Goal: Information Seeking & Learning: Learn about a topic

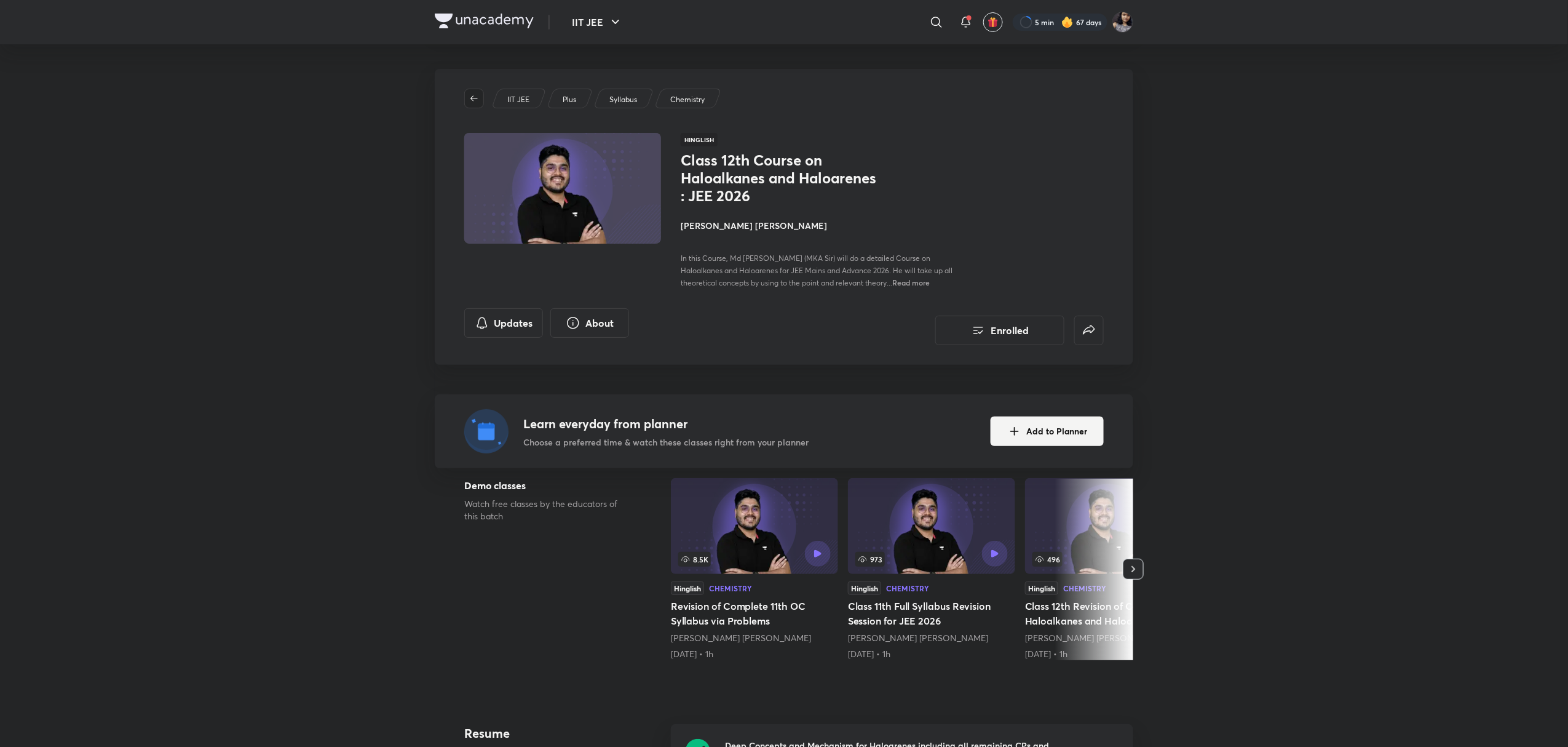
click at [471, 96] on icon "button" at bounding box center [475, 99] width 10 height 10
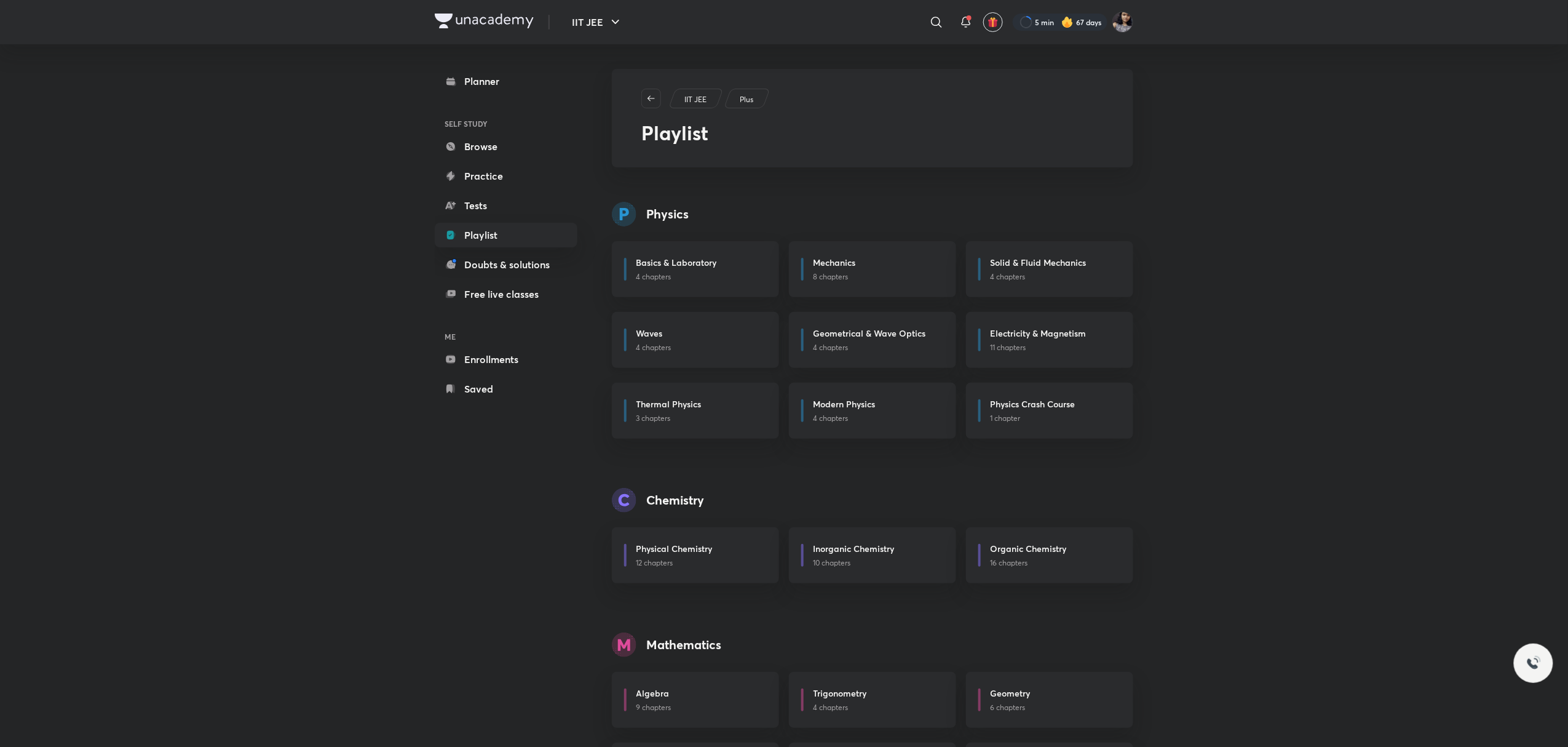
scroll to position [144, 0]
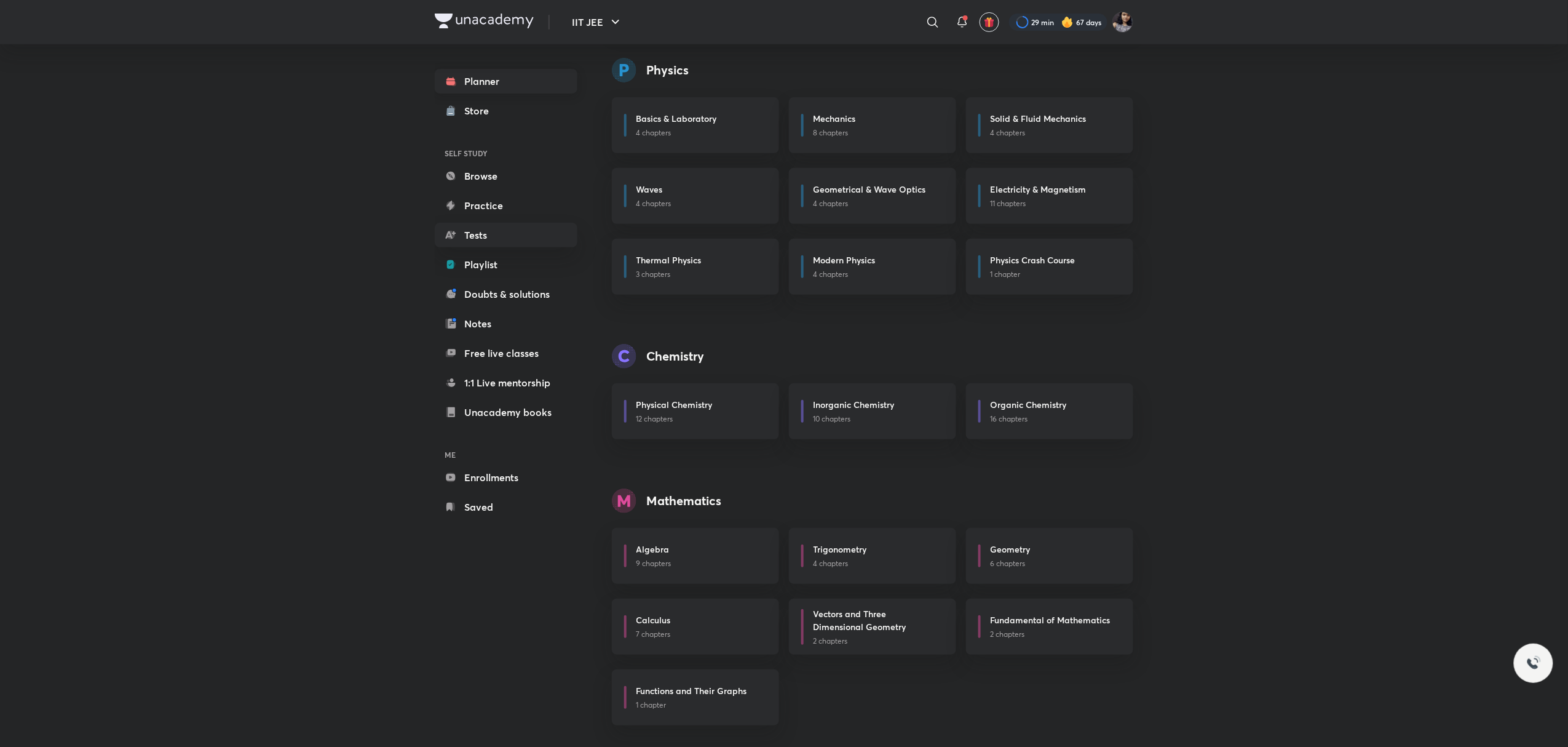
click at [544, 74] on link "Planner" at bounding box center [507, 81] width 143 height 24
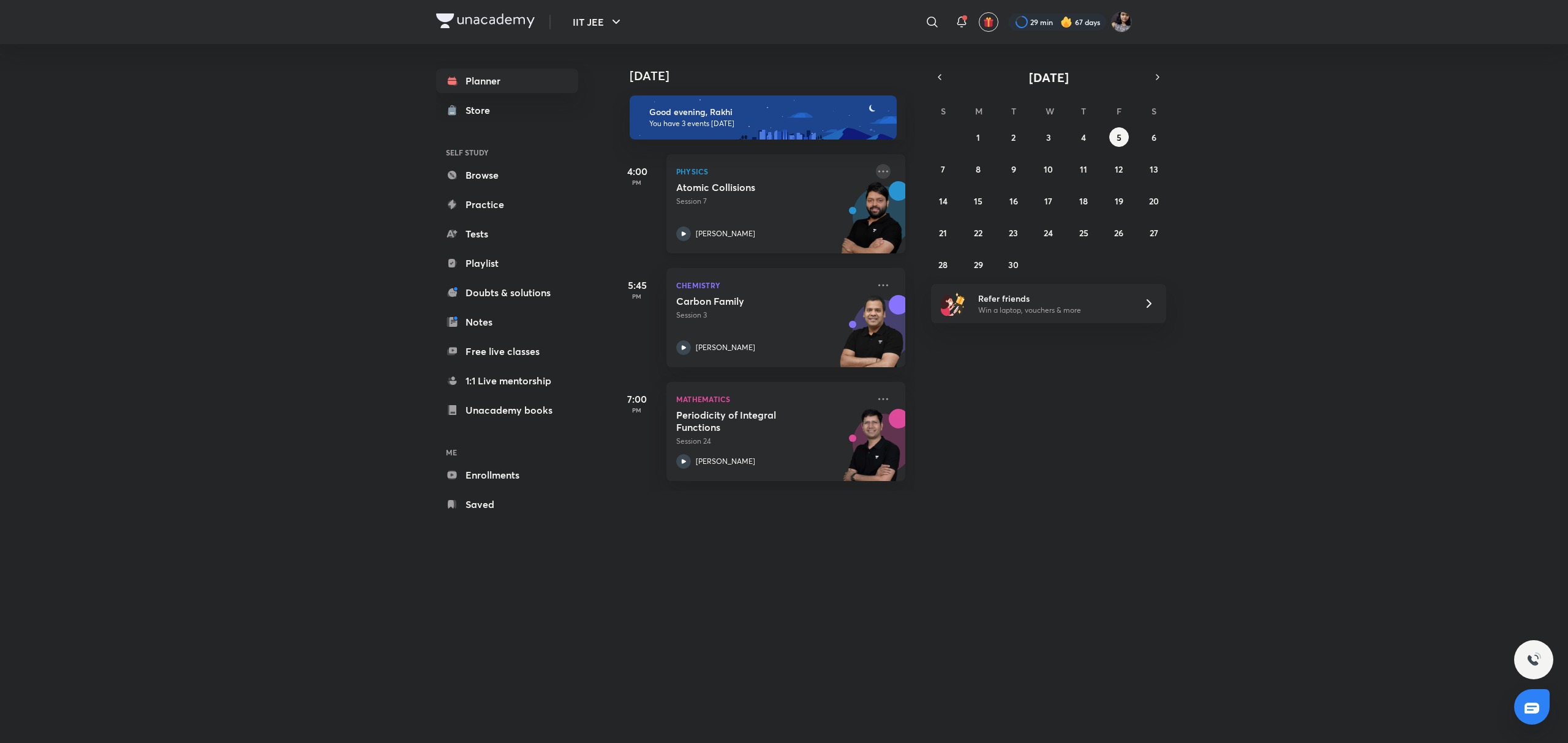
click at [876, 169] on icon at bounding box center [883, 172] width 15 height 15
click at [939, 276] on li "Go to course page" at bounding box center [956, 283] width 122 height 28
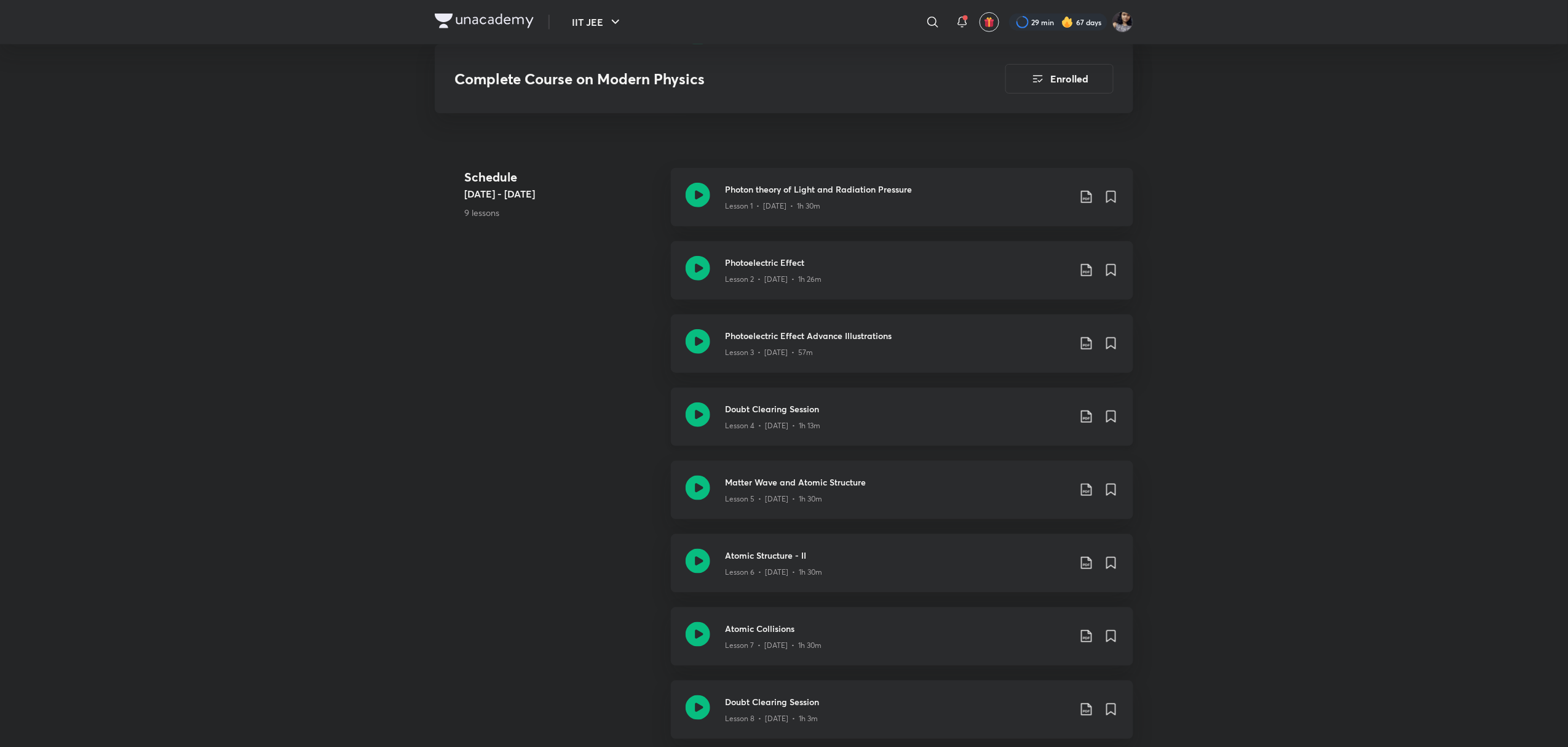
scroll to position [433, 0]
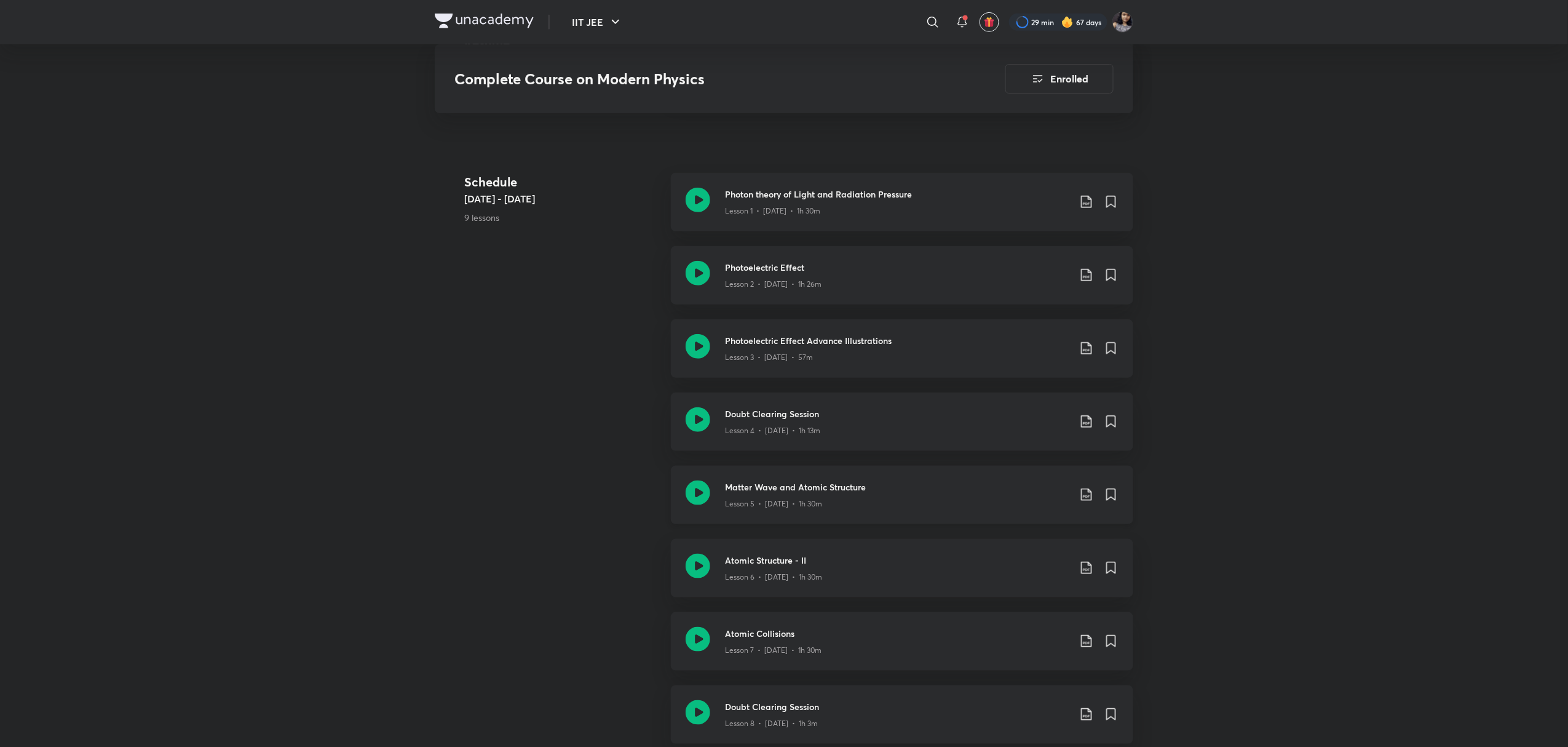
click at [694, 490] on icon at bounding box center [698, 493] width 24 height 24
drag, startPoint x: 714, startPoint y: 490, endPoint x: 684, endPoint y: 629, distance: 142.2
click at [684, 629] on div "IIT JEE ​ 29 min 67 days Complete Course on Modern Physics Enrolled IIT JEE Plu…" at bounding box center [784, 573] width 1568 height 2011
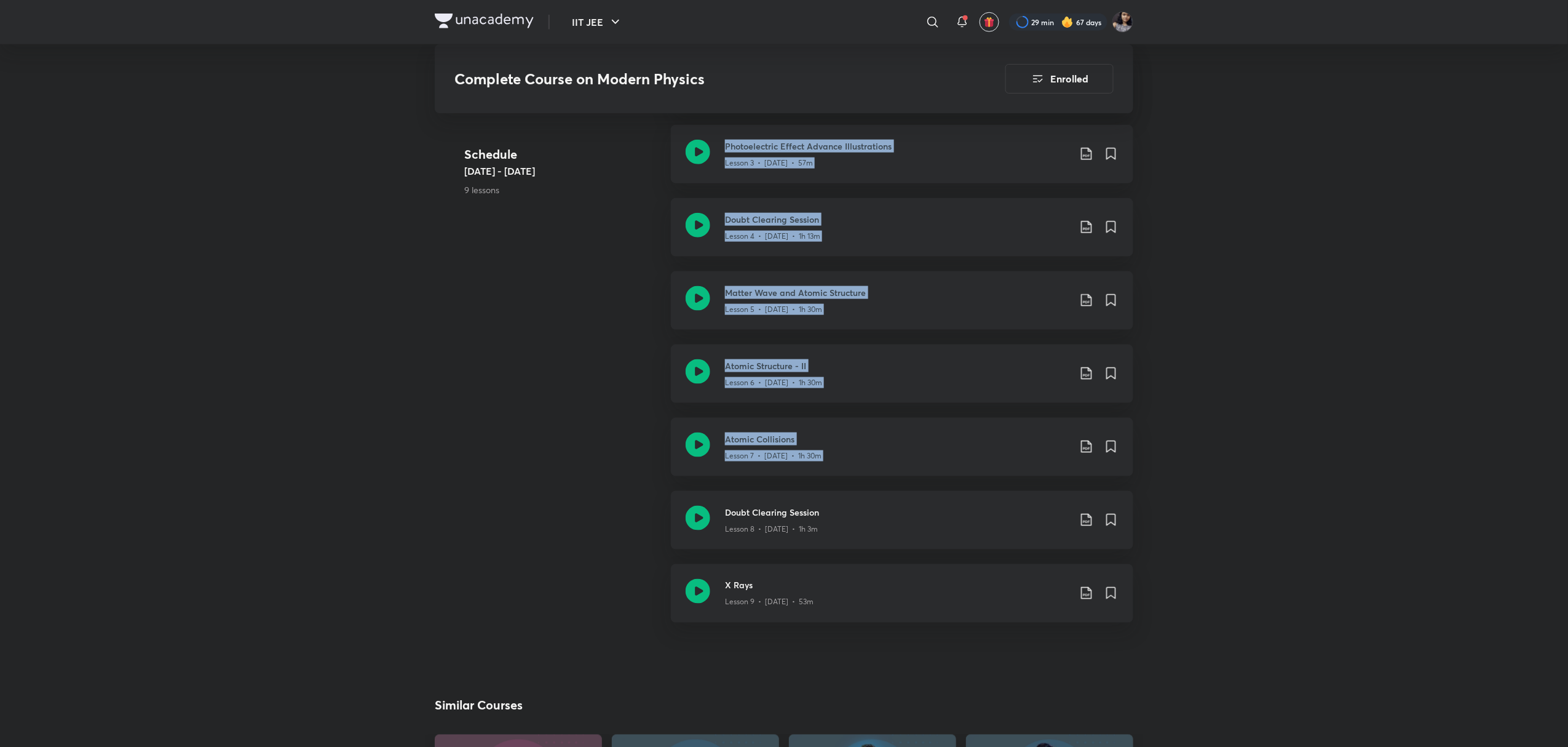
scroll to position [623, 0]
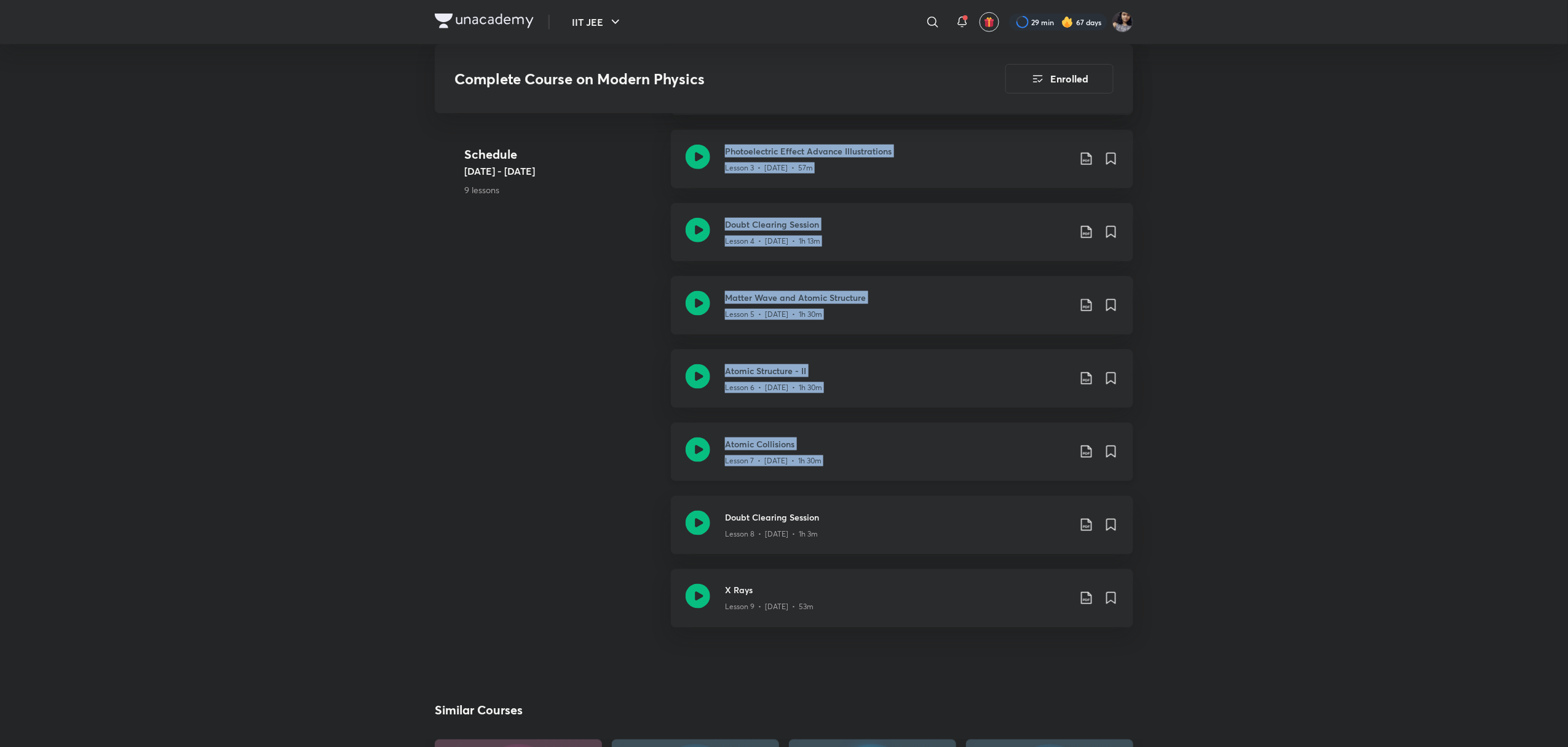
click at [695, 451] on icon at bounding box center [698, 450] width 24 height 24
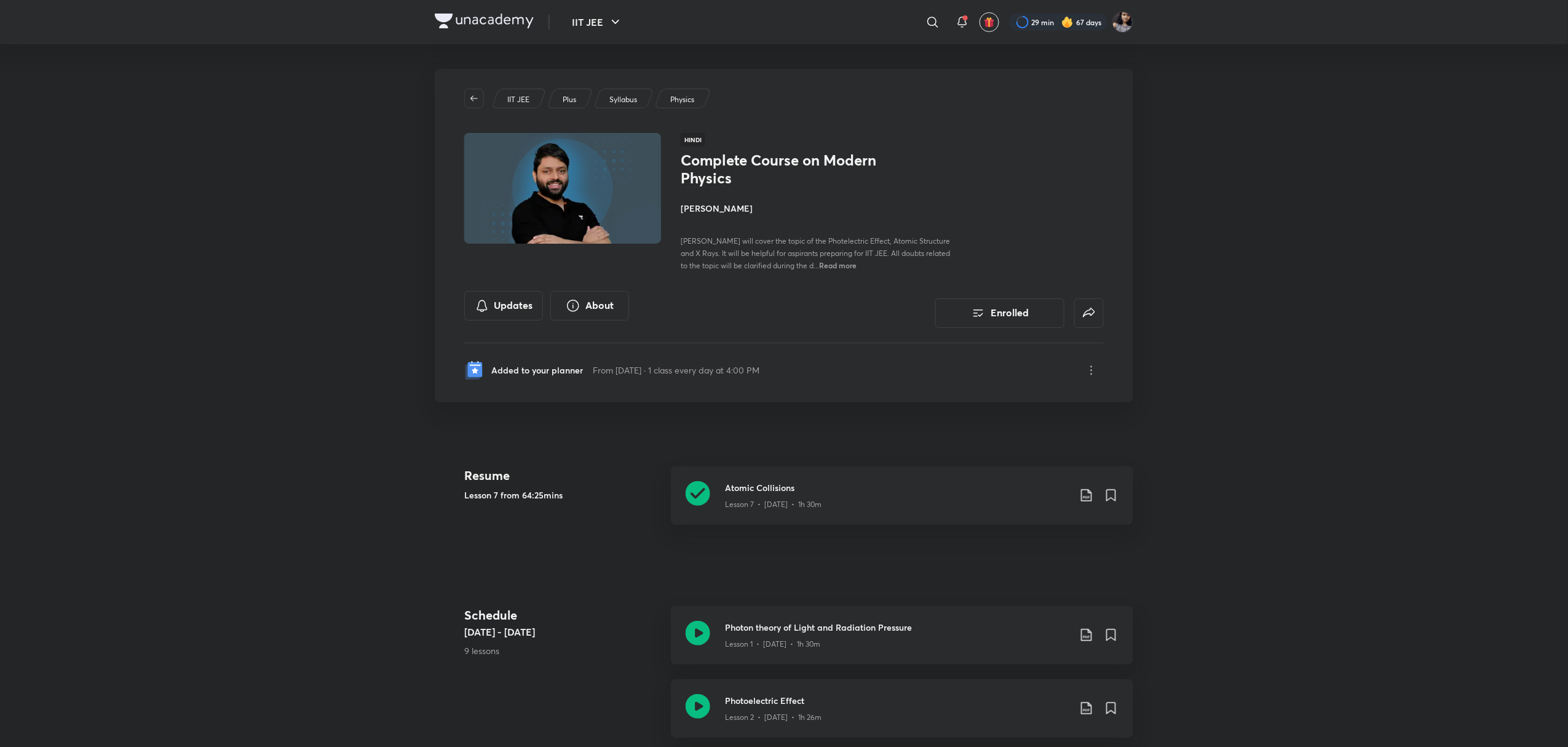
click at [720, 202] on h4 "[PERSON_NAME]" at bounding box center [818, 208] width 275 height 13
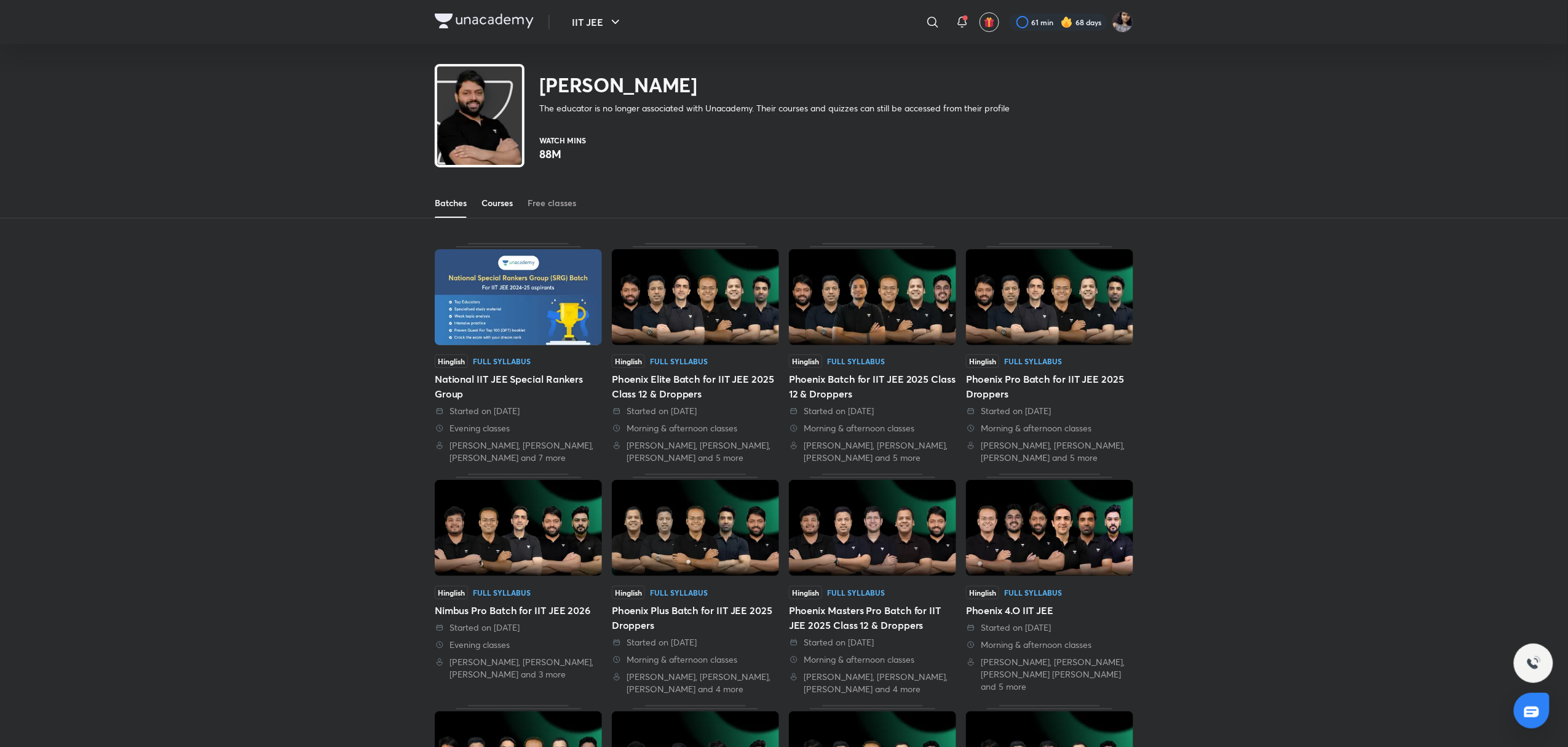
click at [502, 205] on div "Courses" at bounding box center [497, 203] width 31 height 13
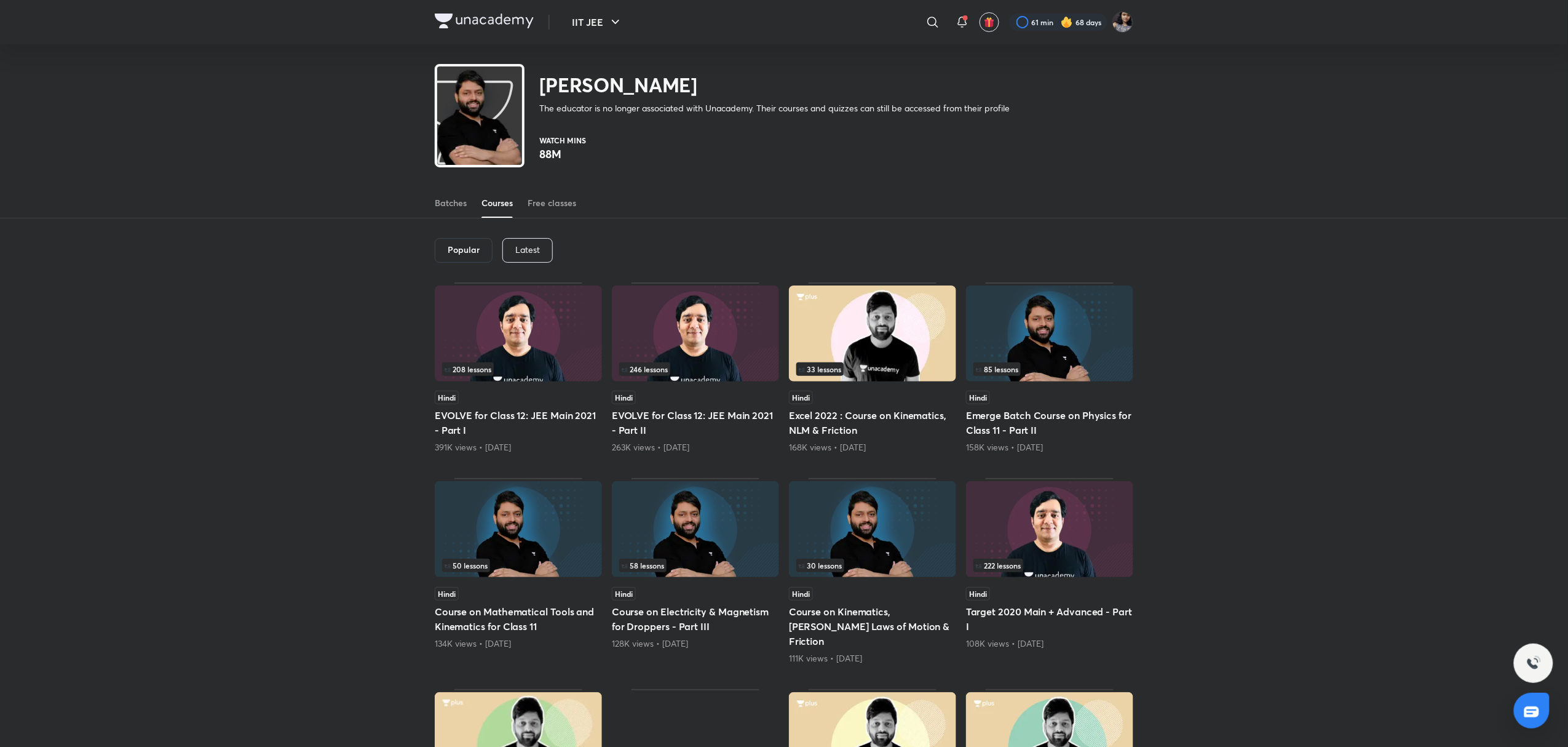
click at [536, 251] on p "Latest" at bounding box center [527, 250] width 24 height 10
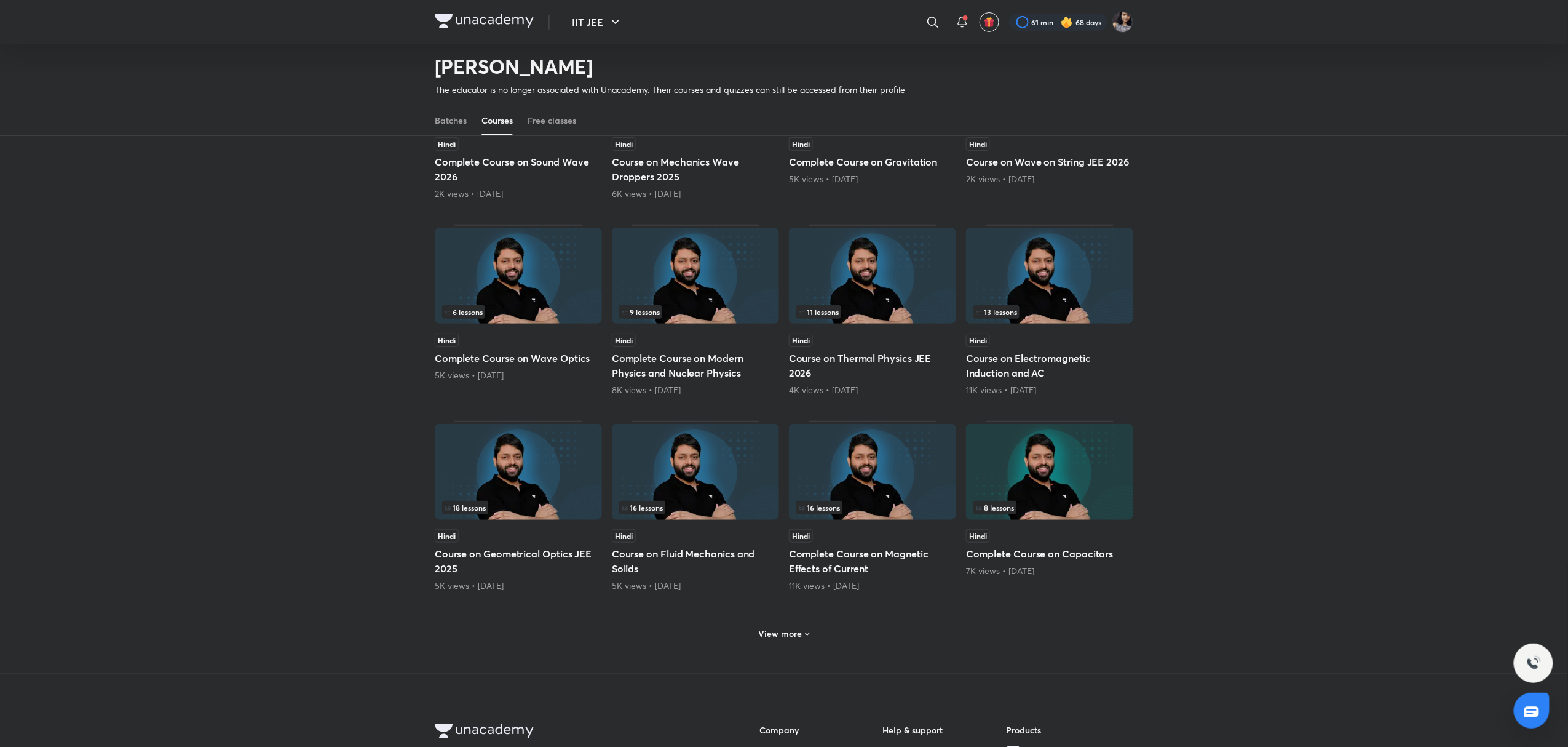
scroll to position [217, 0]
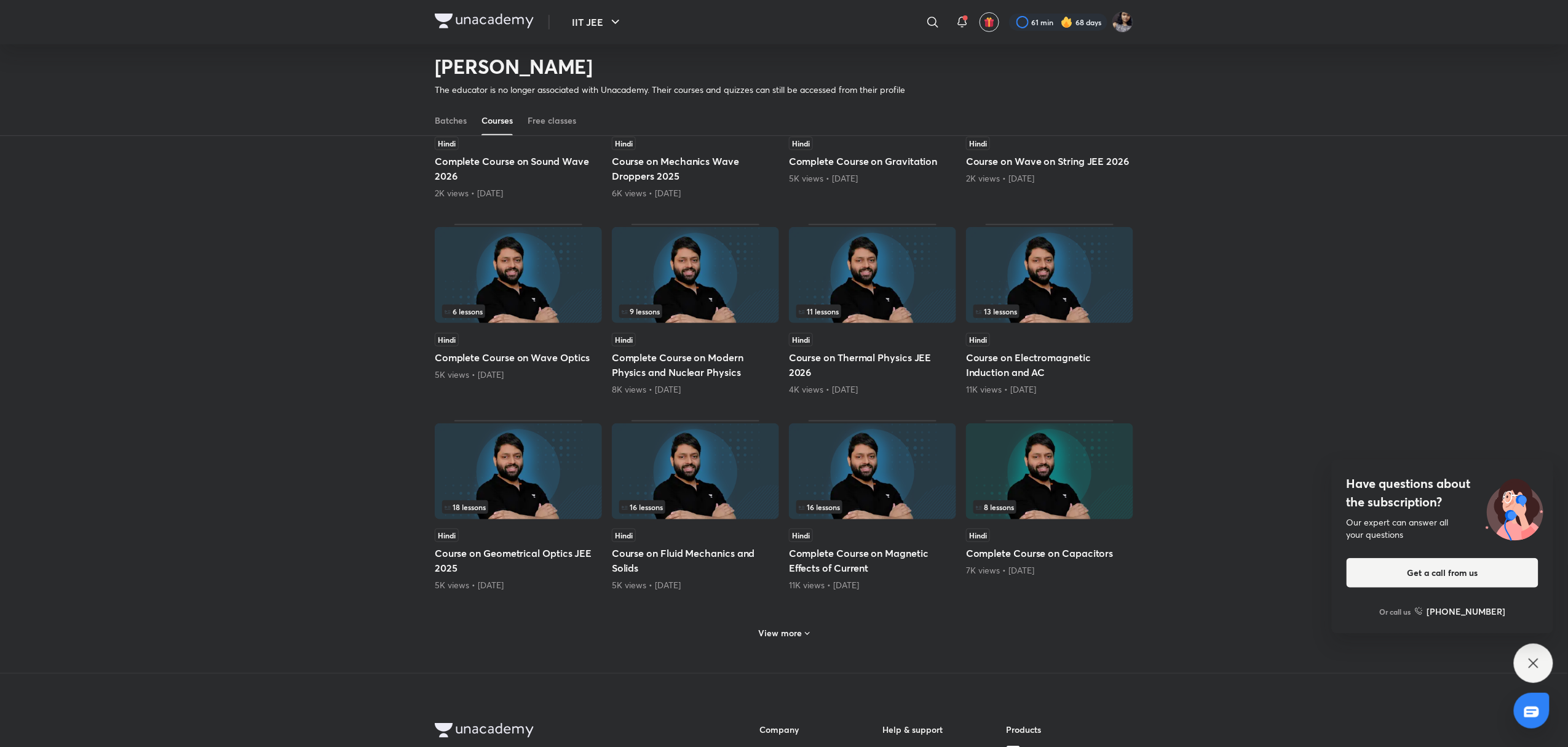
click at [782, 641] on div "View more" at bounding box center [784, 632] width 61 height 19
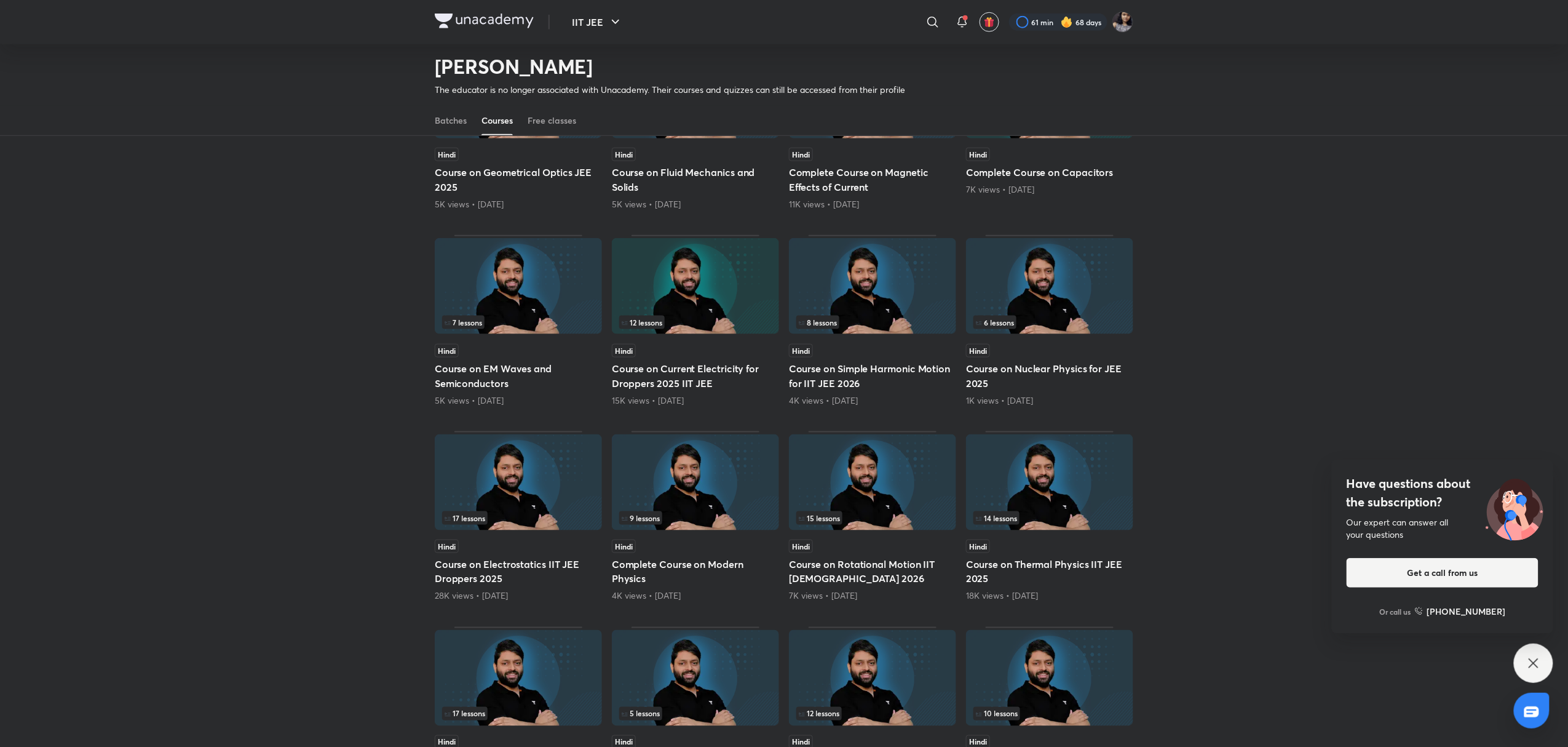
scroll to position [609, 0]
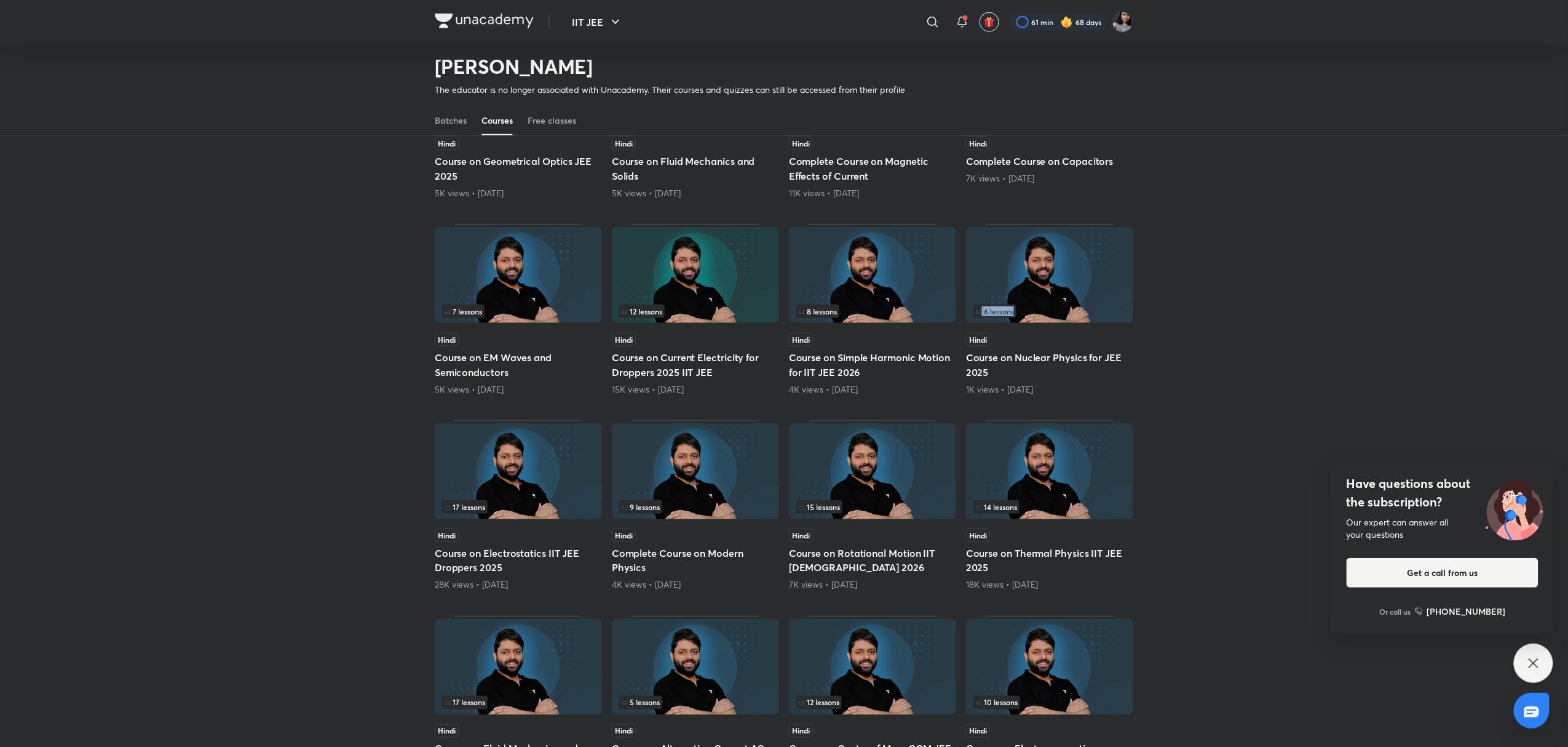
drag, startPoint x: 1071, startPoint y: 310, endPoint x: 1105, endPoint y: 305, distance: 34.4
click at [1105, 305] on div "6 lessons" at bounding box center [1050, 276] width 167 height 98
click at [1092, 285] on img at bounding box center [1050, 275] width 167 height 96
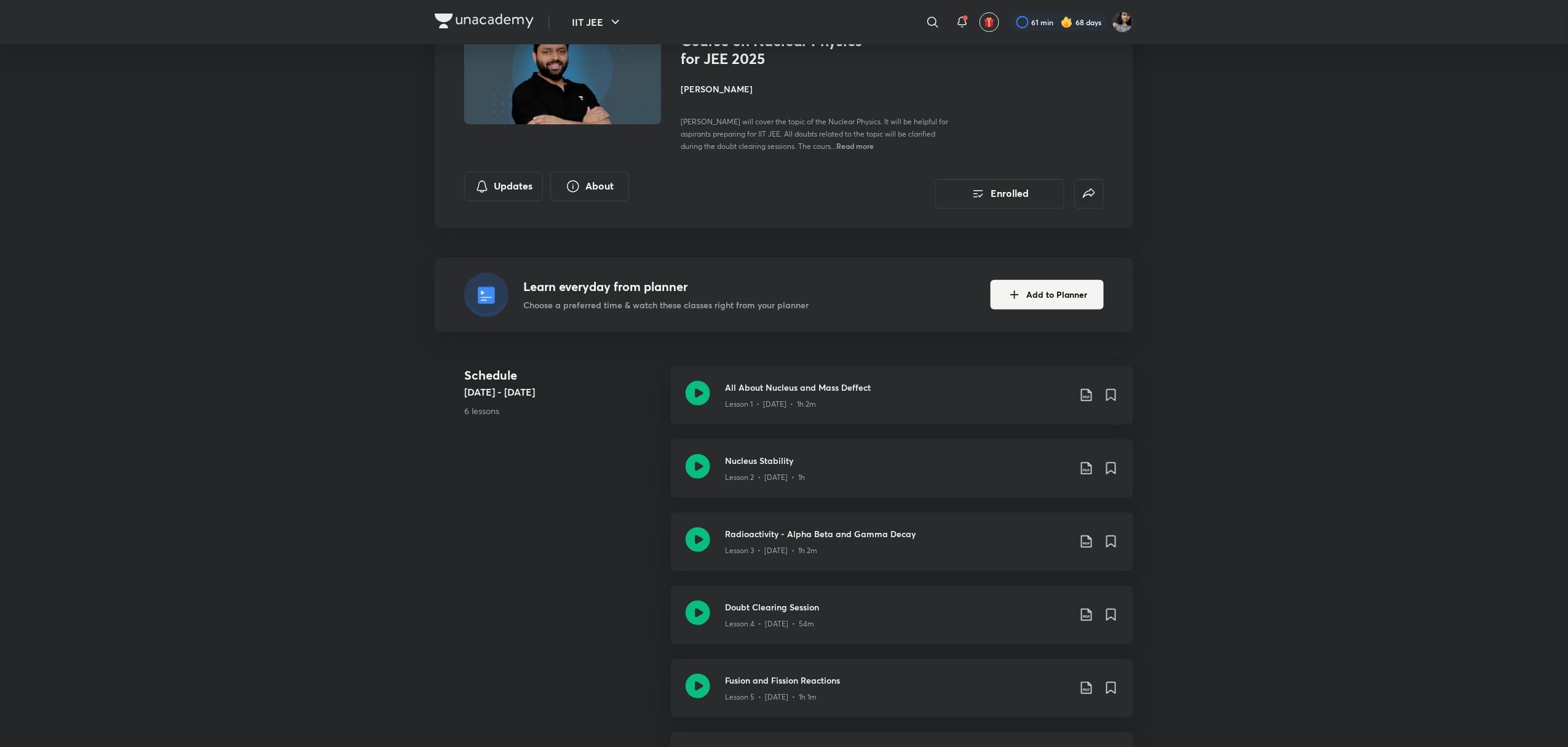
scroll to position [109, 0]
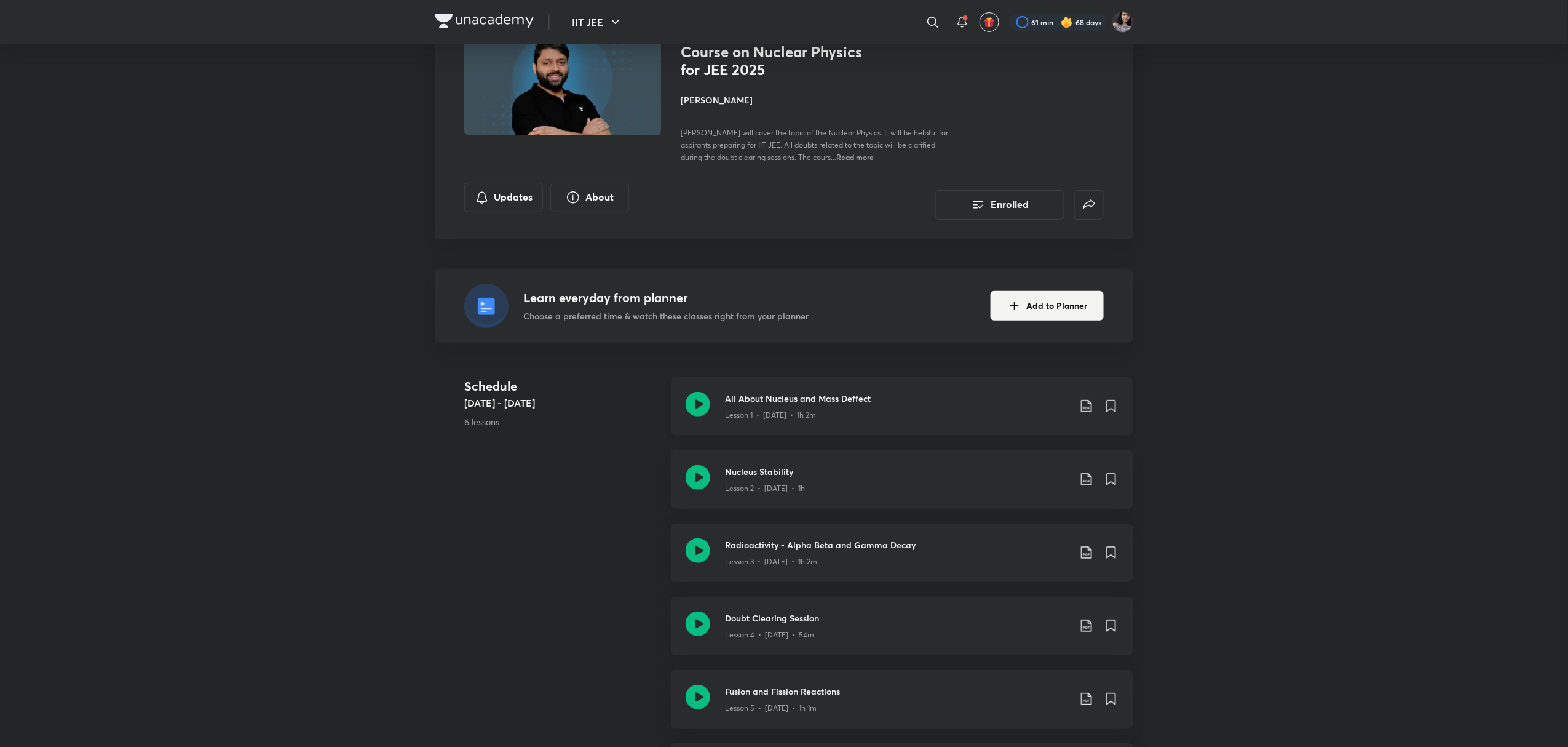
click at [697, 395] on icon at bounding box center [698, 403] width 24 height 24
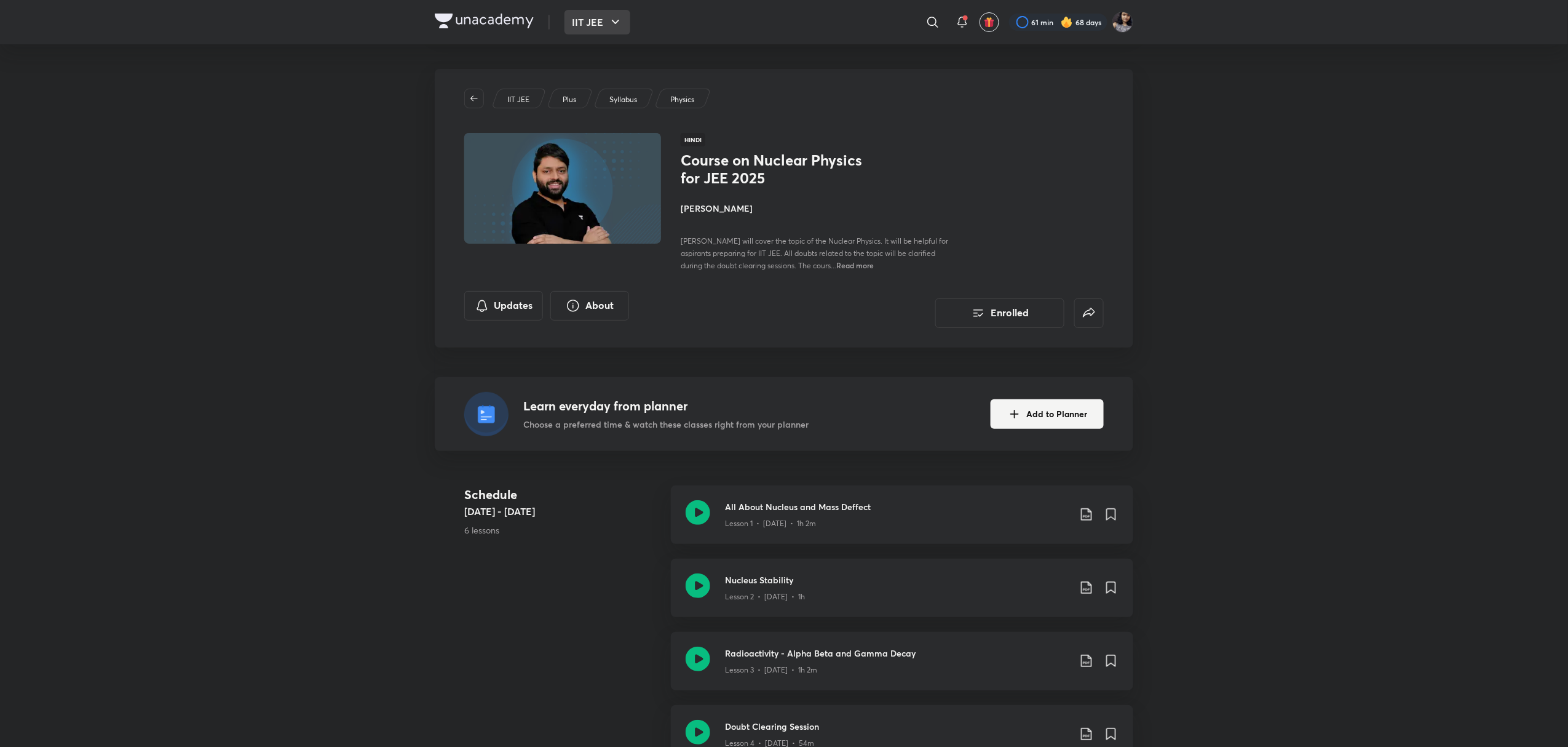
click at [600, 28] on button "IIT JEE" at bounding box center [598, 22] width 66 height 24
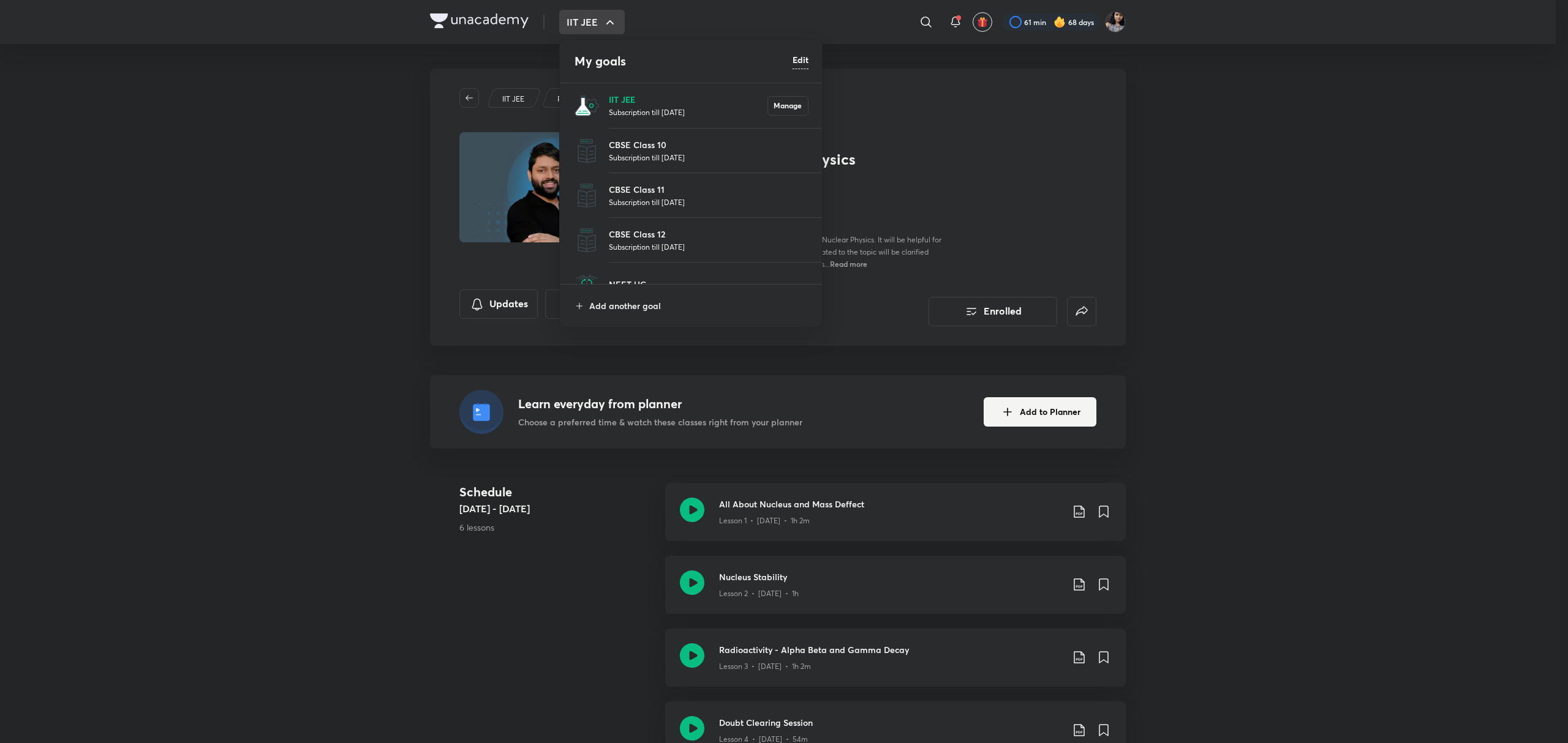
click at [608, 99] on p "IIT JEE" at bounding box center [687, 99] width 158 height 13
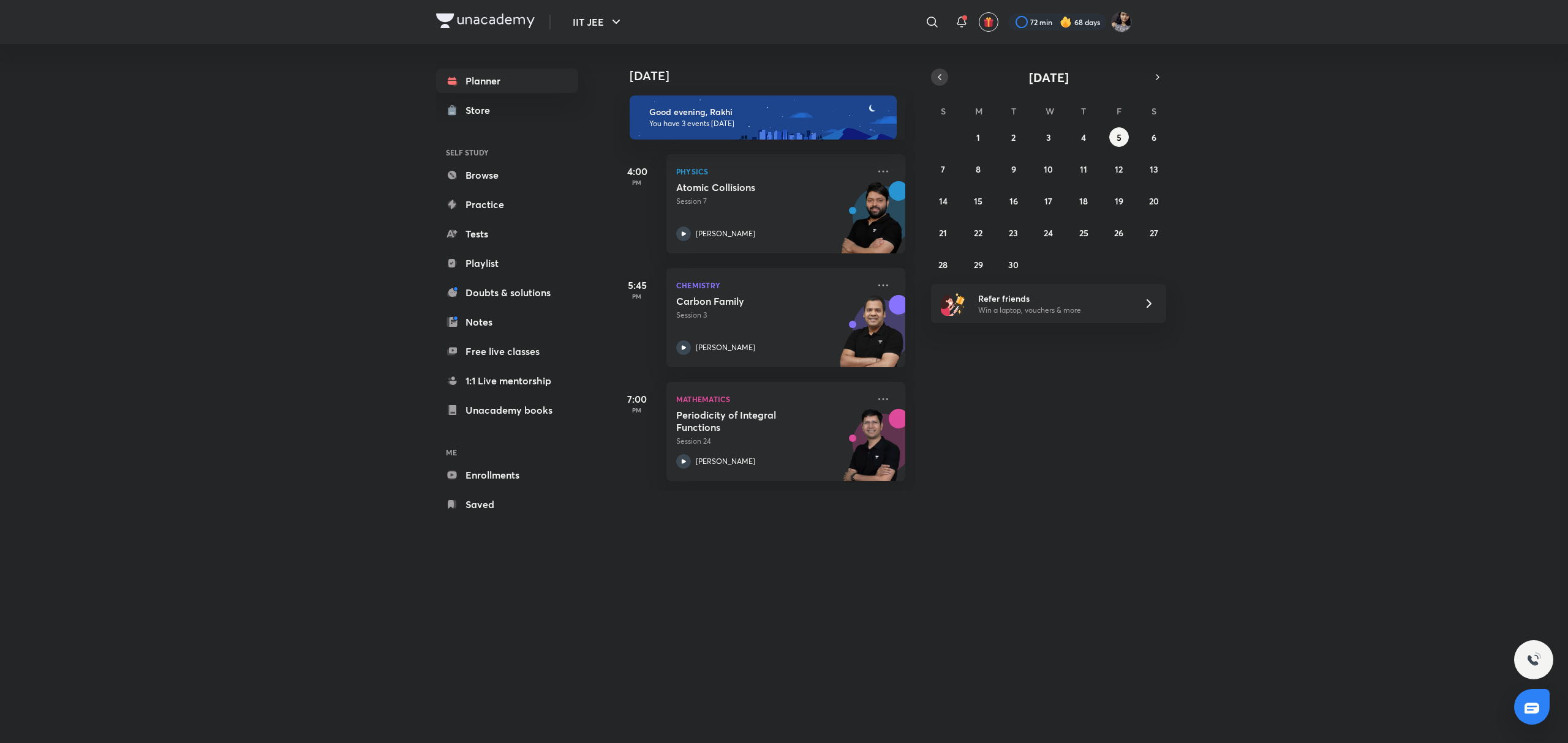
click at [942, 76] on icon "button" at bounding box center [939, 76] width 10 height 11
click at [1052, 228] on abbr "20" at bounding box center [1048, 233] width 10 height 12
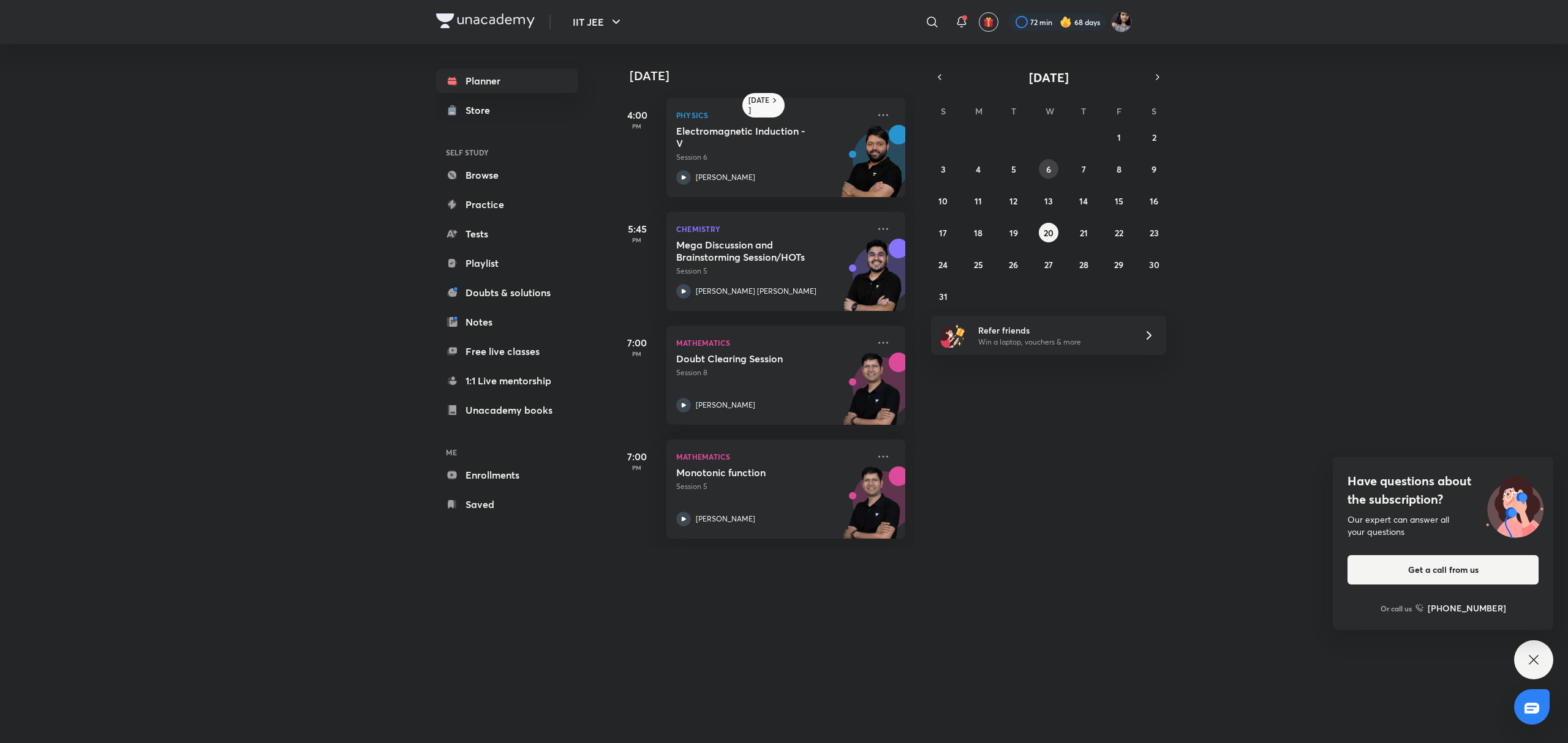
click at [1048, 168] on abbr "6" at bounding box center [1048, 169] width 5 height 12
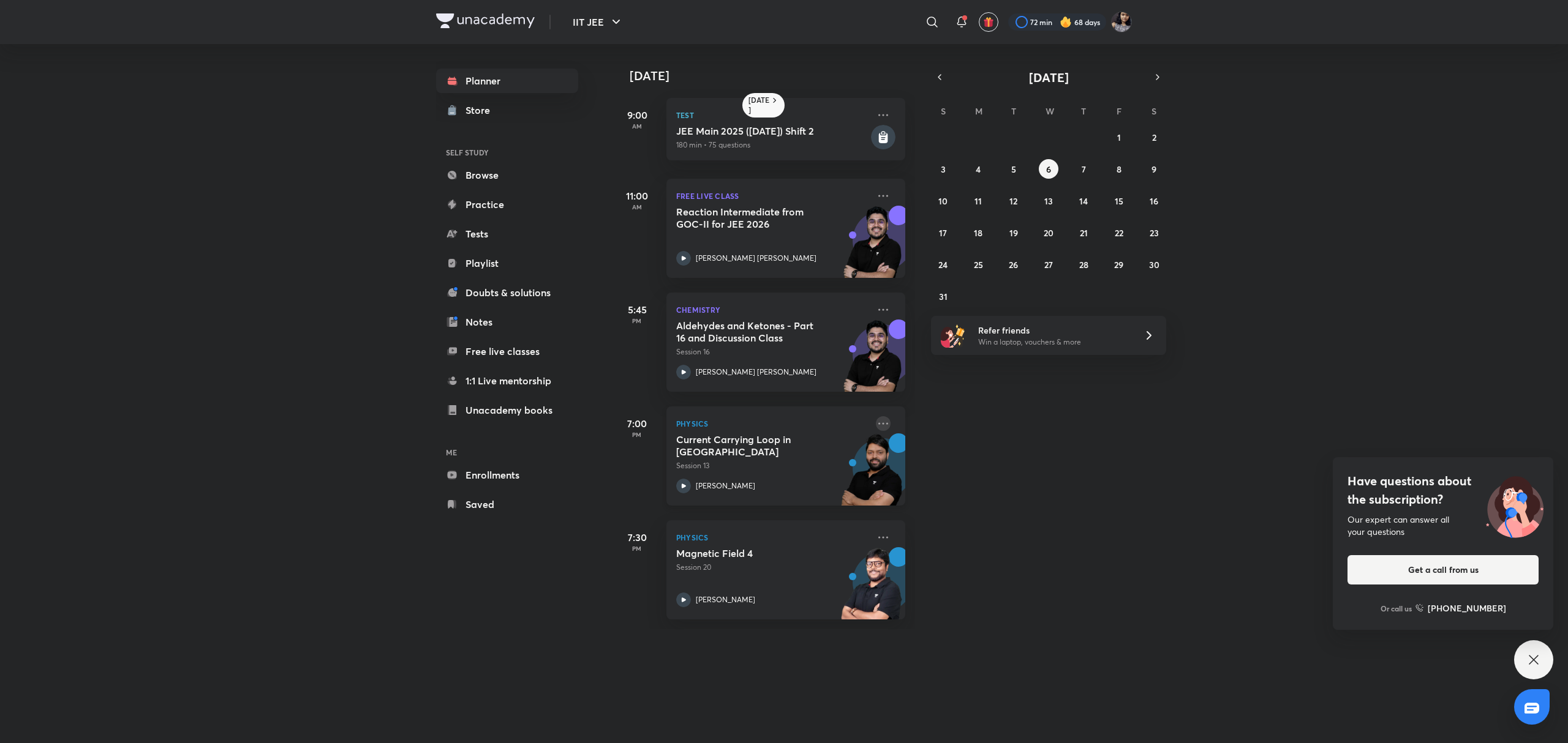
click at [877, 420] on icon at bounding box center [883, 424] width 15 height 15
click at [951, 534] on p "Go to course page" at bounding box center [965, 535] width 85 height 13
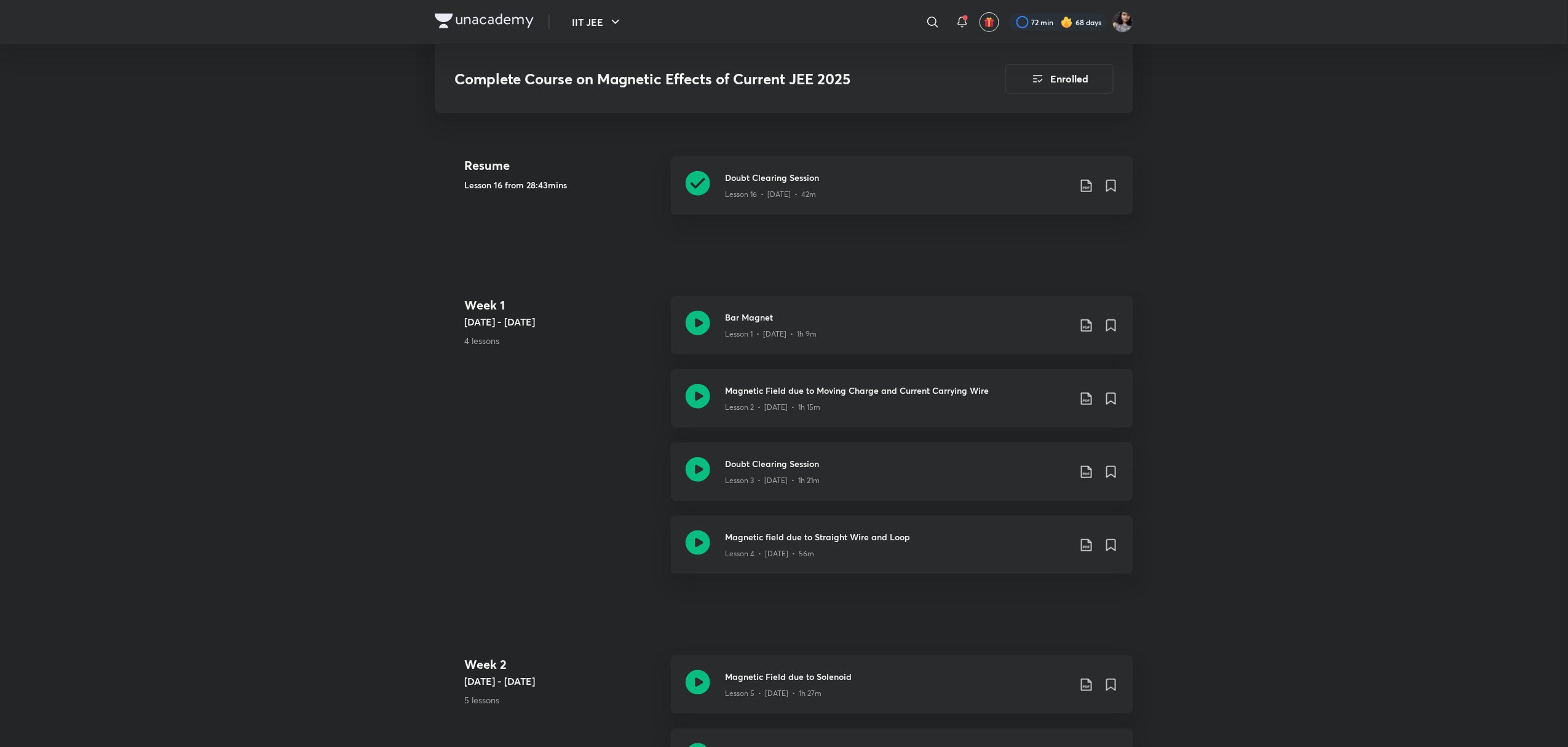
scroll to position [328, 0]
click at [703, 461] on icon at bounding box center [698, 468] width 24 height 24
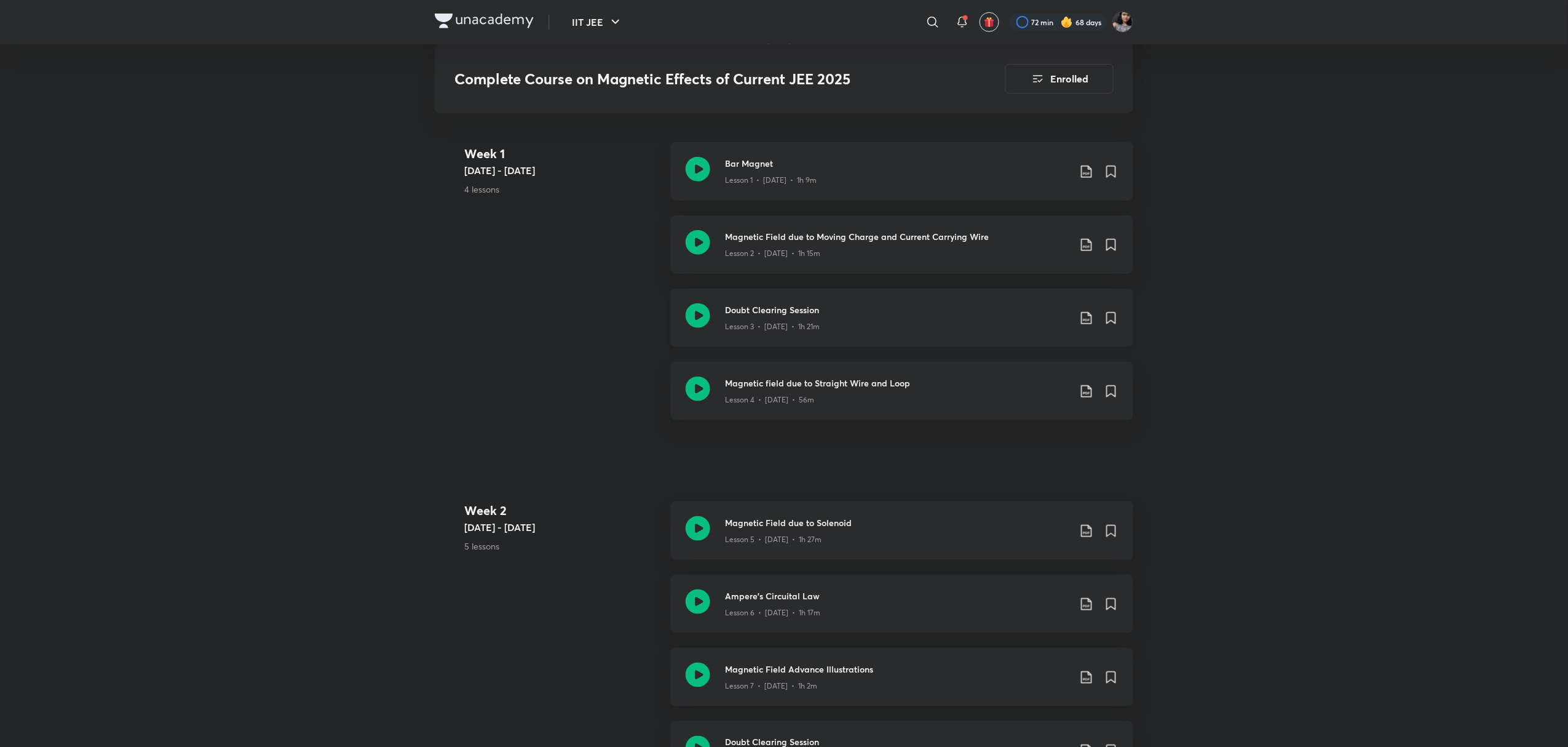
scroll to position [481, 0]
click at [696, 395] on icon at bounding box center [698, 389] width 24 height 24
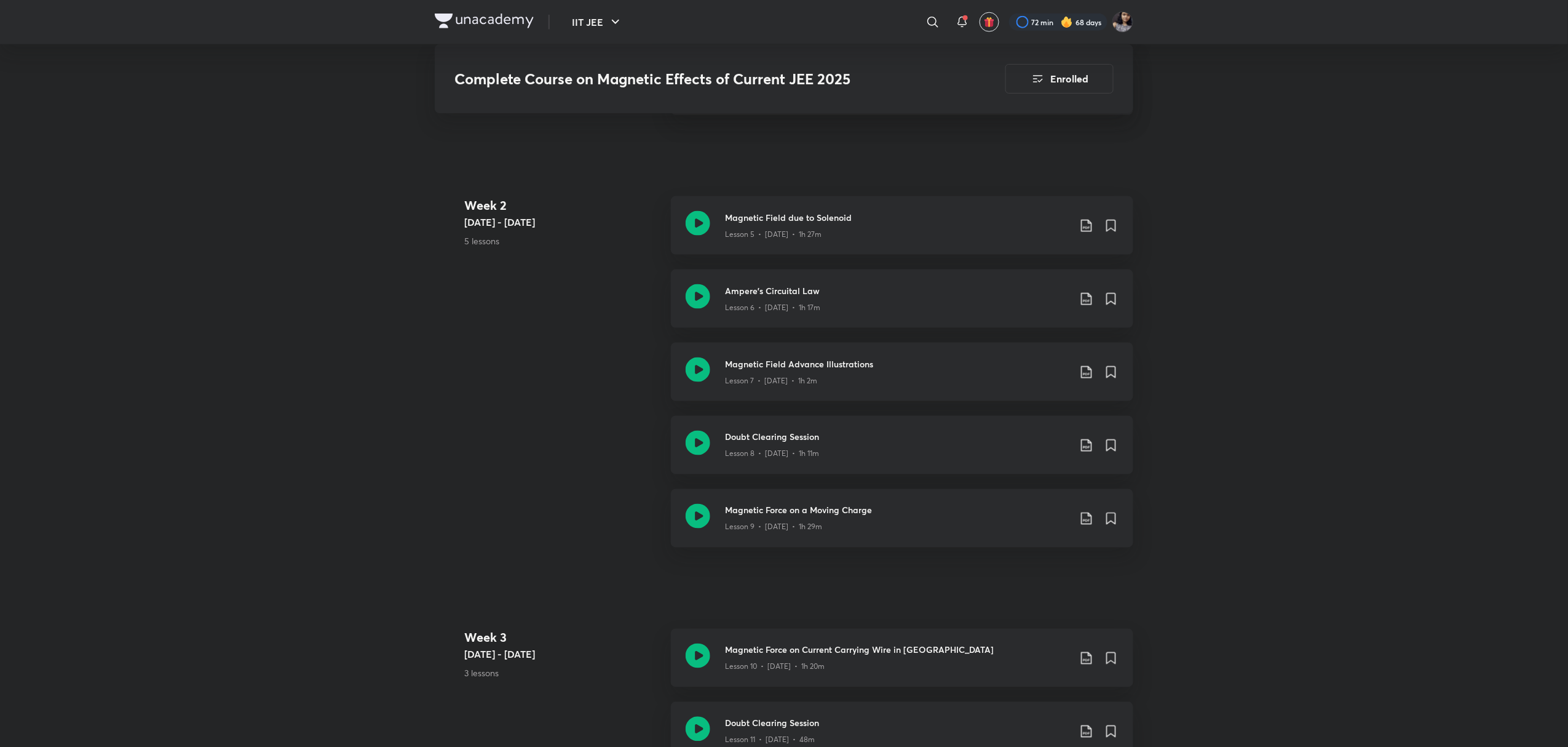
scroll to position [787, 0]
click at [706, 444] on icon at bounding box center [698, 441] width 24 height 24
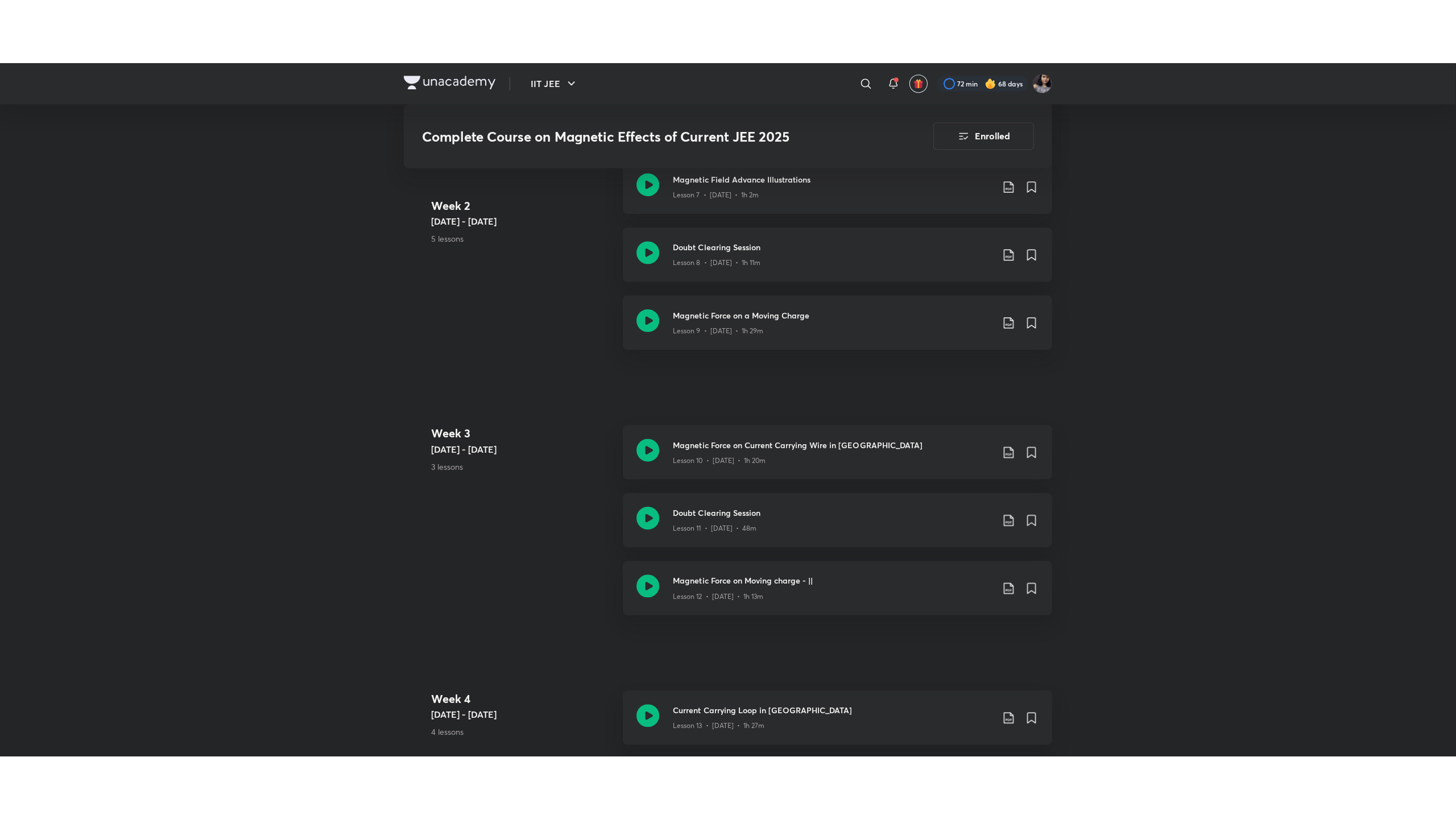
scroll to position [949, 0]
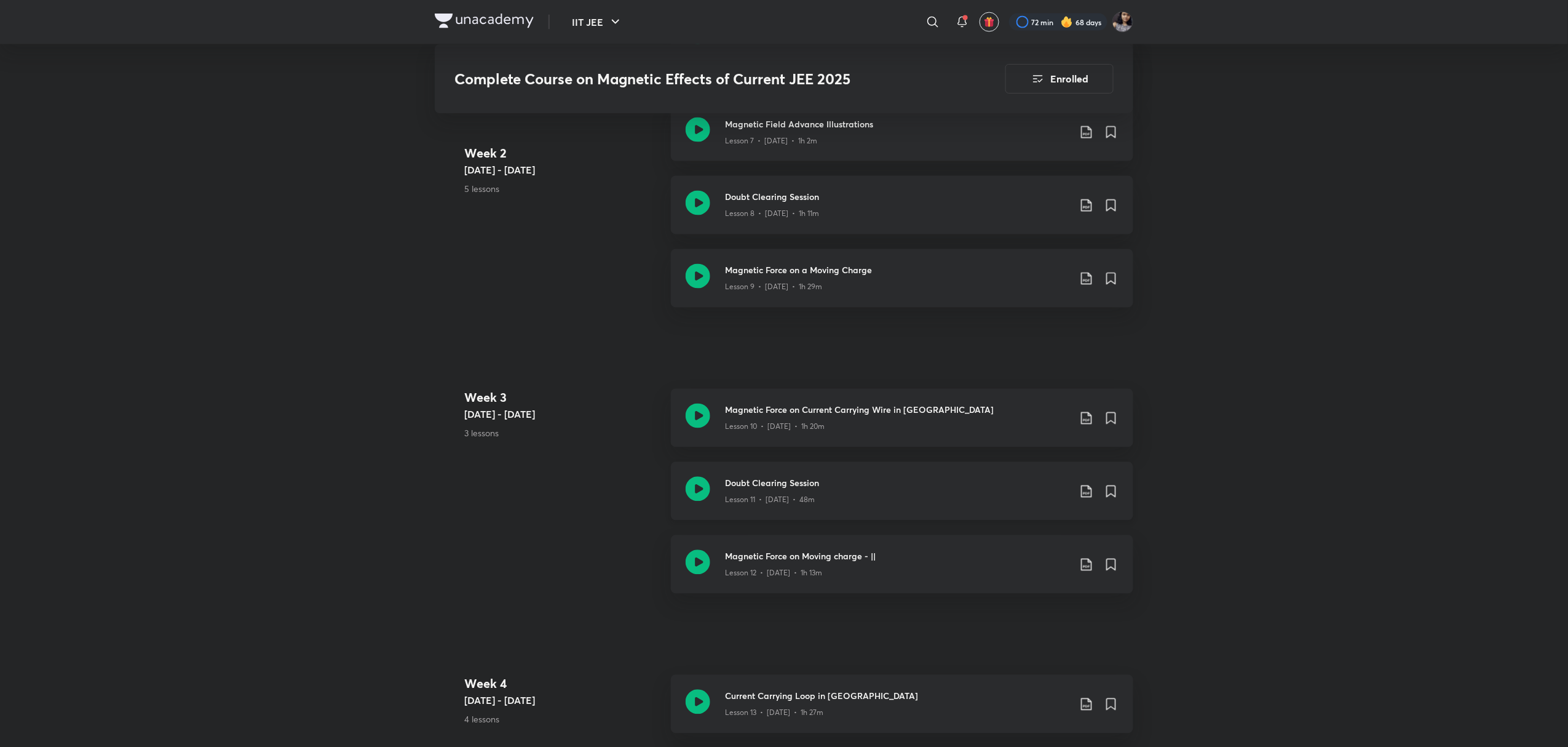
click at [702, 488] on icon at bounding box center [698, 488] width 24 height 24
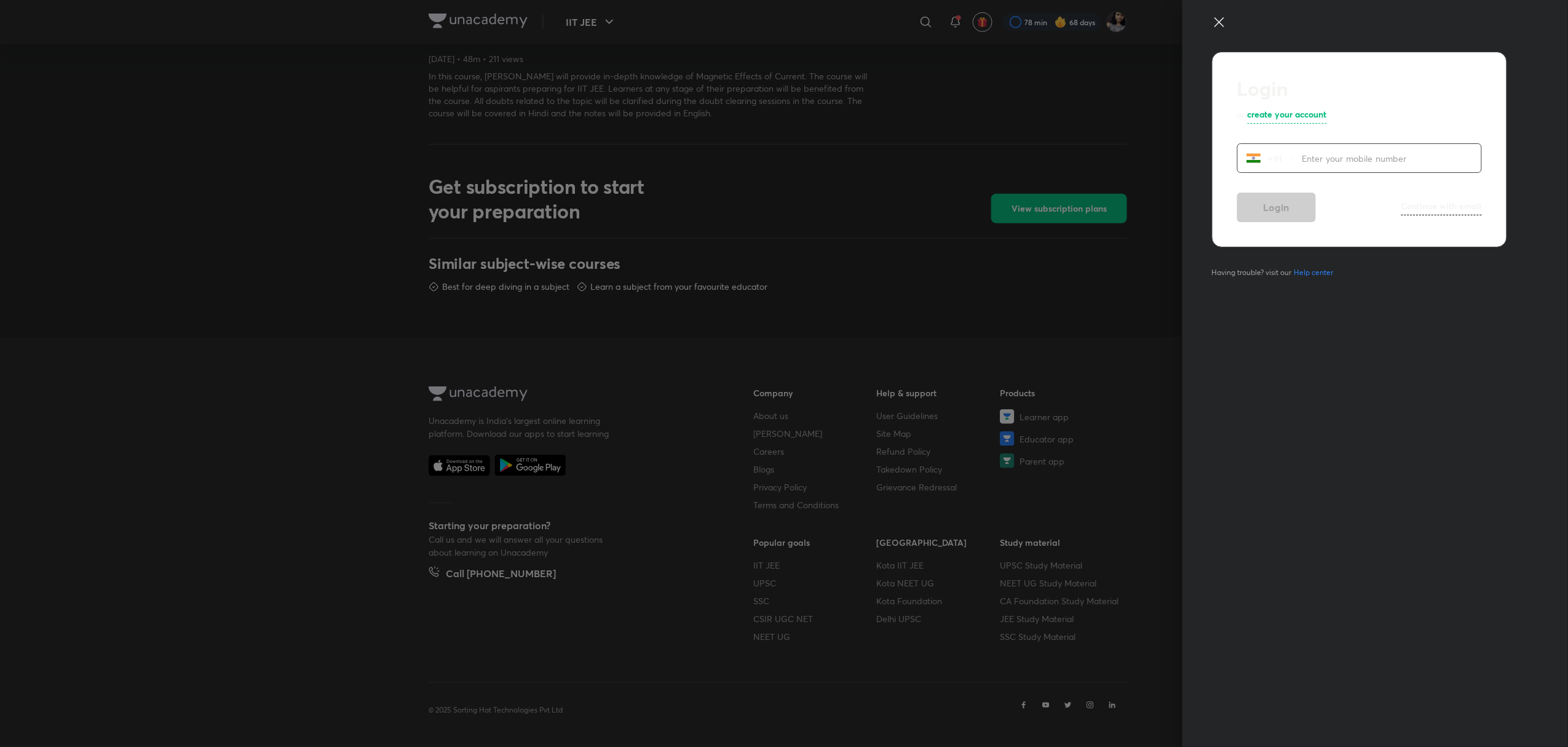
scroll to position [298, 0]
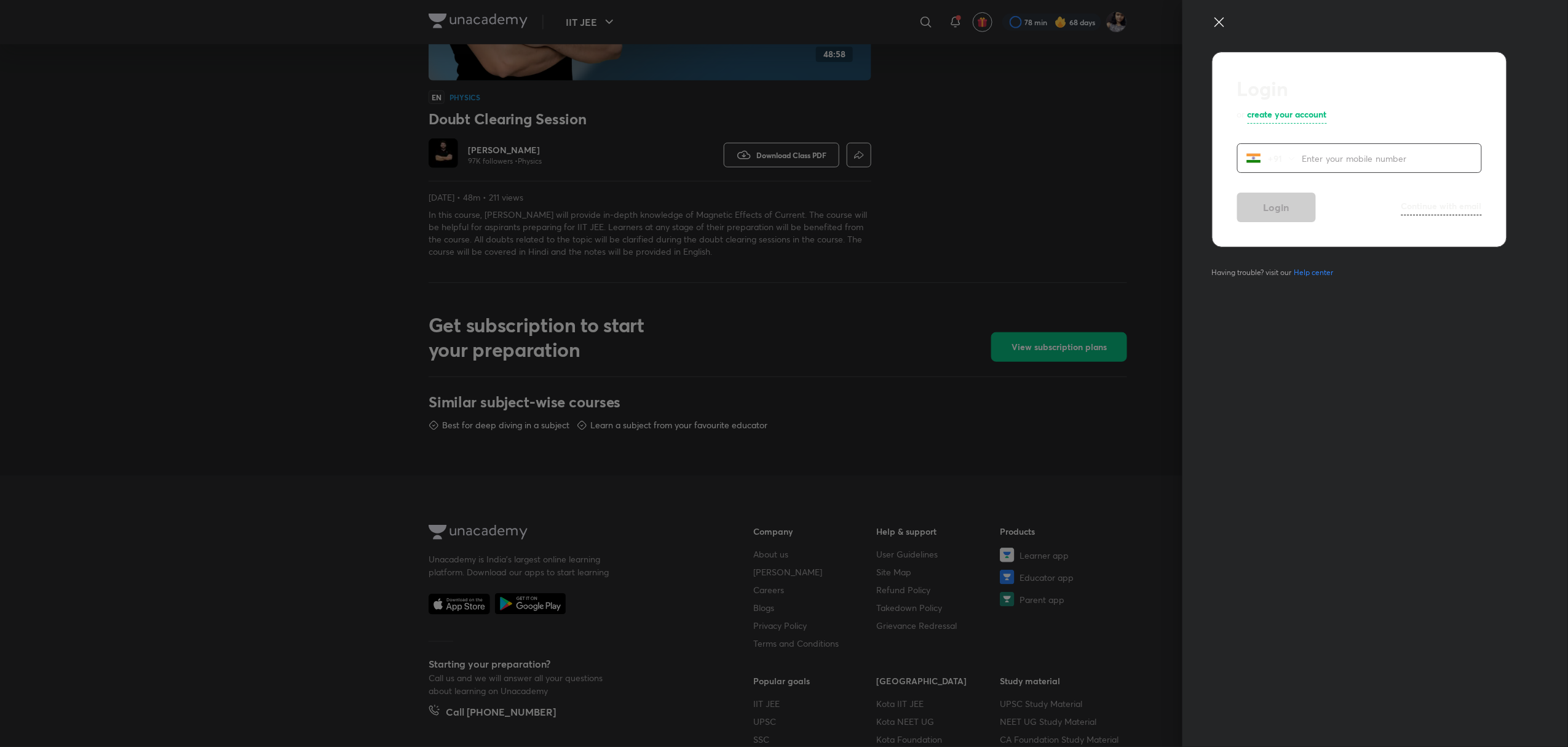
click at [1218, 24] on icon at bounding box center [1219, 21] width 9 height 9
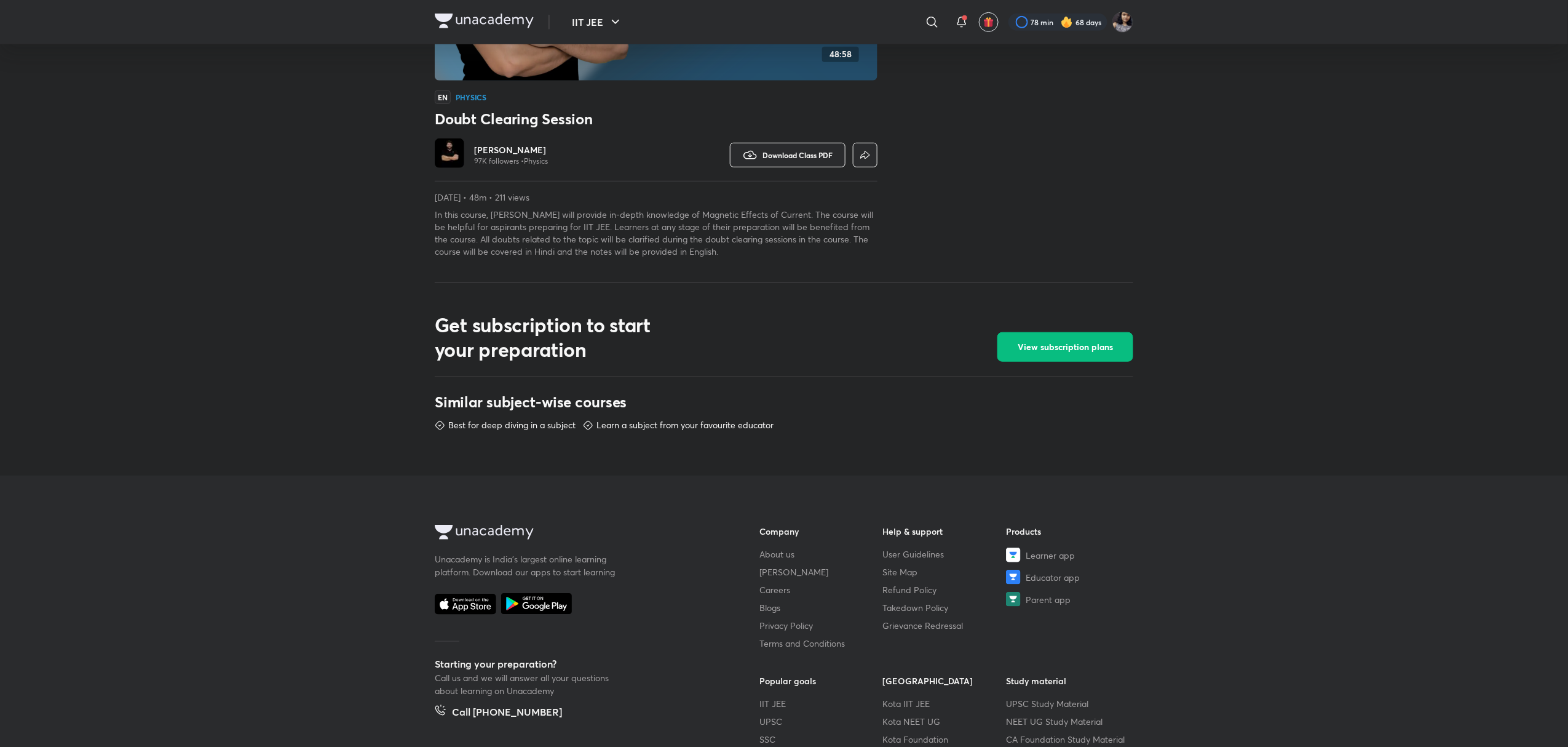
scroll to position [0, 0]
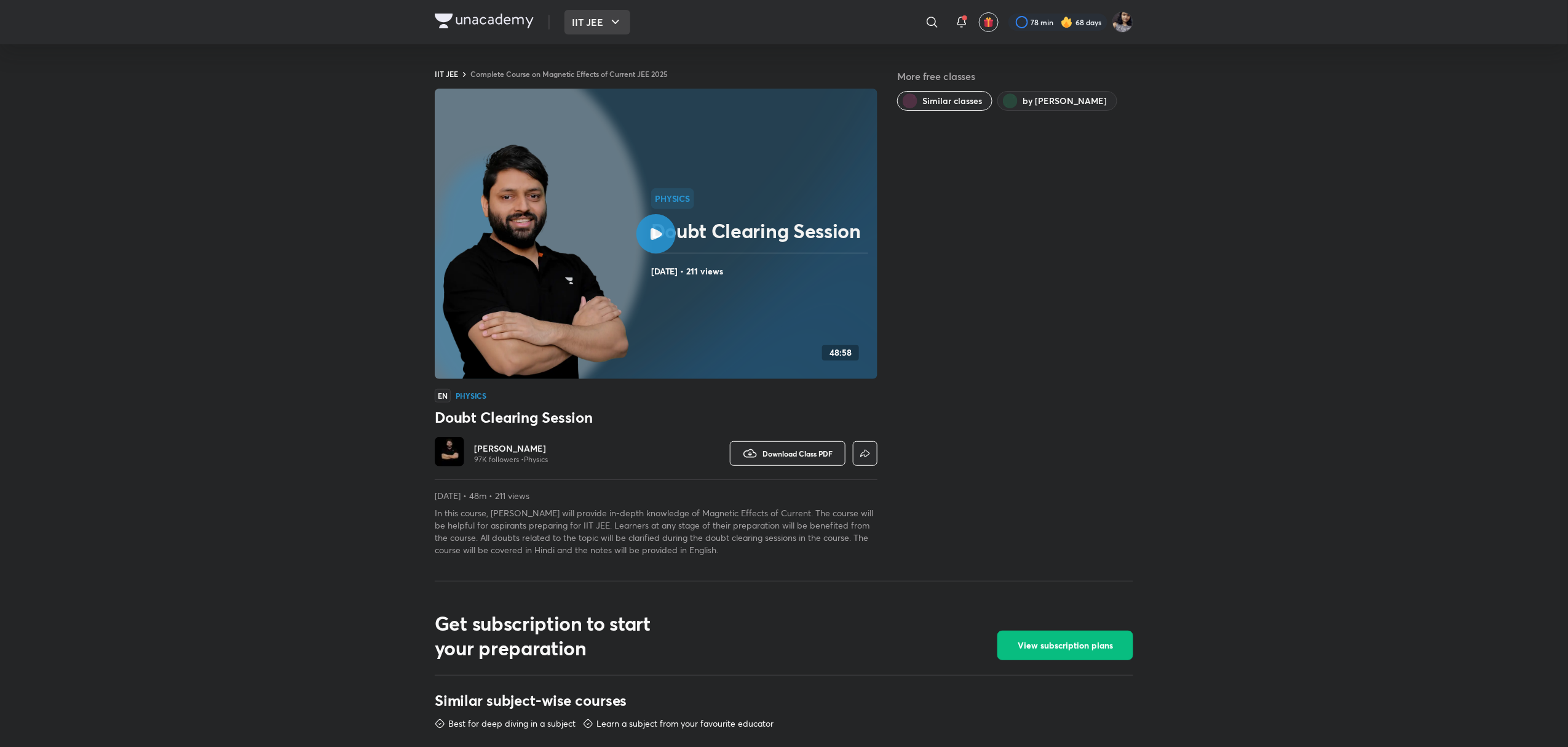
click at [603, 29] on button "IIT JEE" at bounding box center [598, 22] width 66 height 24
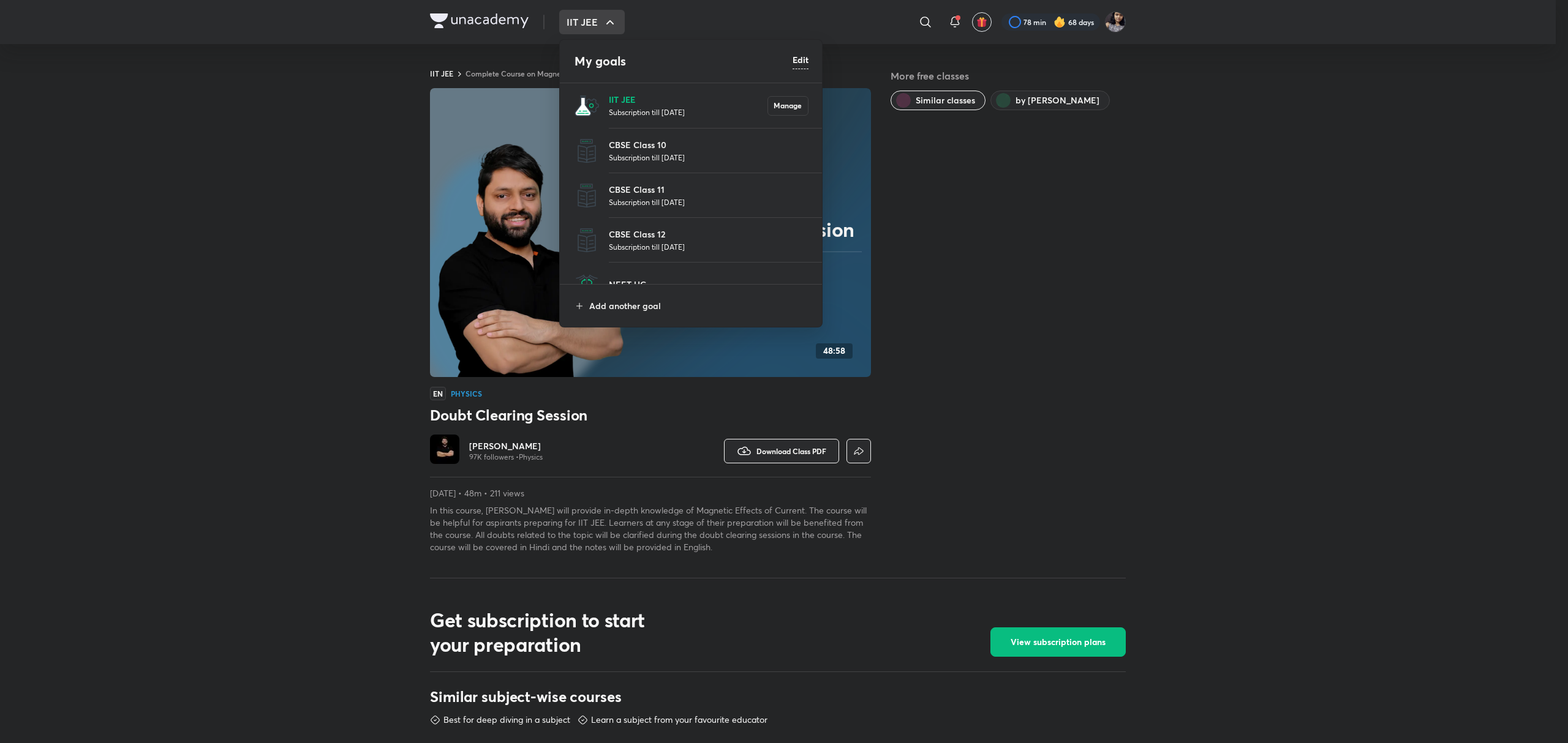
click at [629, 99] on p "IIT JEE" at bounding box center [687, 99] width 158 height 13
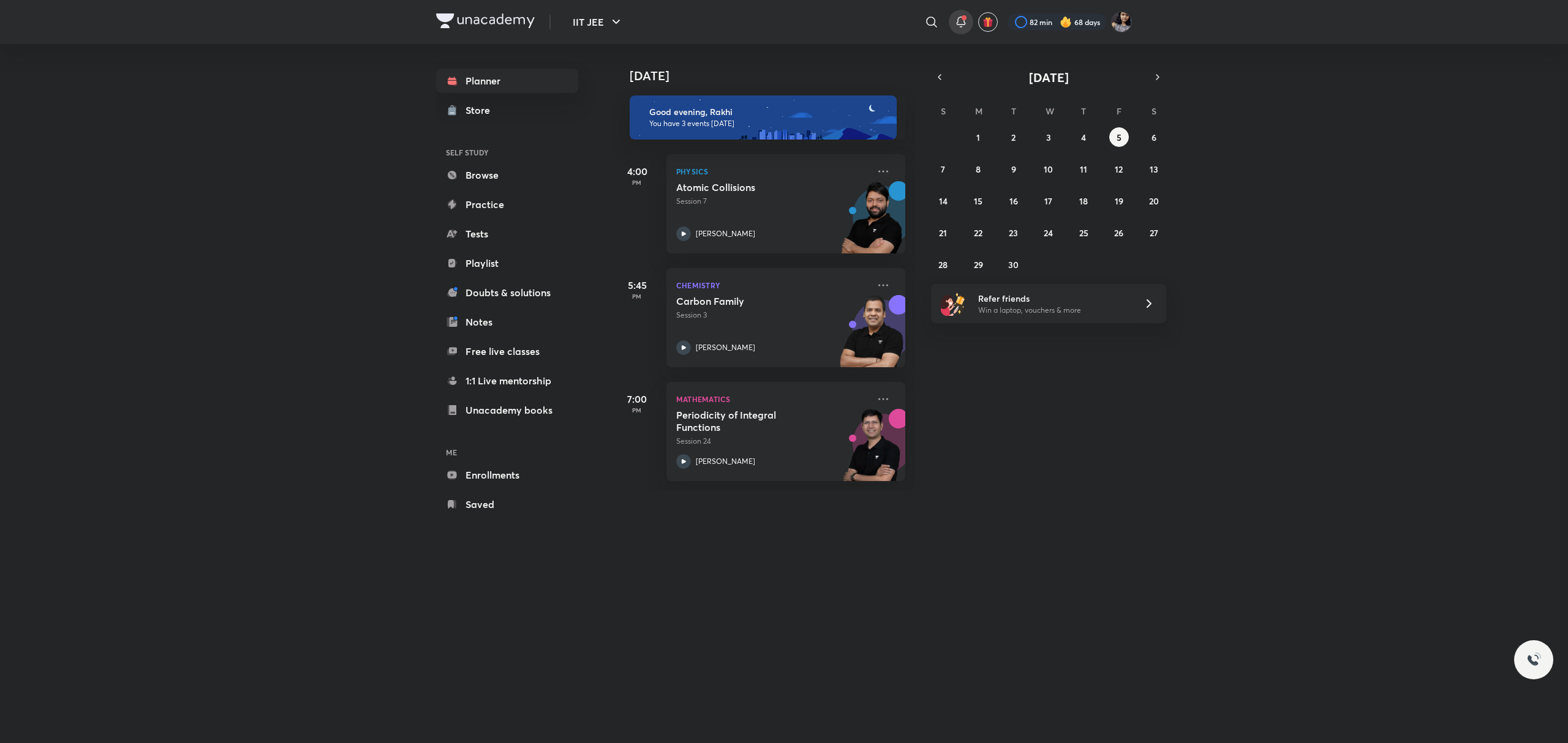
click at [961, 21] on icon at bounding box center [960, 20] width 8 height 8
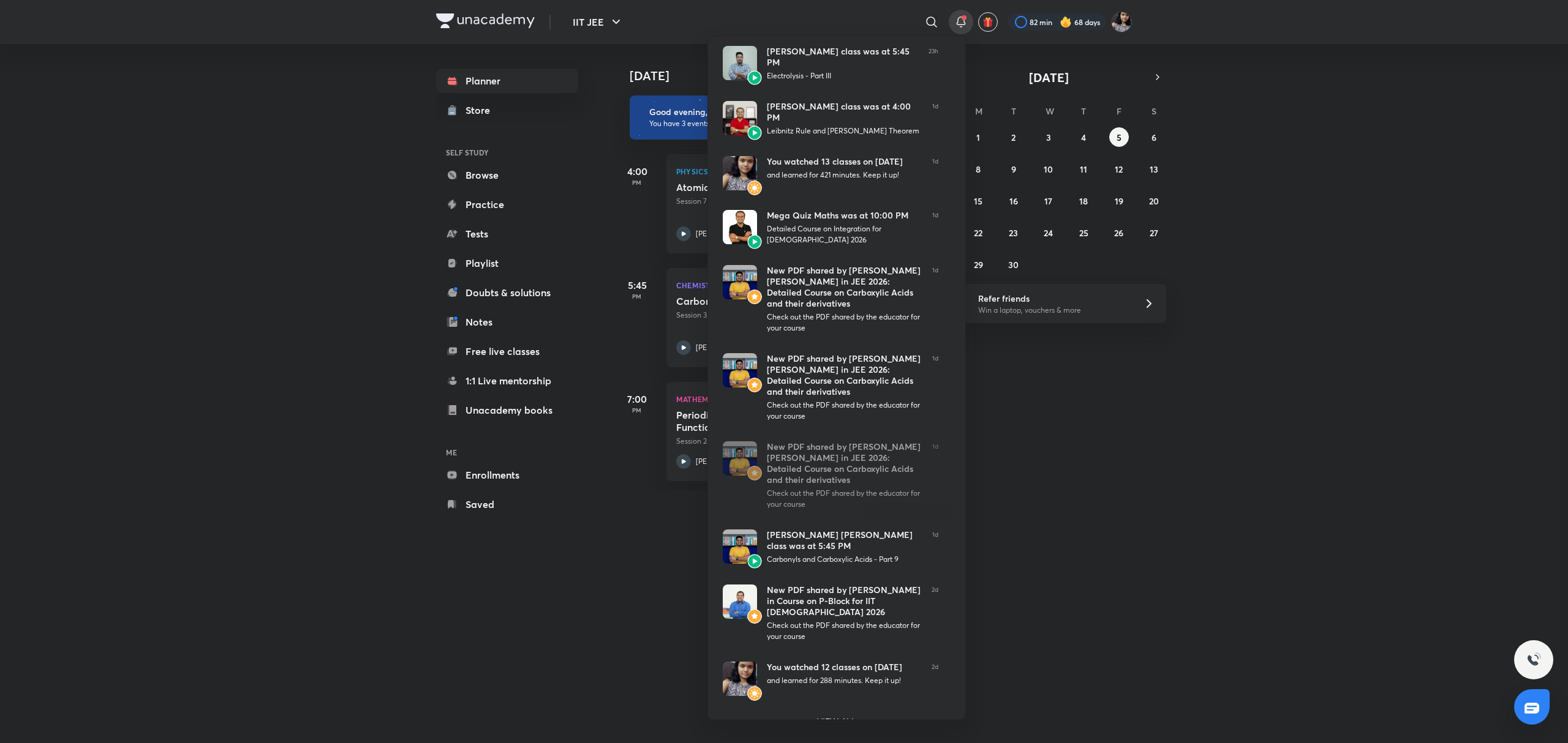
click at [1017, 522] on div at bounding box center [784, 371] width 1568 height 743
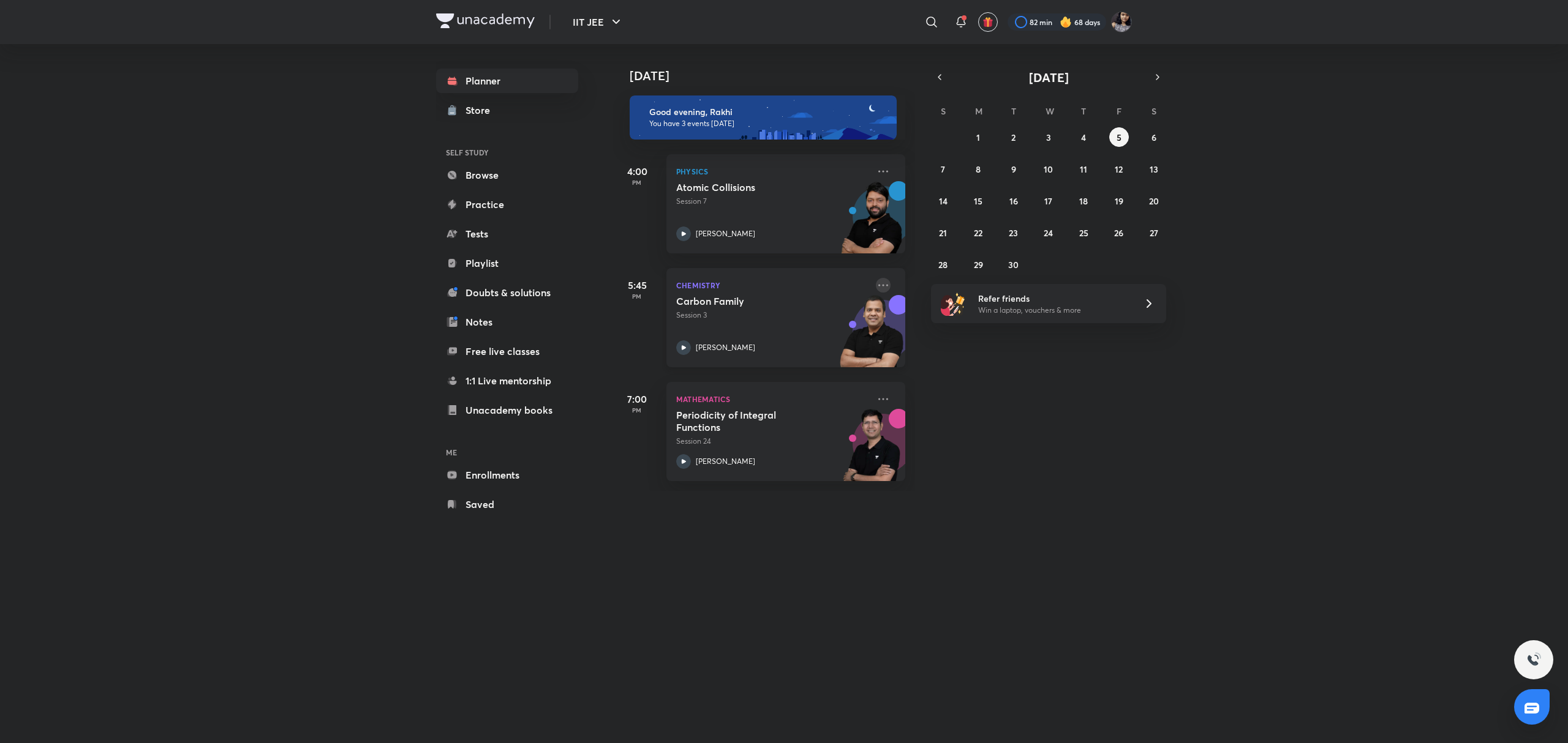
click at [876, 282] on icon at bounding box center [883, 286] width 15 height 15
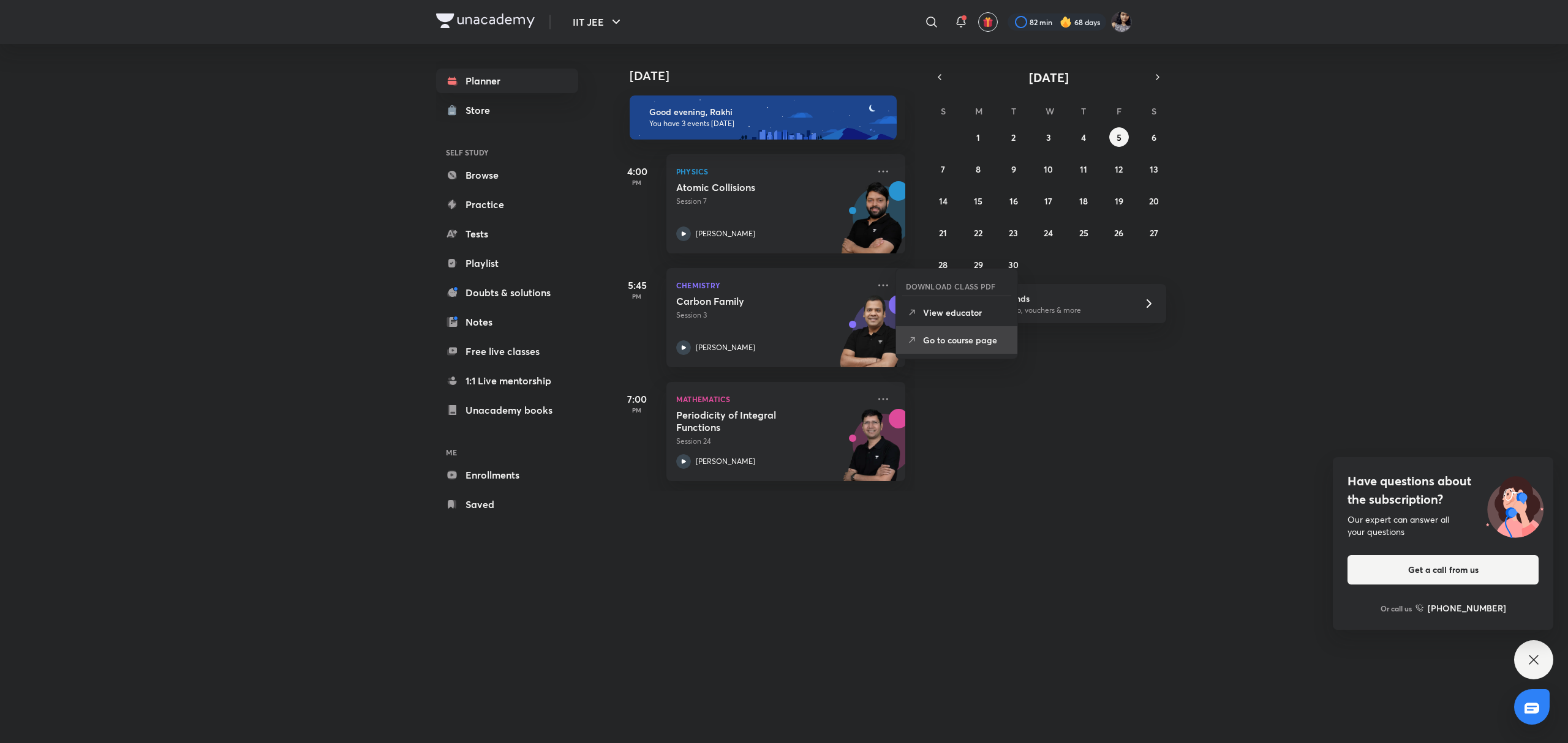
click at [961, 347] on li "Go to course page" at bounding box center [956, 339] width 122 height 28
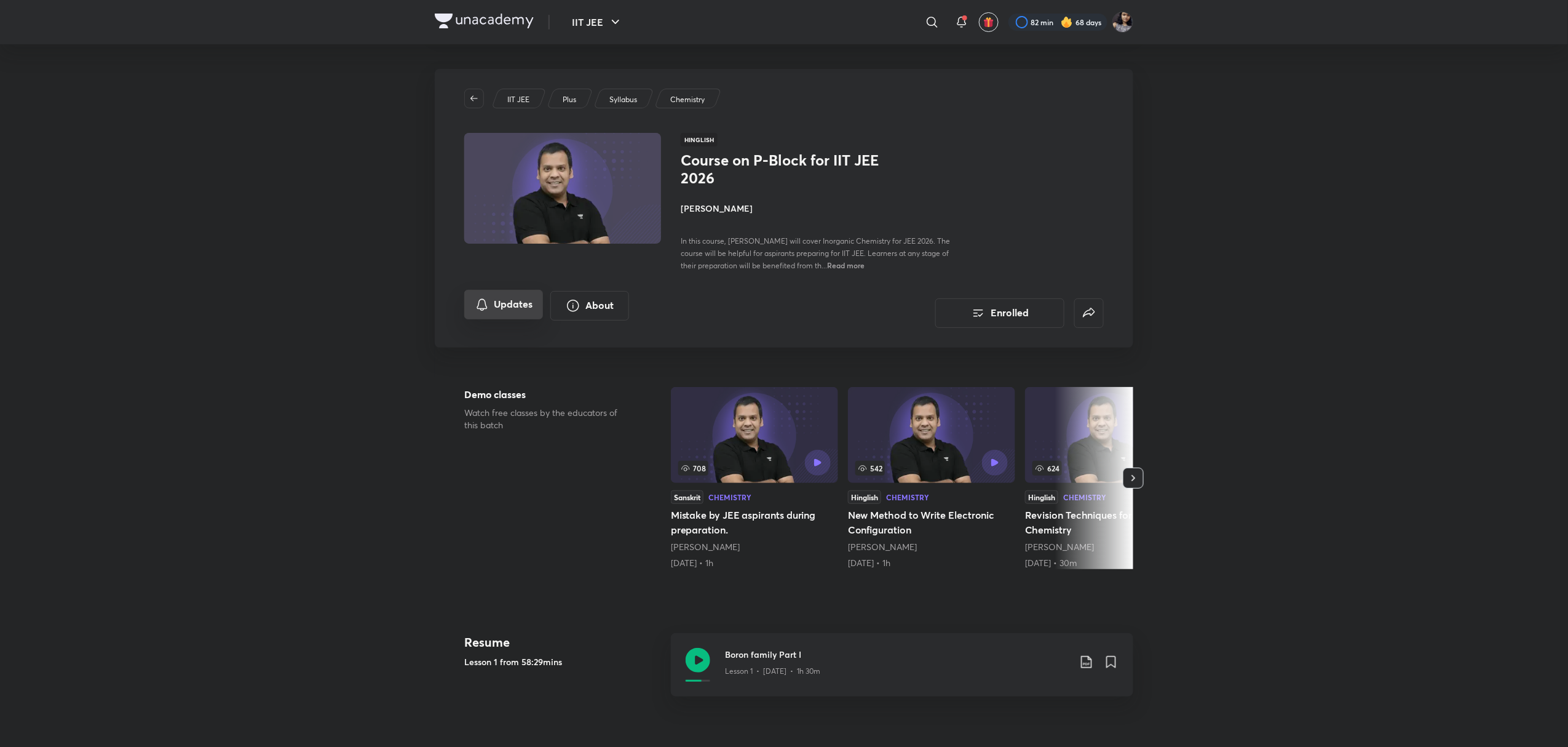
drag, startPoint x: 506, startPoint y: 286, endPoint x: 507, endPoint y: 296, distance: 10.0
click at [507, 296] on div "IIT JEE Plus Syllabus Chemistry Hinglish Course on P-Block for IIT JEE 2026 Piy…" at bounding box center [784, 208] width 699 height 279
click at [507, 296] on button "Updates" at bounding box center [504, 304] width 79 height 29
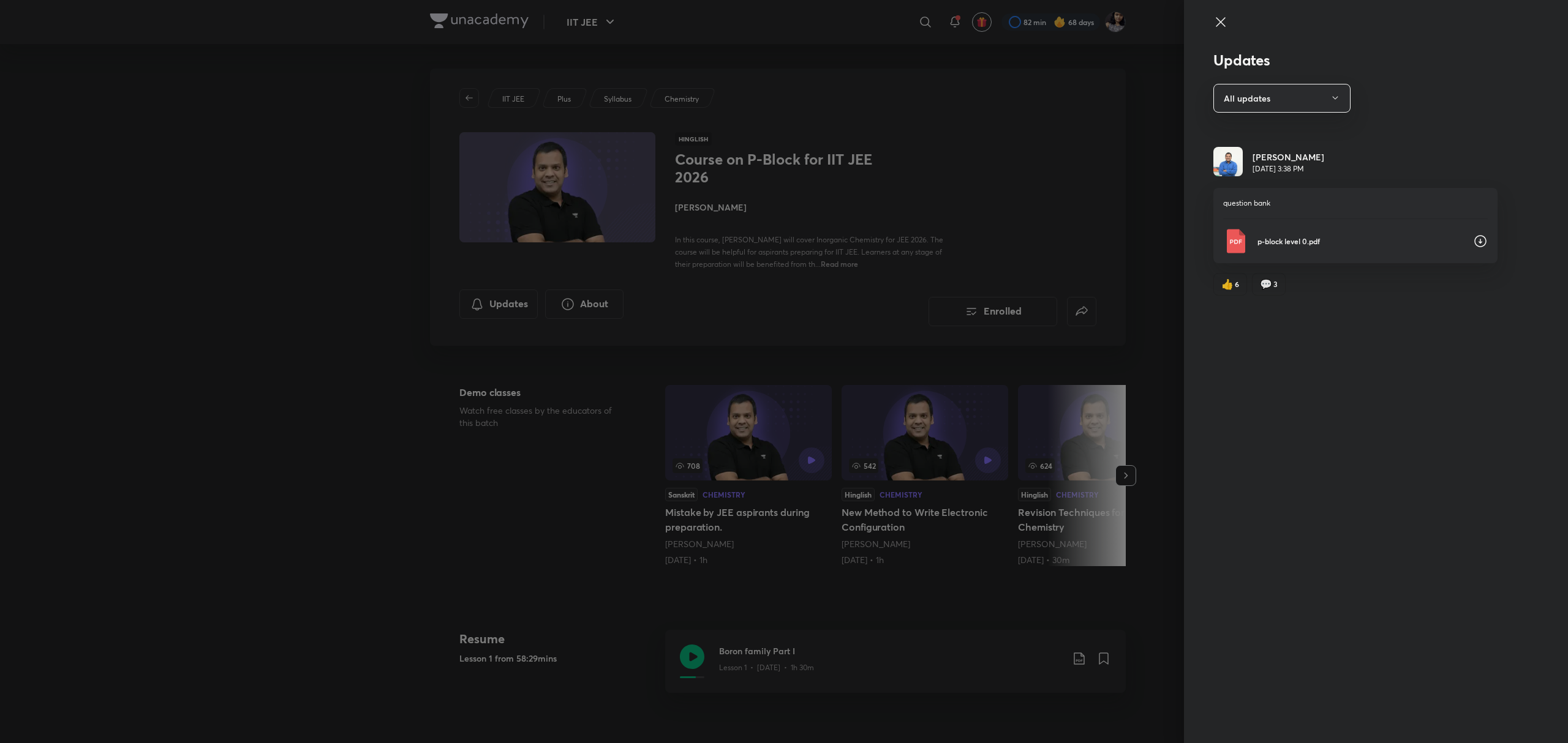
click at [1477, 240] on icon at bounding box center [1480, 241] width 15 height 15
click at [1103, 70] on div at bounding box center [784, 371] width 1568 height 743
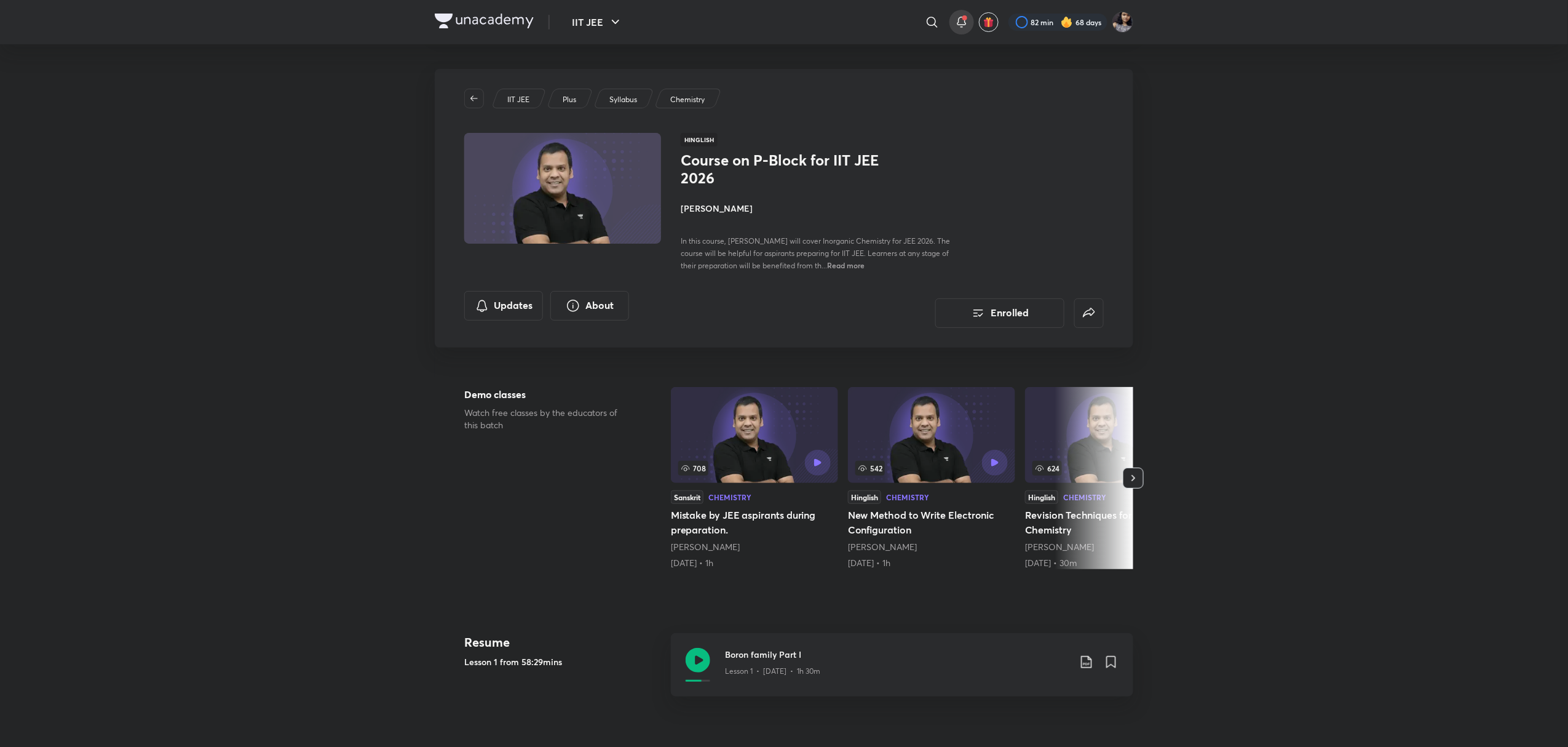
click at [957, 19] on icon at bounding box center [962, 23] width 15 height 15
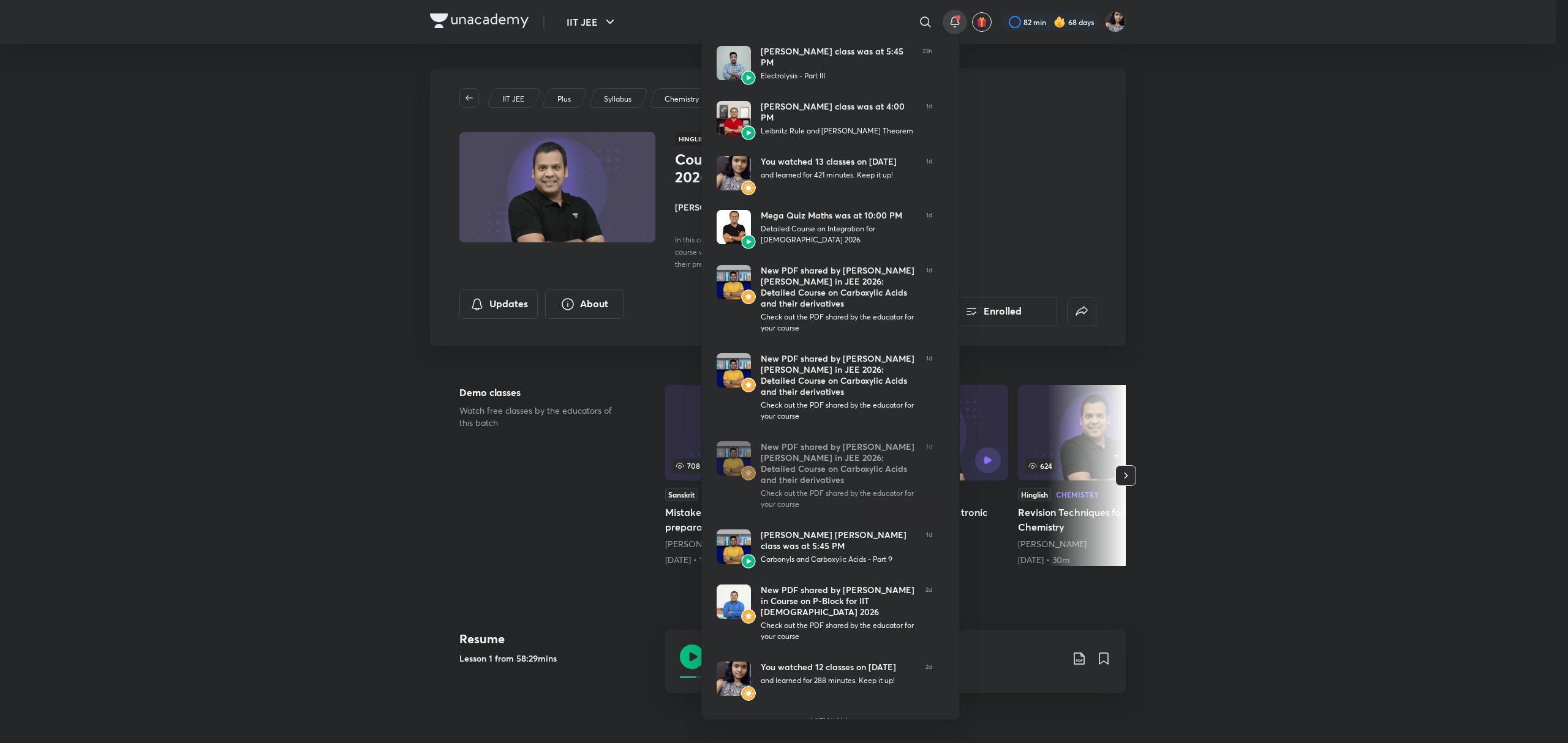
click at [1117, 235] on div at bounding box center [784, 371] width 1568 height 743
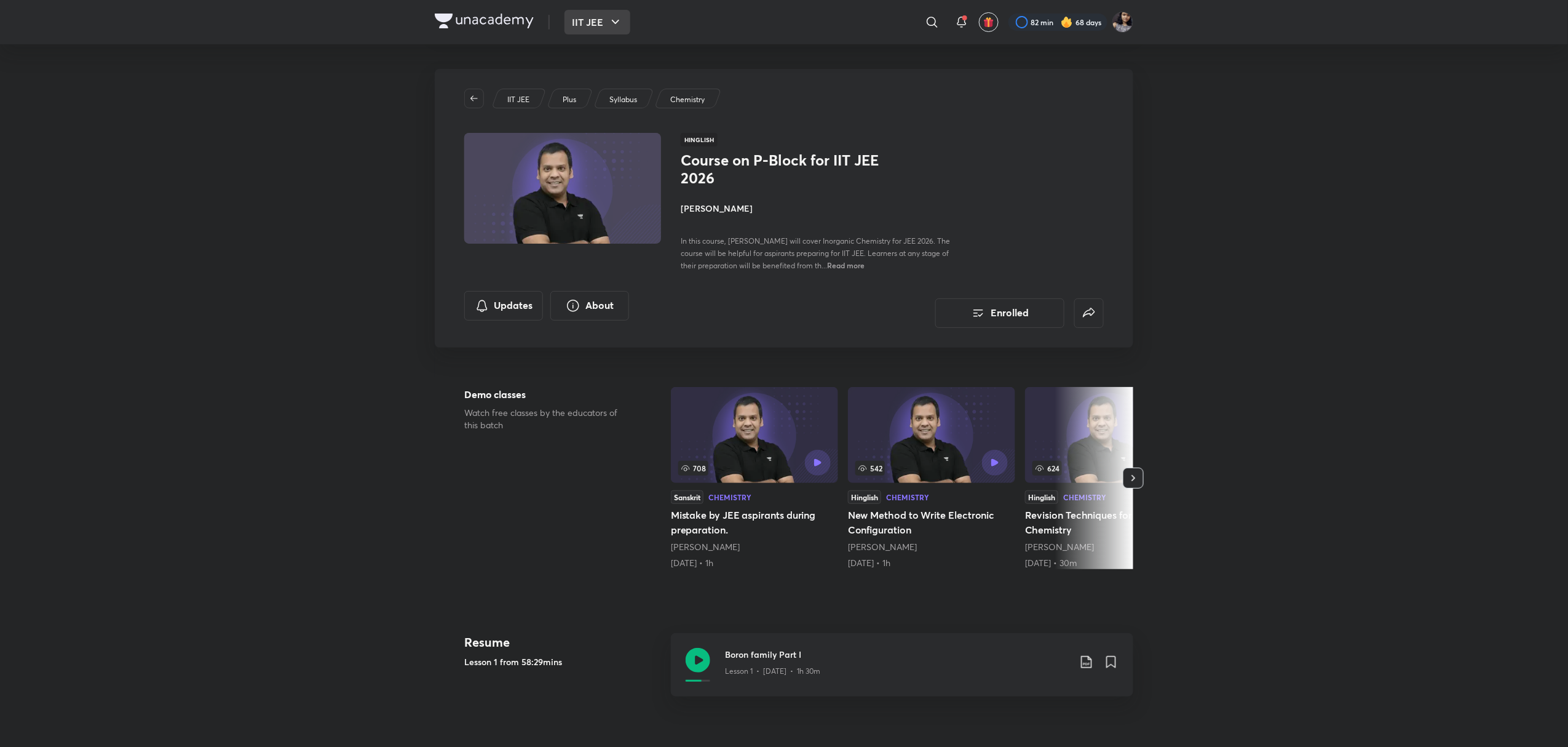
click at [613, 28] on icon "button" at bounding box center [616, 23] width 15 height 15
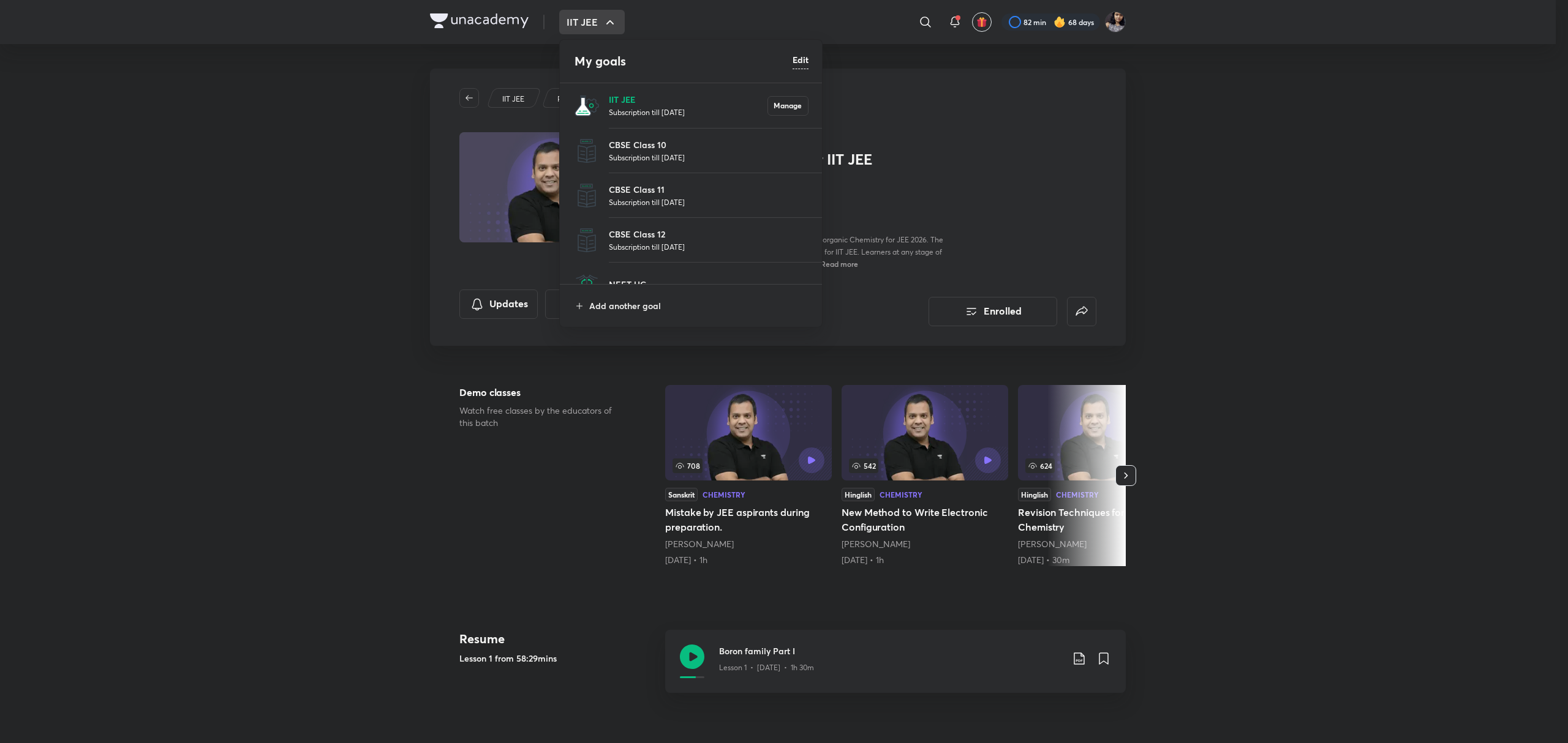
click at [643, 103] on p "IIT JEE" at bounding box center [687, 99] width 158 height 13
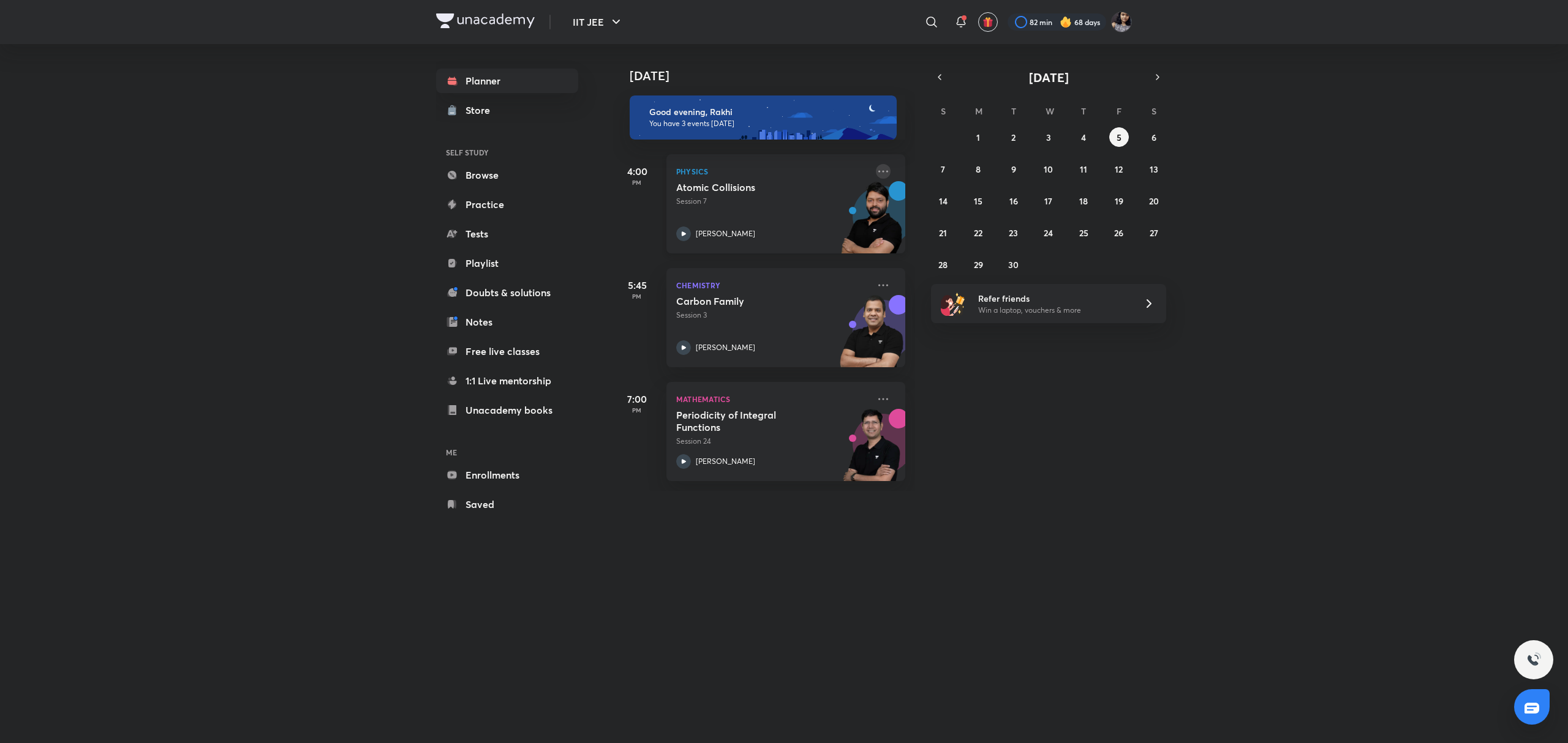
click at [876, 173] on icon at bounding box center [883, 172] width 15 height 15
click at [920, 285] on li "Go to course page" at bounding box center [956, 283] width 122 height 28
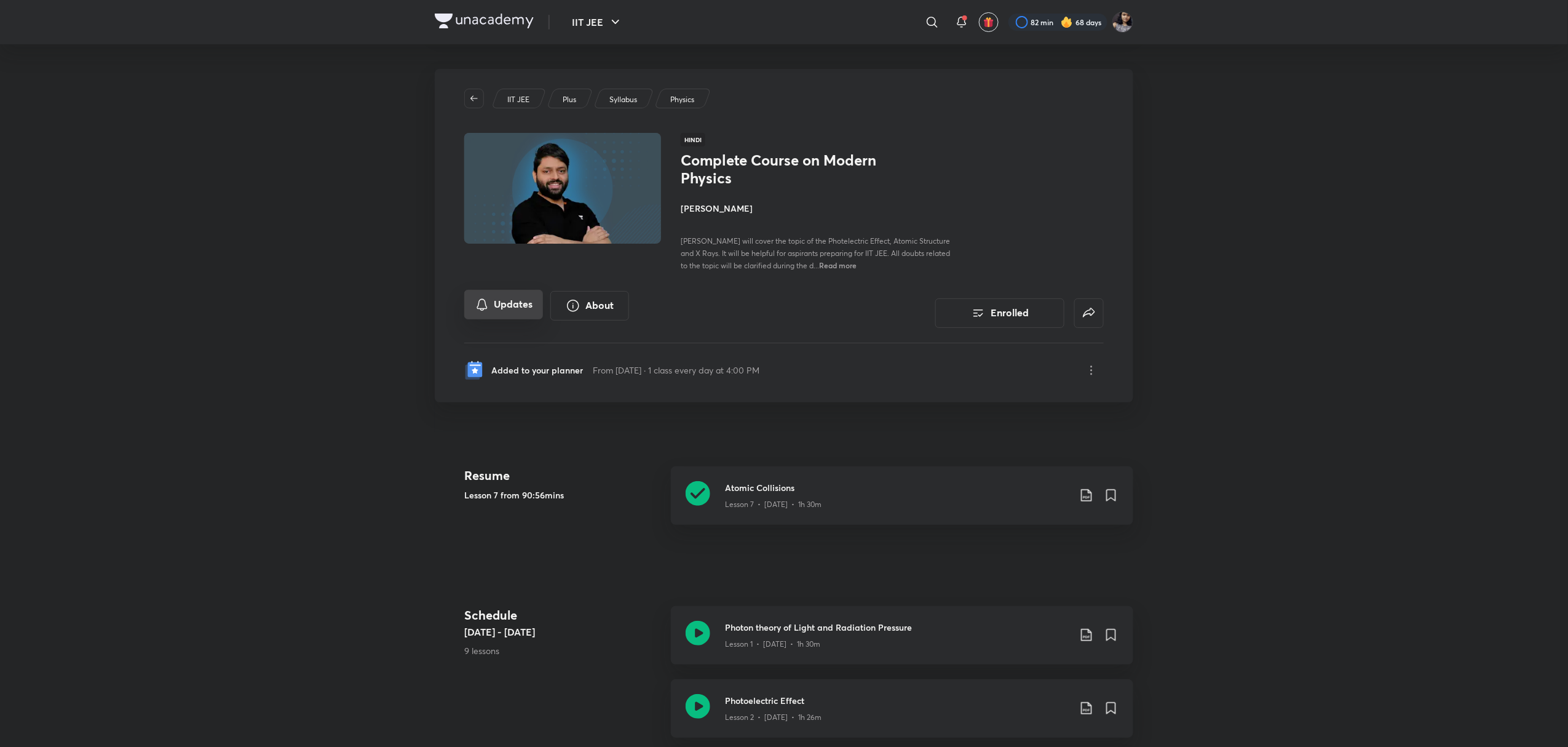
click at [522, 301] on button "Updates" at bounding box center [504, 304] width 79 height 29
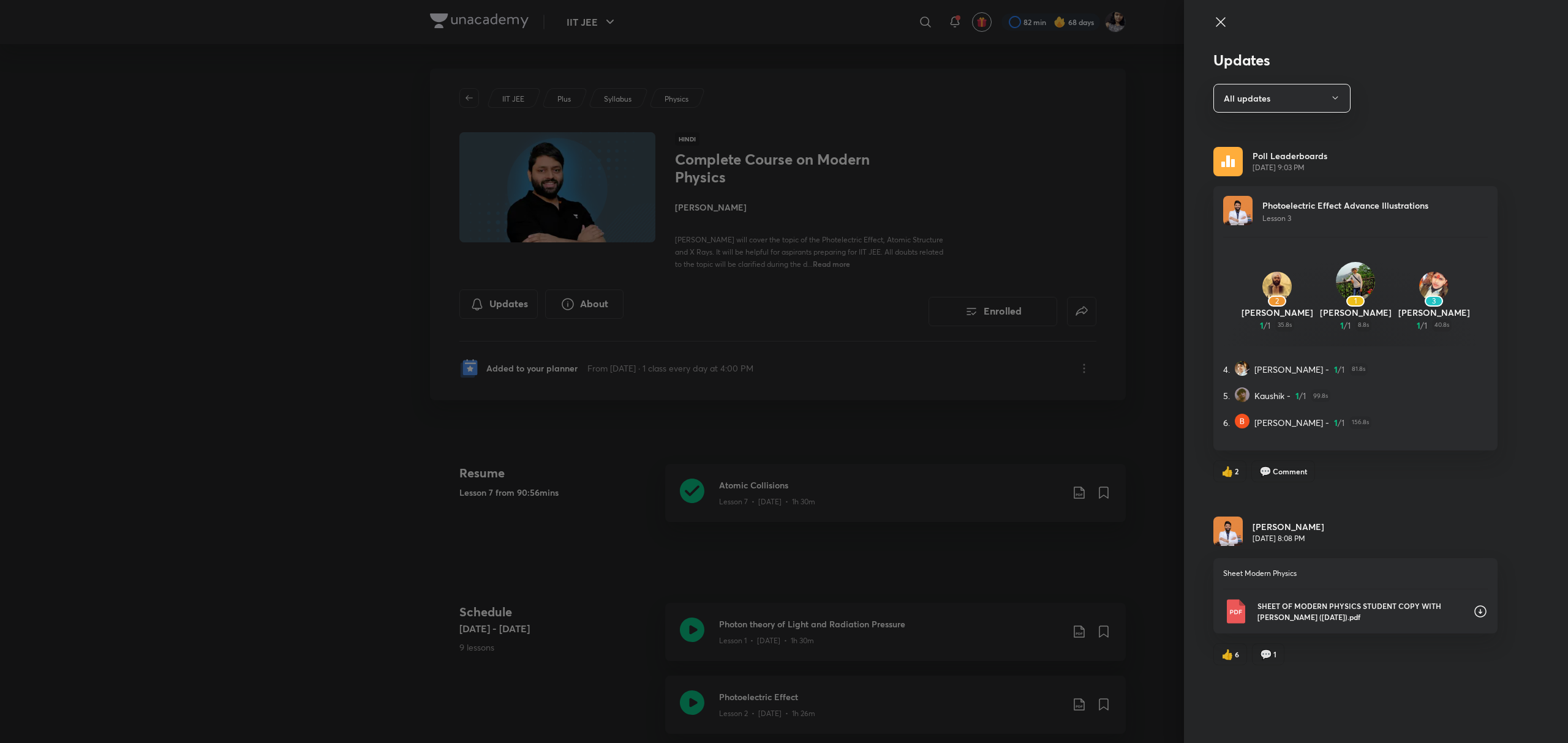
click at [1220, 24] on icon at bounding box center [1221, 23] width 15 height 15
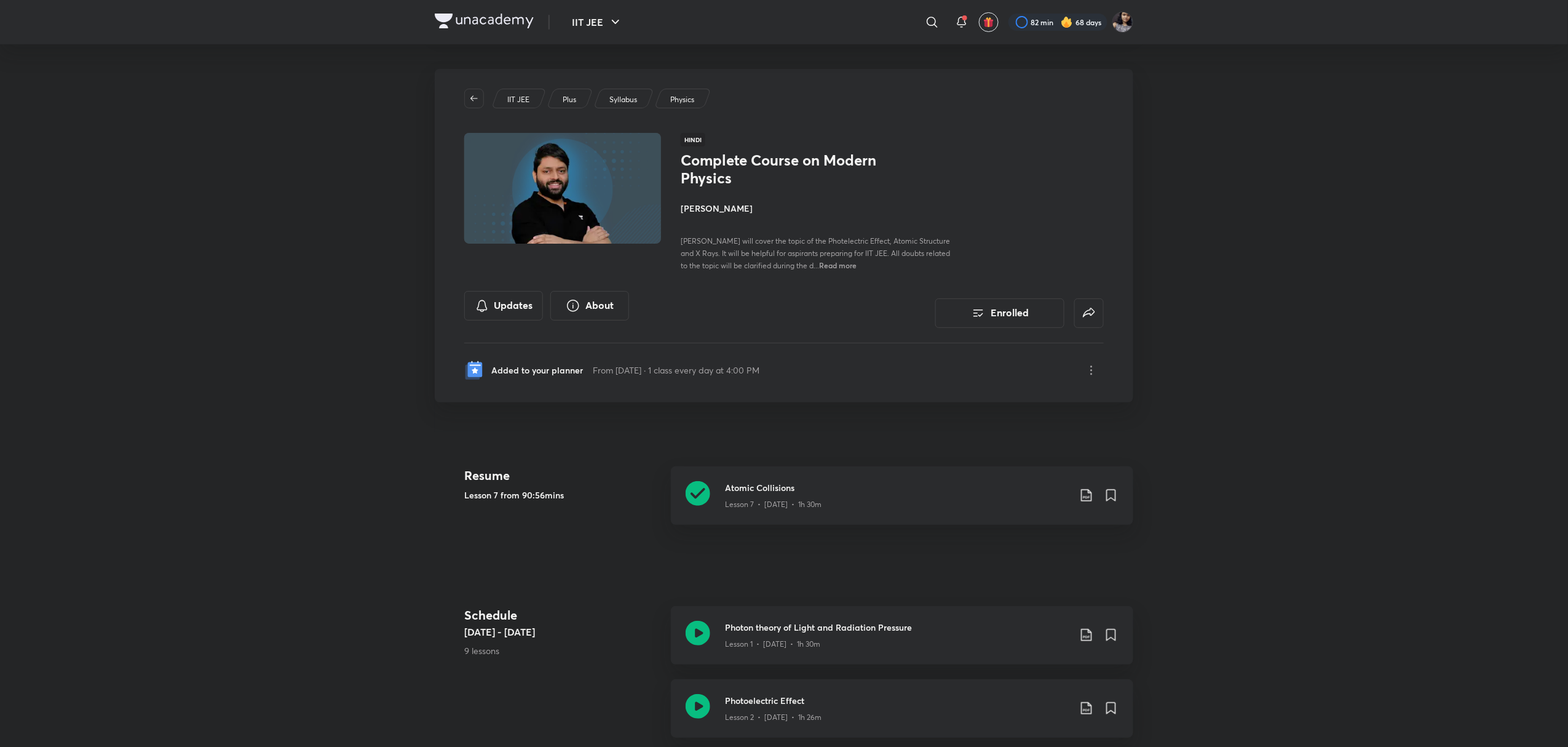
click at [707, 202] on h4 "[PERSON_NAME]" at bounding box center [818, 208] width 275 height 13
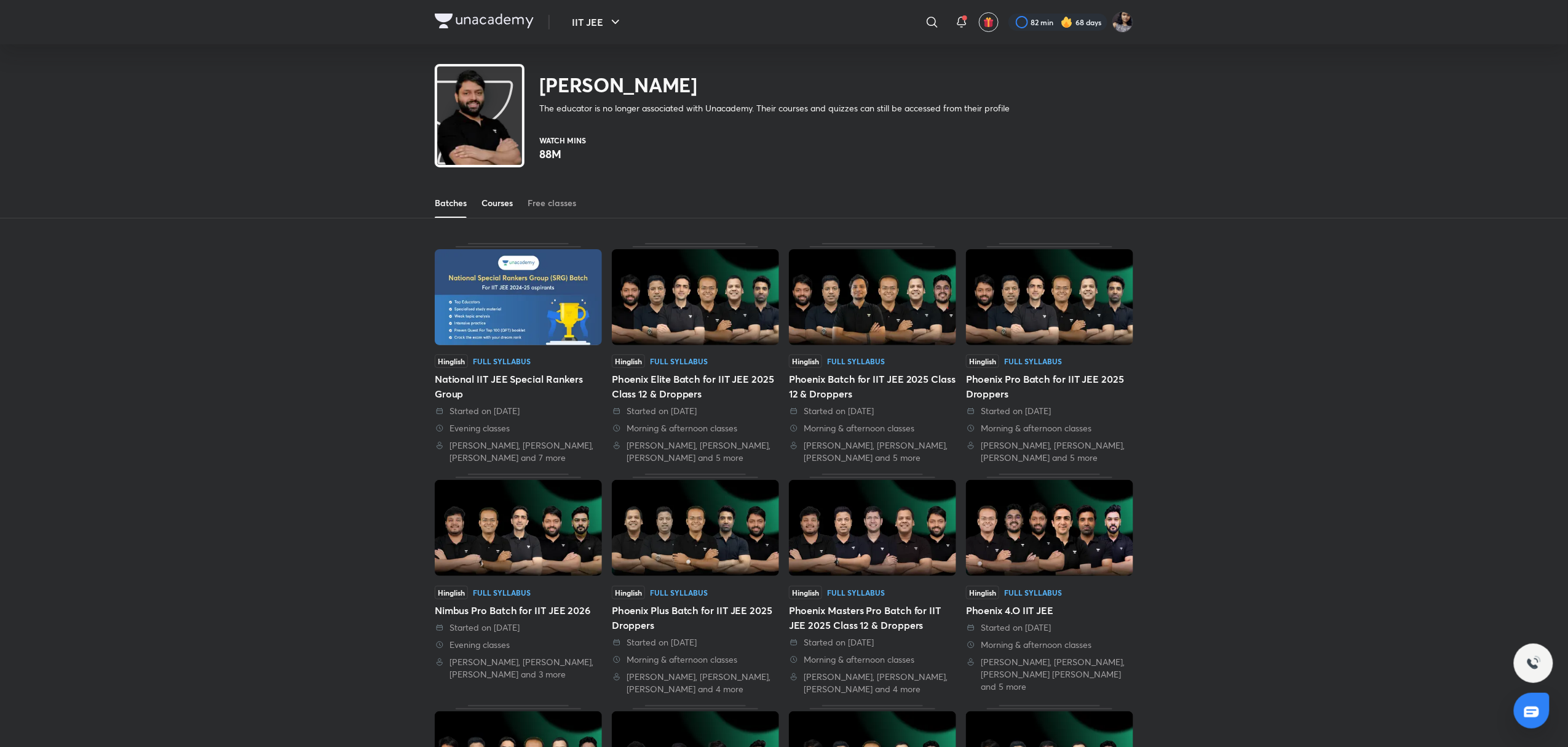
click at [490, 193] on link "Courses" at bounding box center [497, 203] width 31 height 29
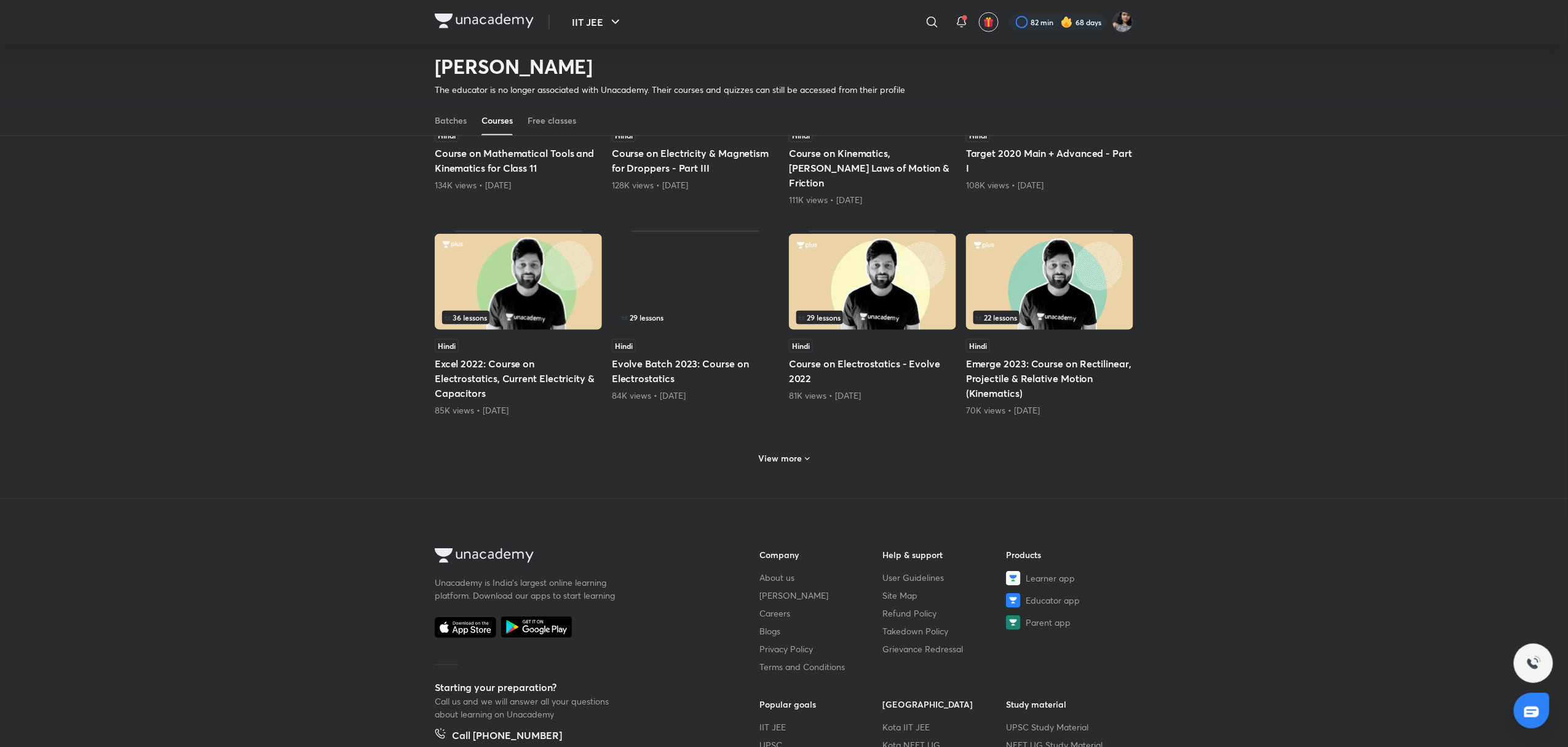
click at [797, 452] on h6 "View more" at bounding box center [781, 458] width 44 height 13
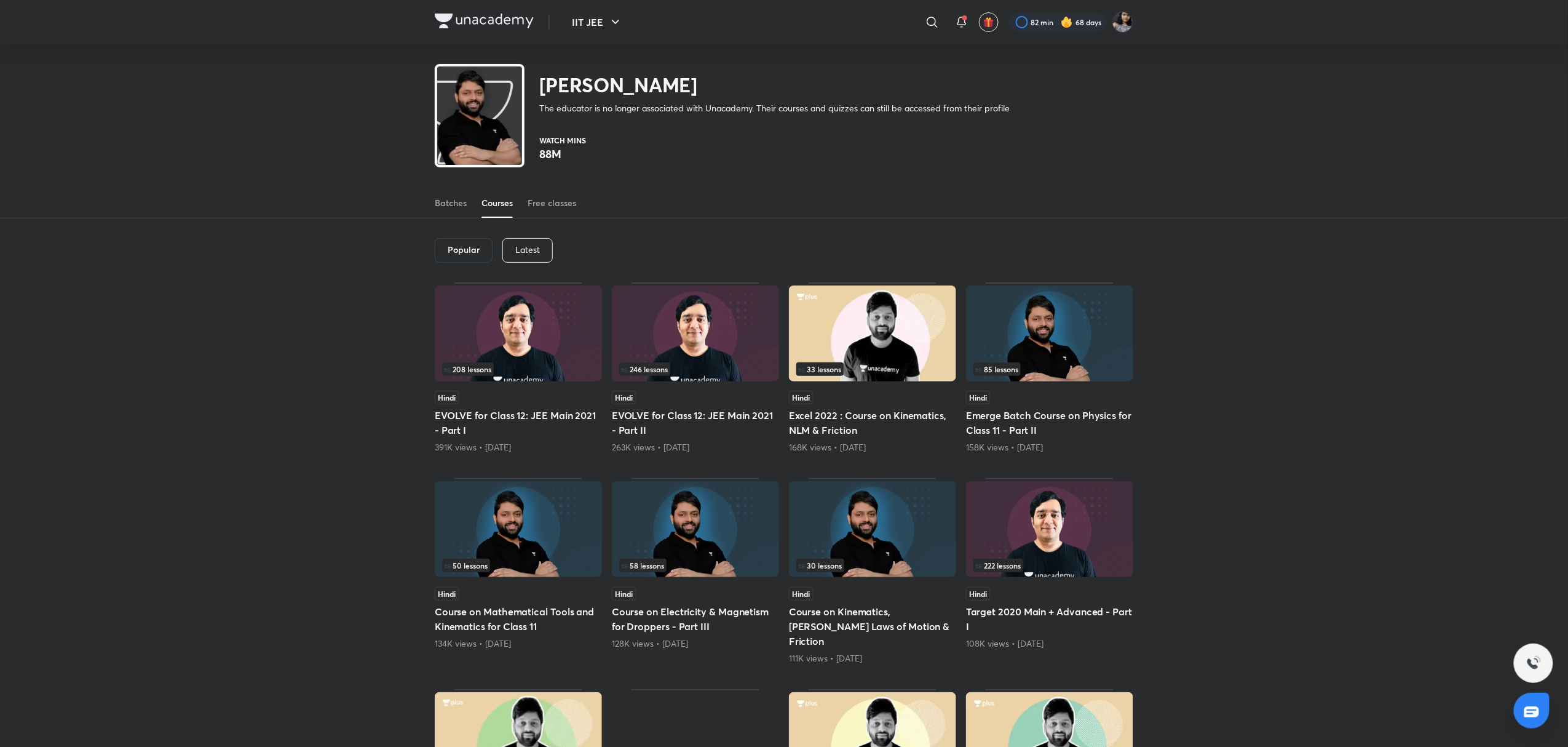
click at [517, 251] on p "Latest" at bounding box center [527, 250] width 24 height 10
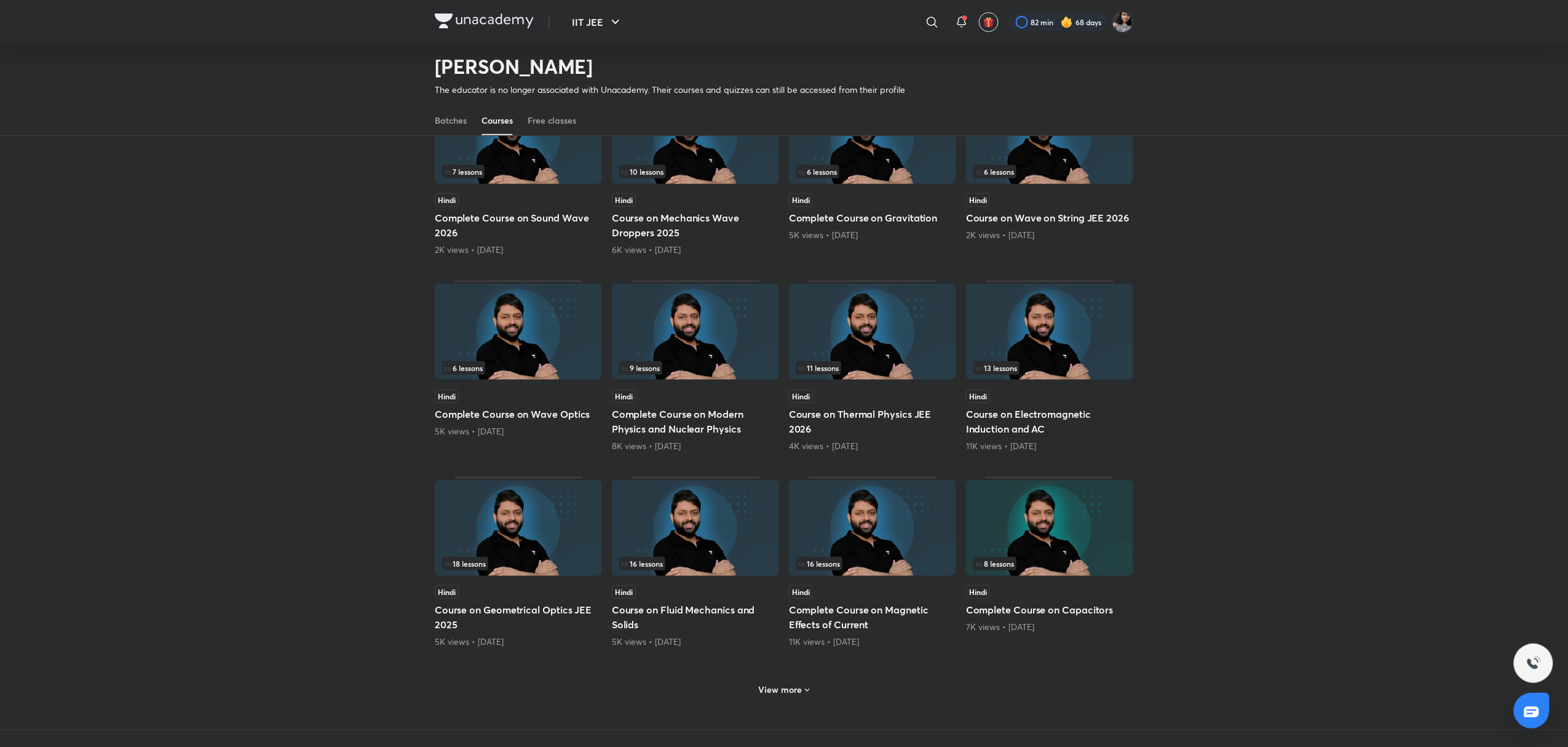
scroll to position [173, 0]
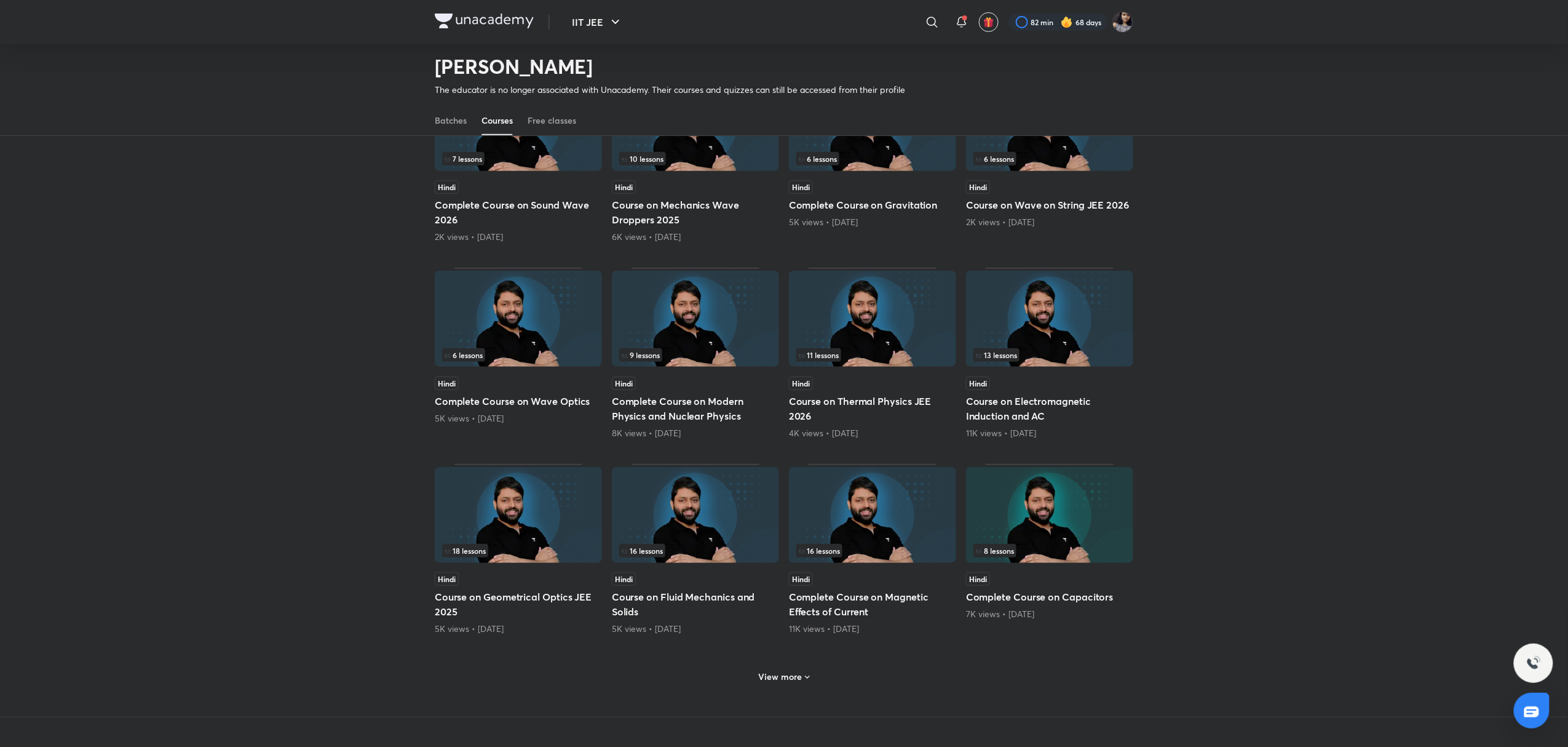
click at [784, 678] on h6 "View more" at bounding box center [781, 677] width 44 height 13
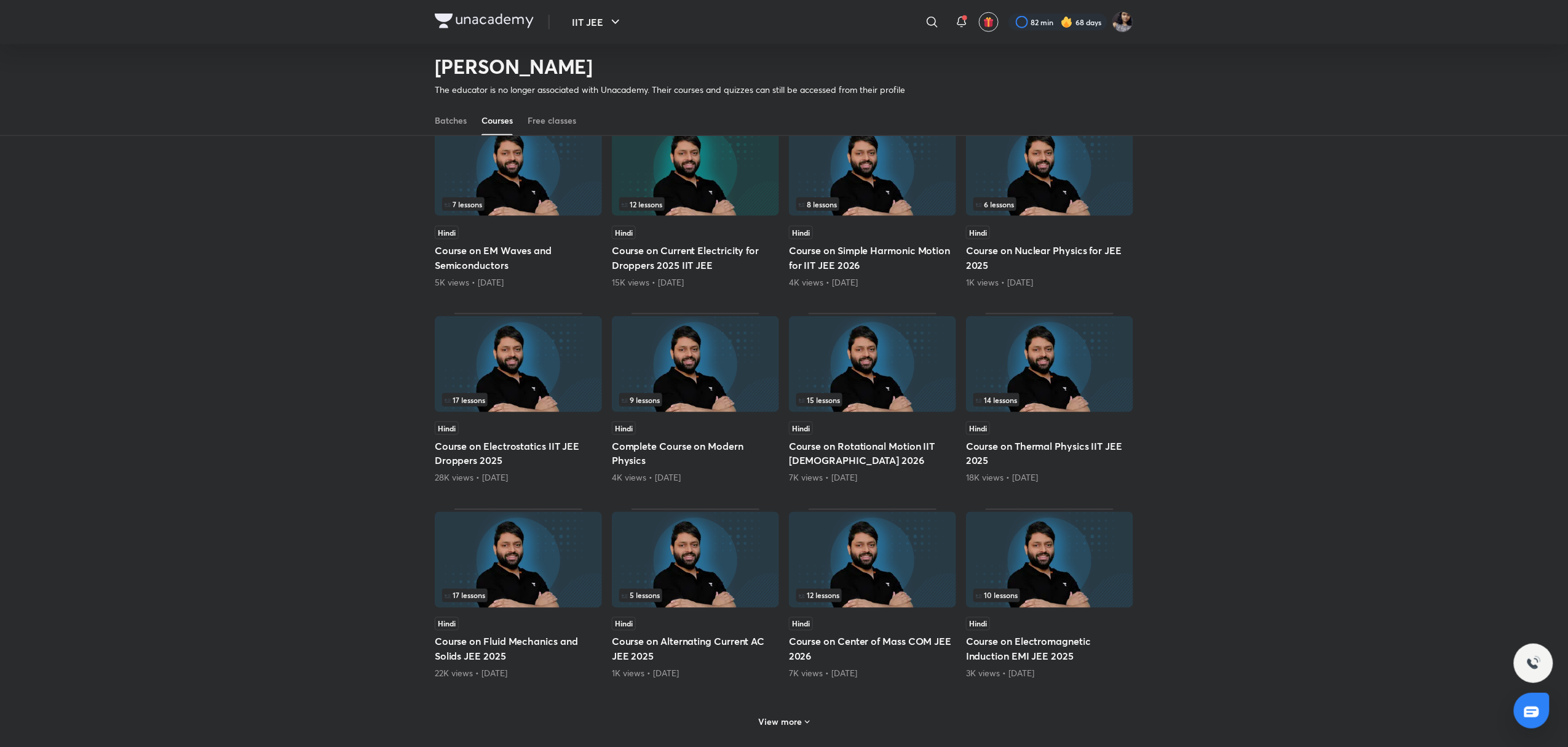
scroll to position [719, 0]
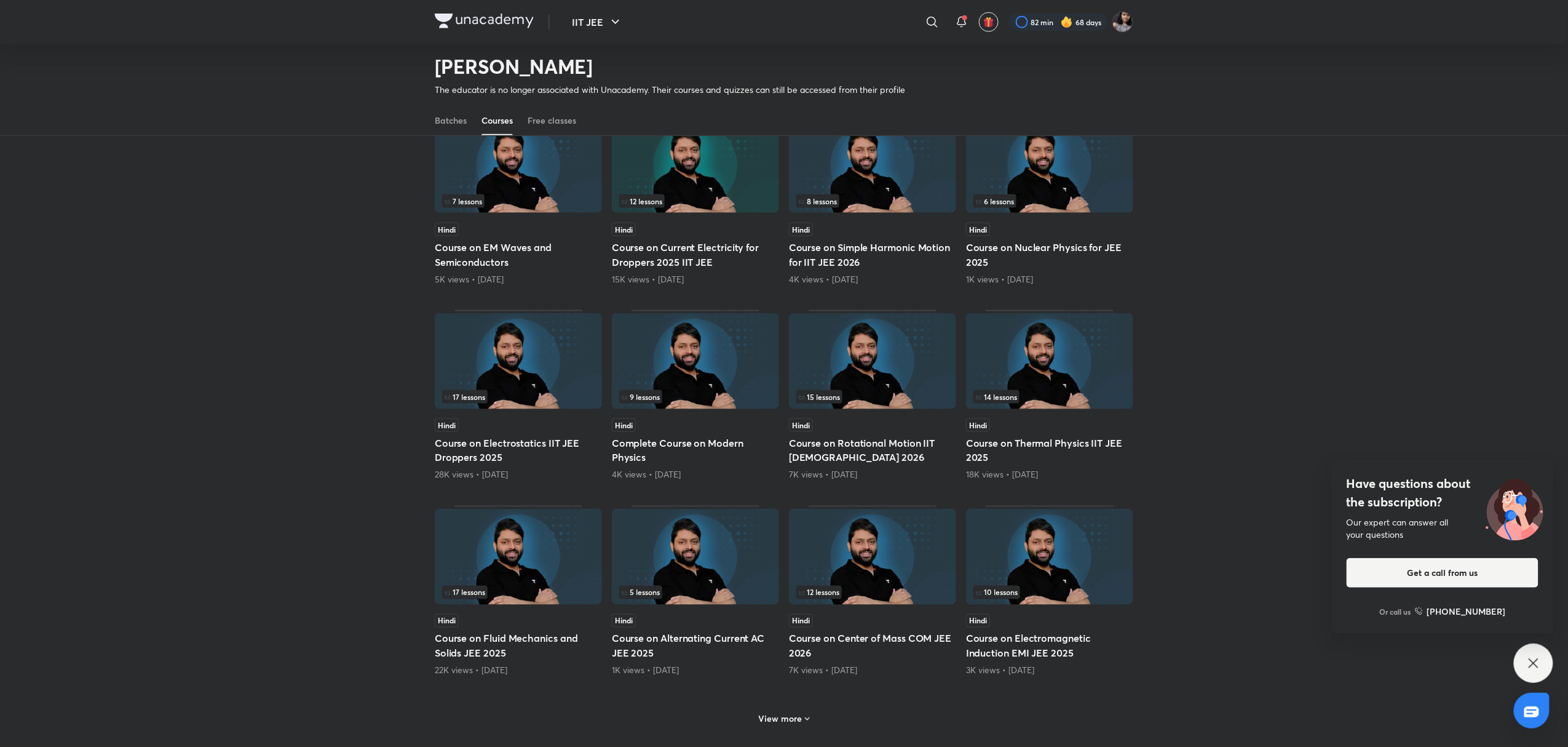
click at [1047, 183] on img at bounding box center [1050, 165] width 167 height 96
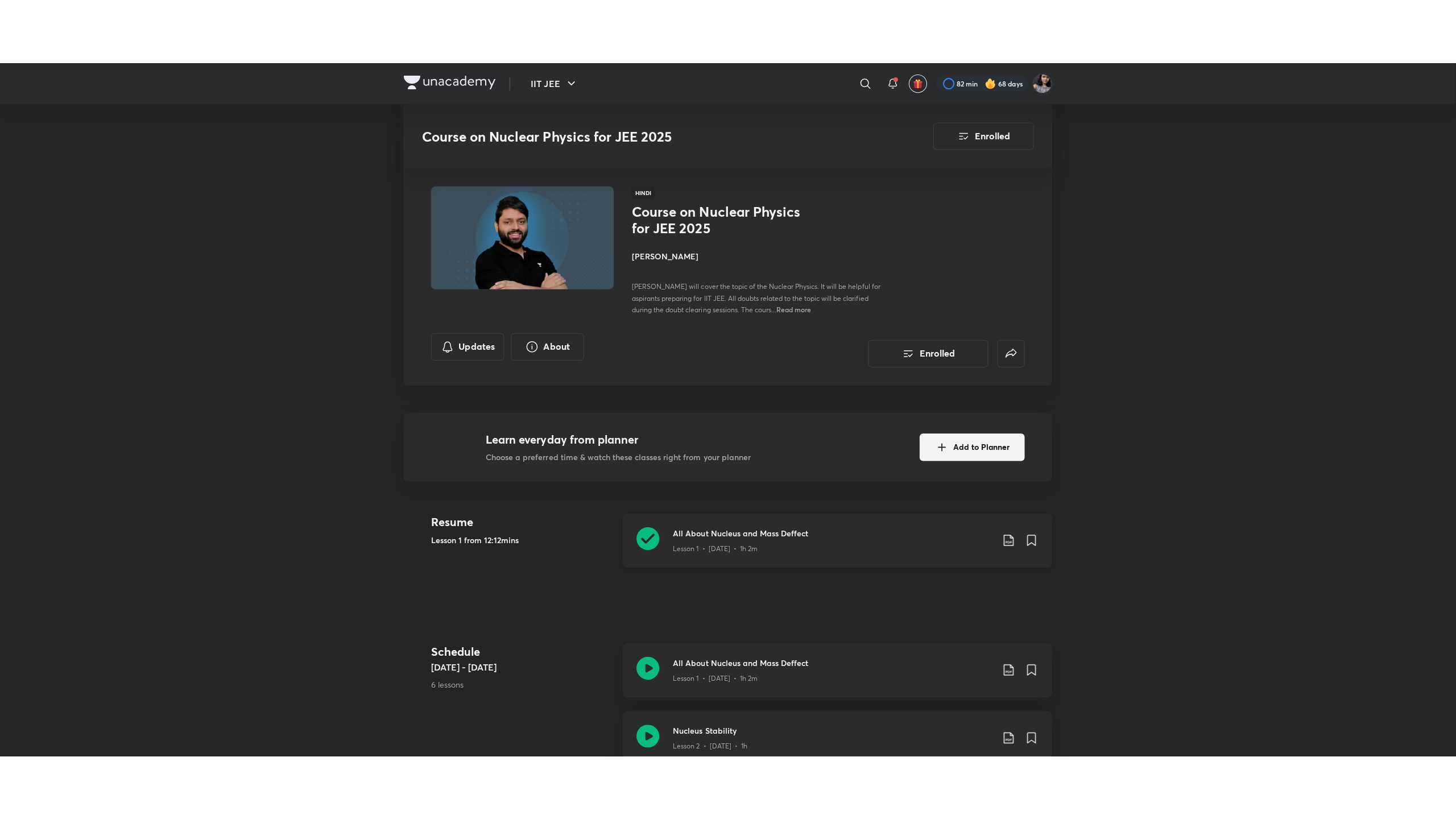
scroll to position [269, 0]
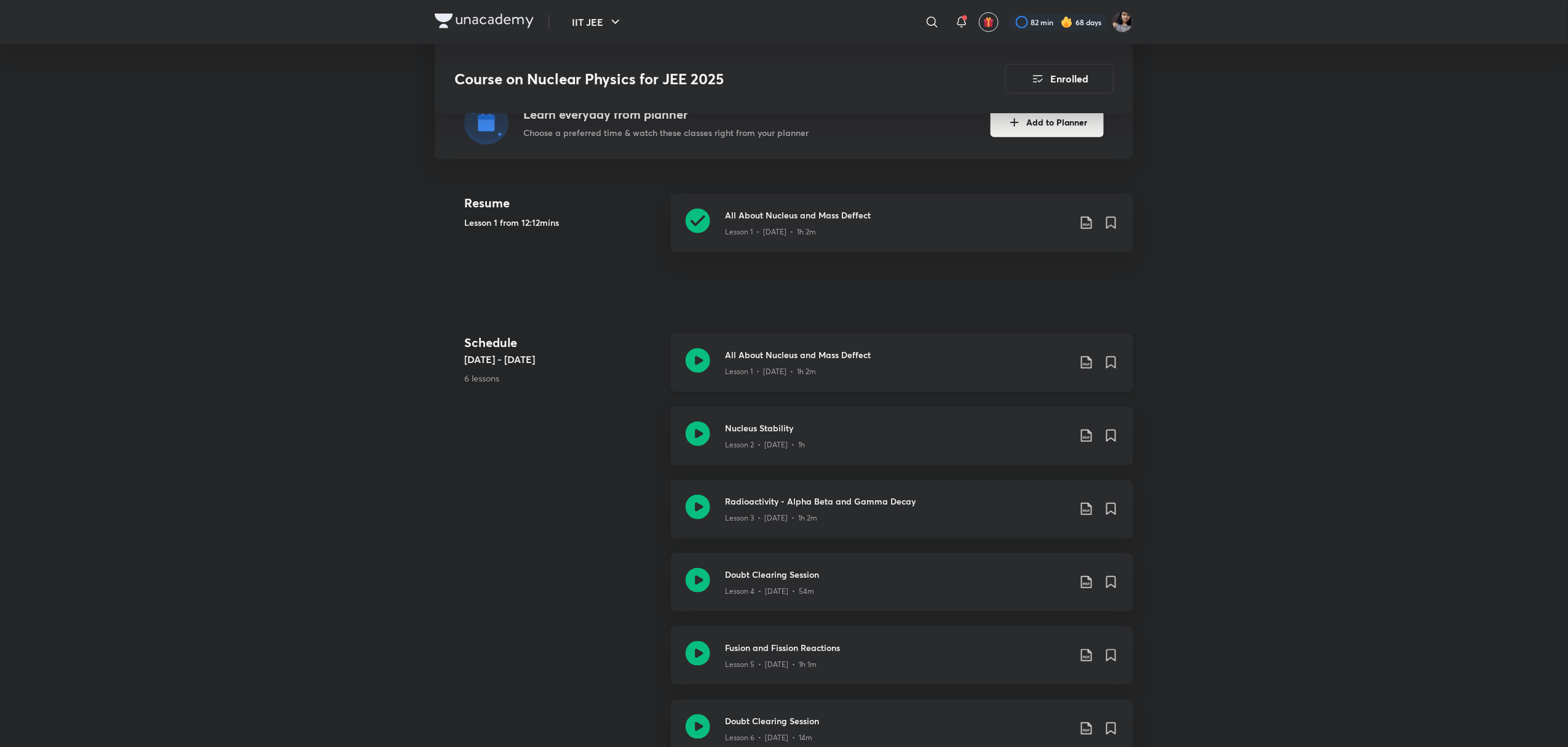
click at [704, 365] on icon at bounding box center [698, 360] width 24 height 24
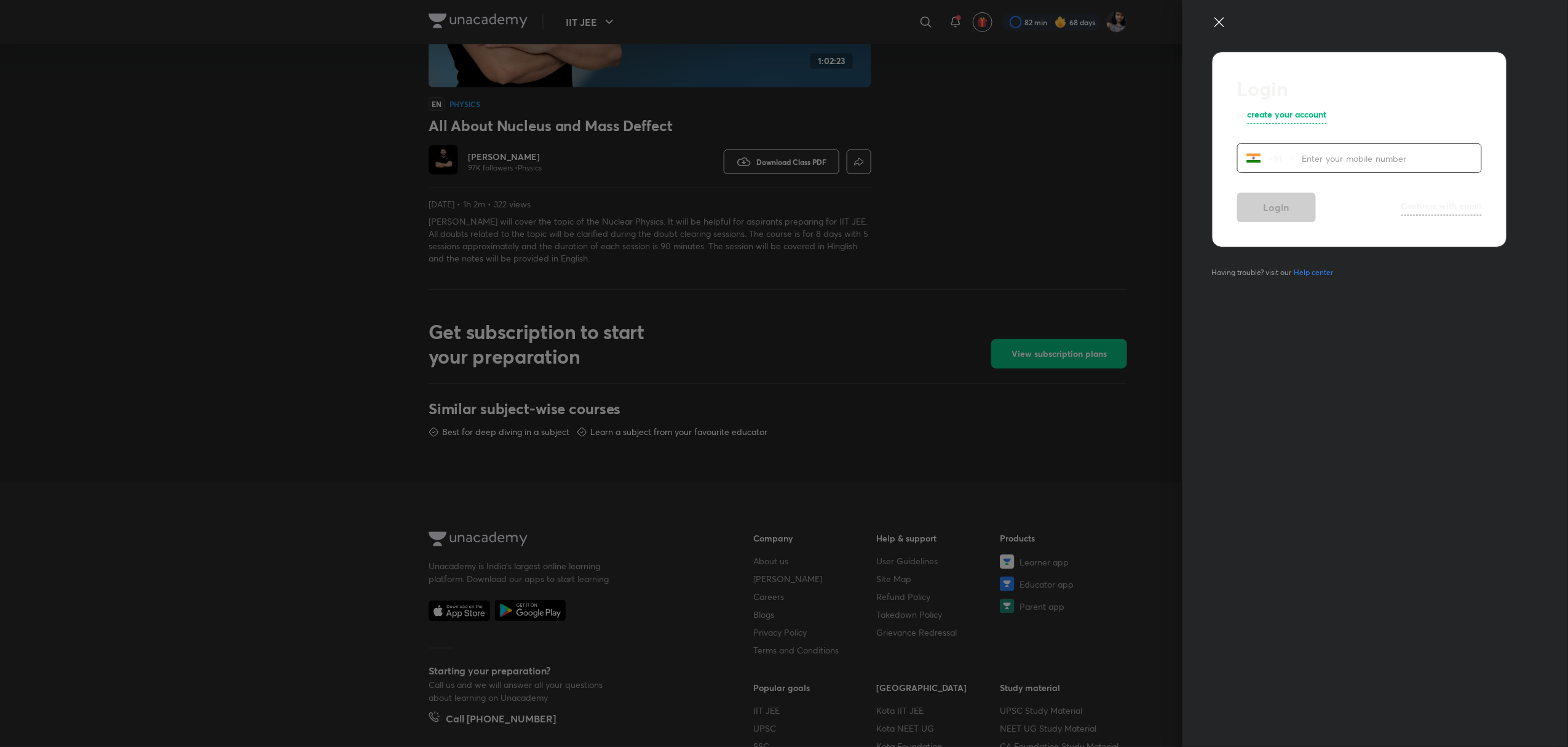
click at [1221, 20] on icon at bounding box center [1219, 21] width 9 height 9
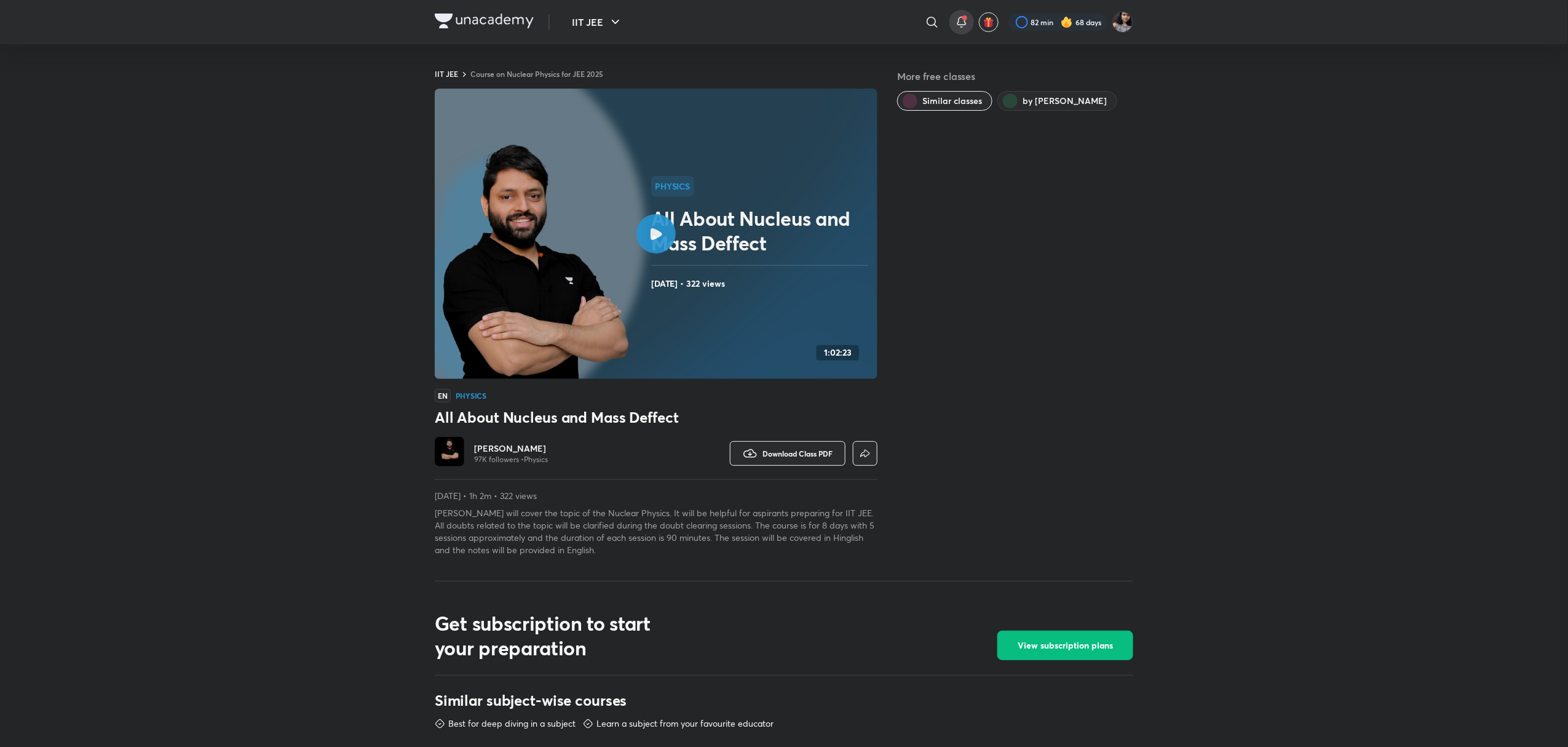
click at [955, 20] on icon at bounding box center [962, 23] width 15 height 15
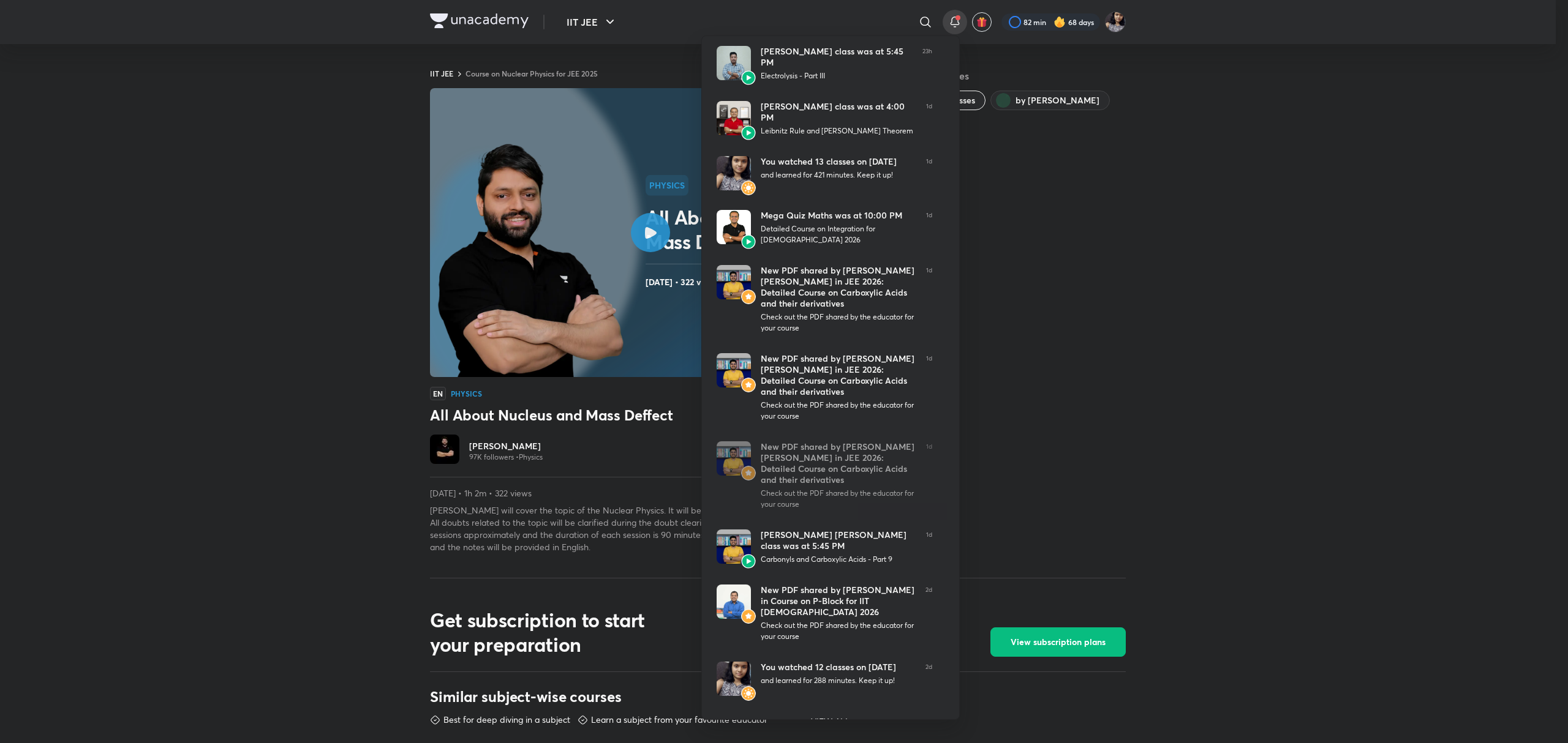
click at [1131, 343] on div at bounding box center [784, 371] width 1568 height 743
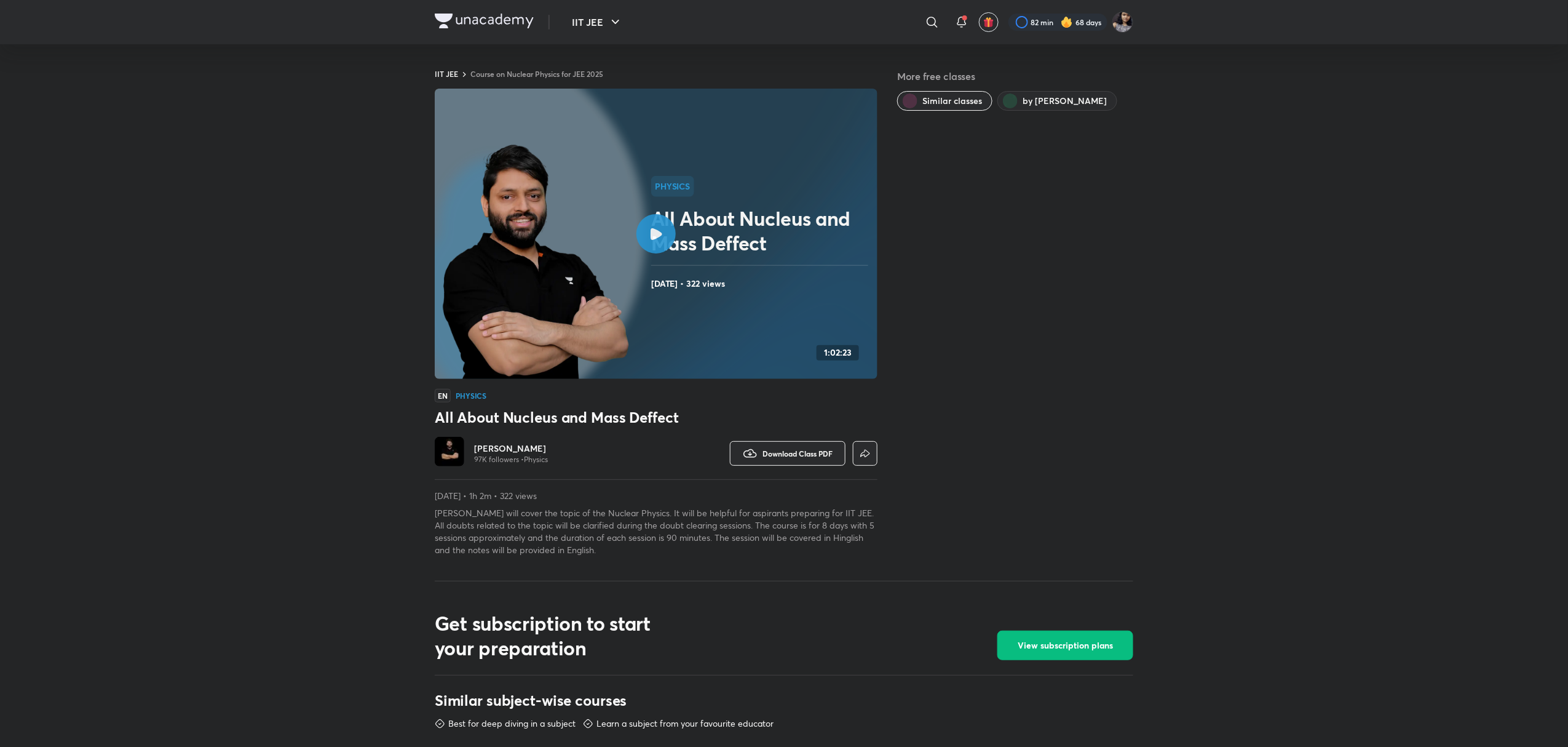
click at [483, 443] on h6 "[PERSON_NAME]" at bounding box center [511, 448] width 74 height 13
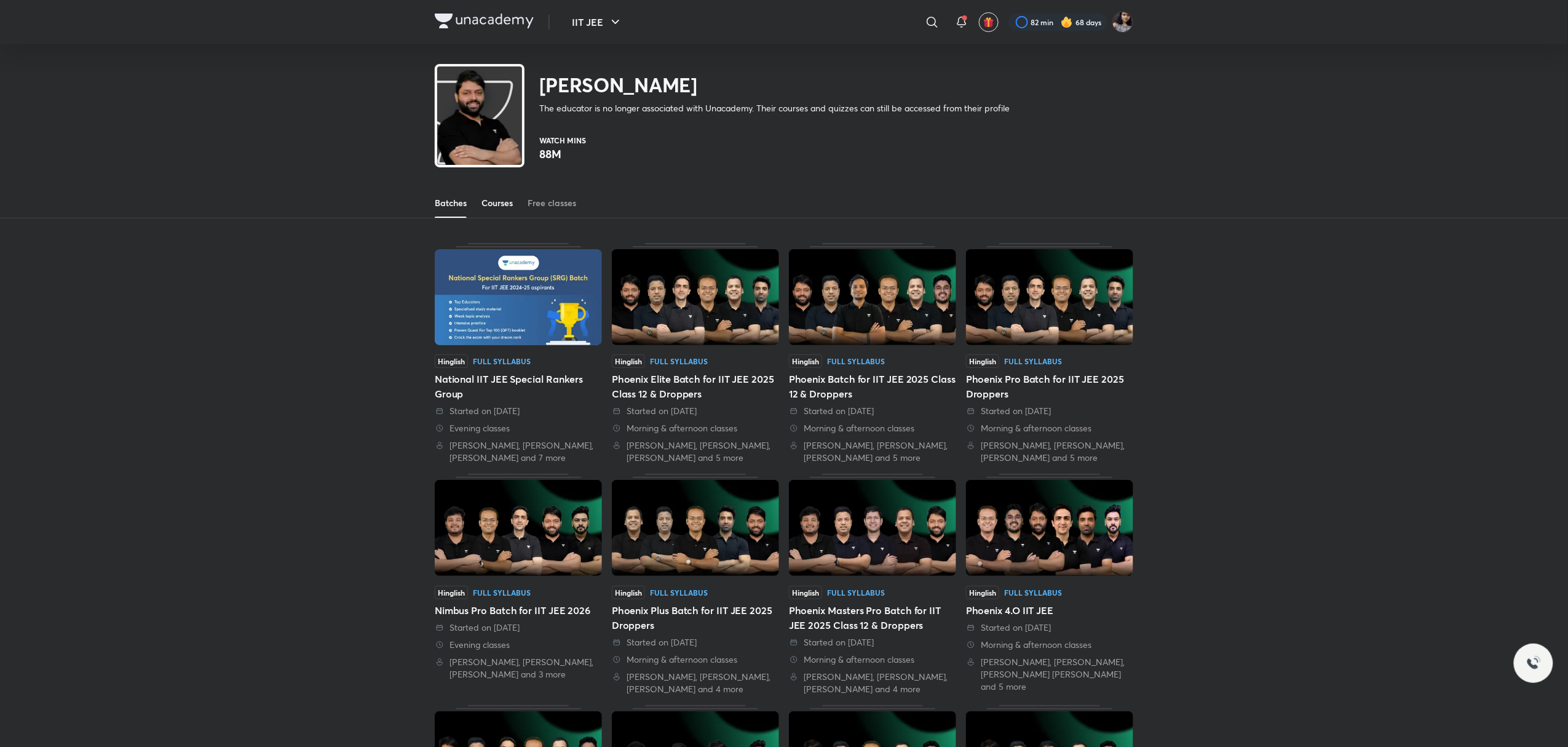
click at [487, 195] on link "Courses" at bounding box center [497, 203] width 31 height 29
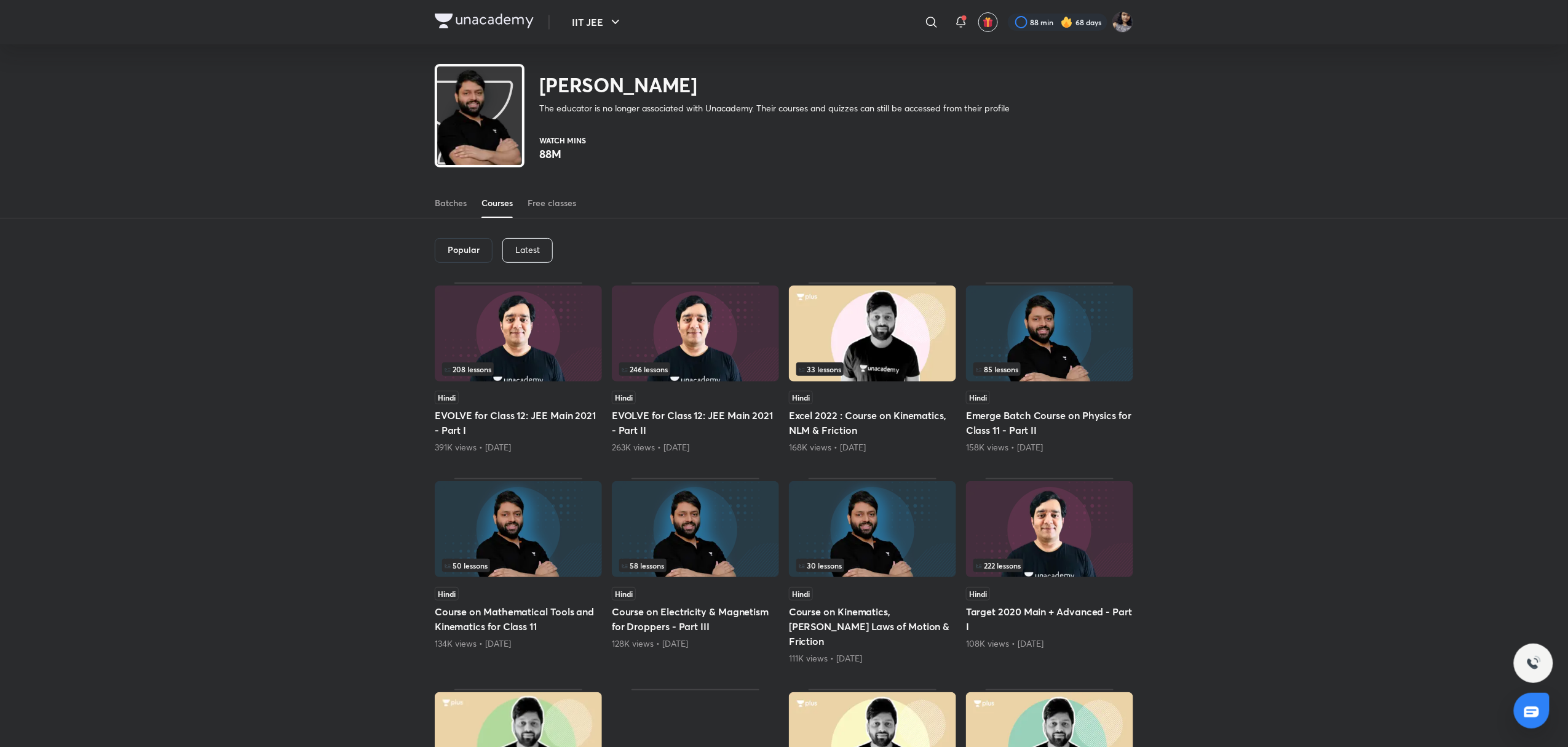
click at [525, 252] on p "Latest" at bounding box center [527, 250] width 24 height 10
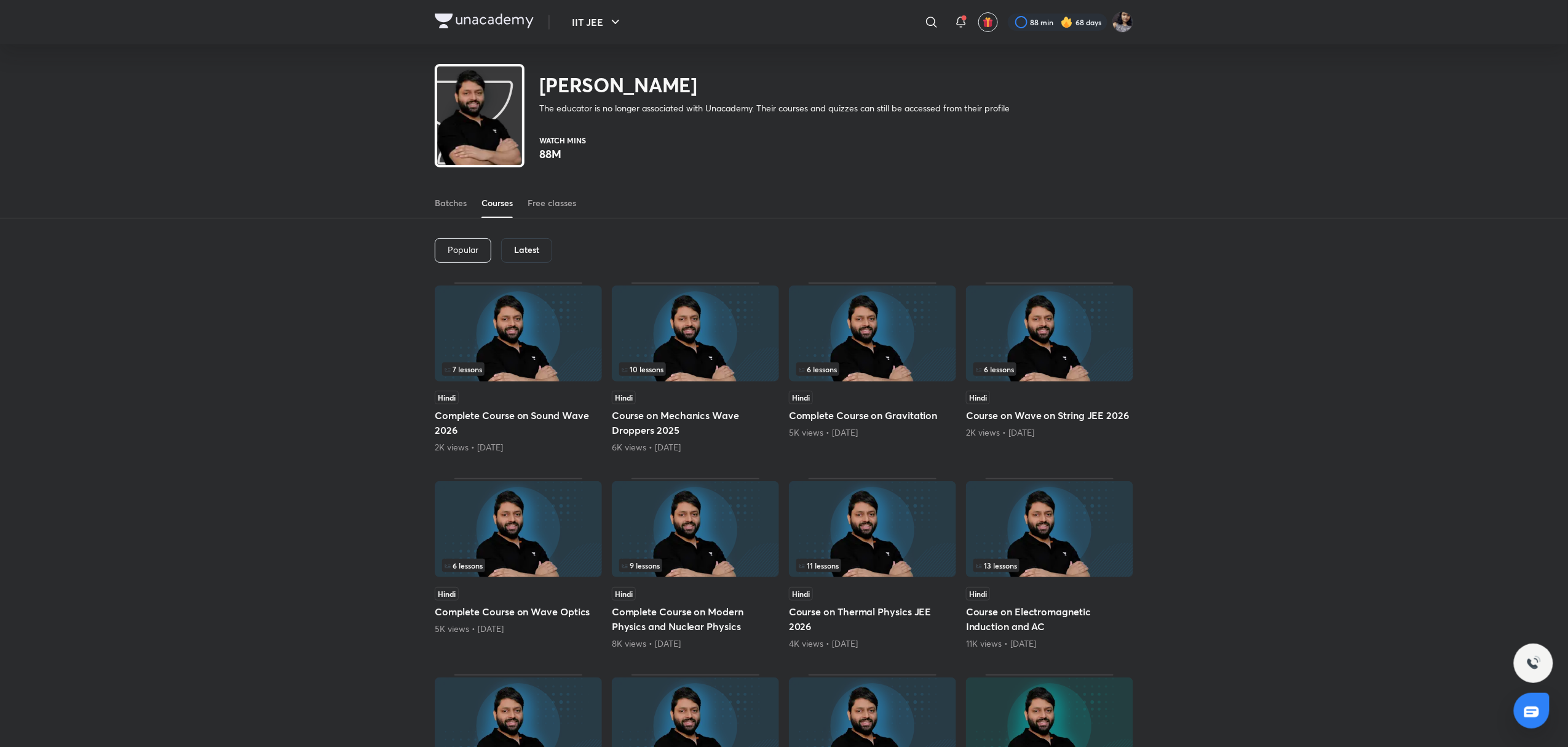
scroll to position [285, 0]
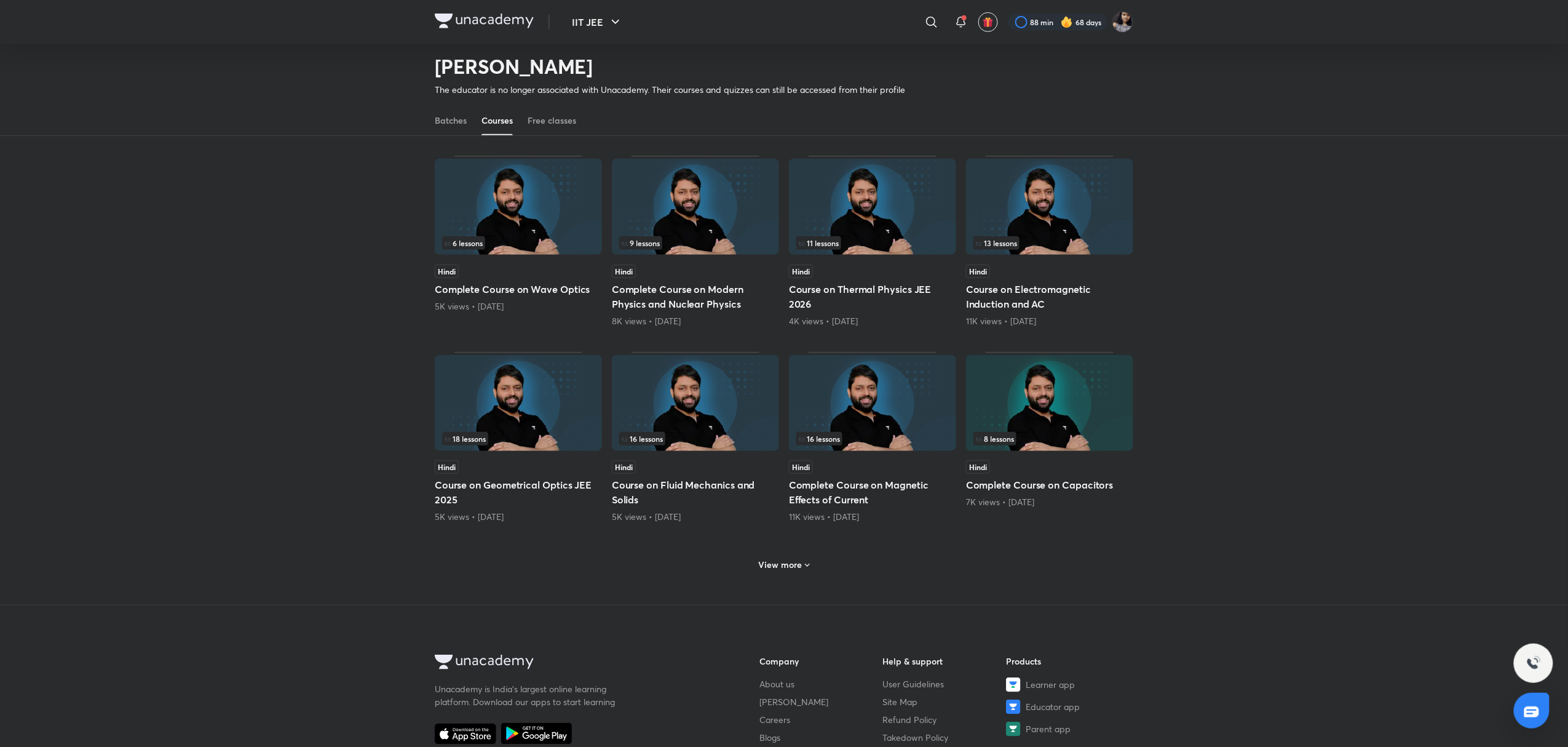
click at [805, 573] on span at bounding box center [808, 567] width 10 height 12
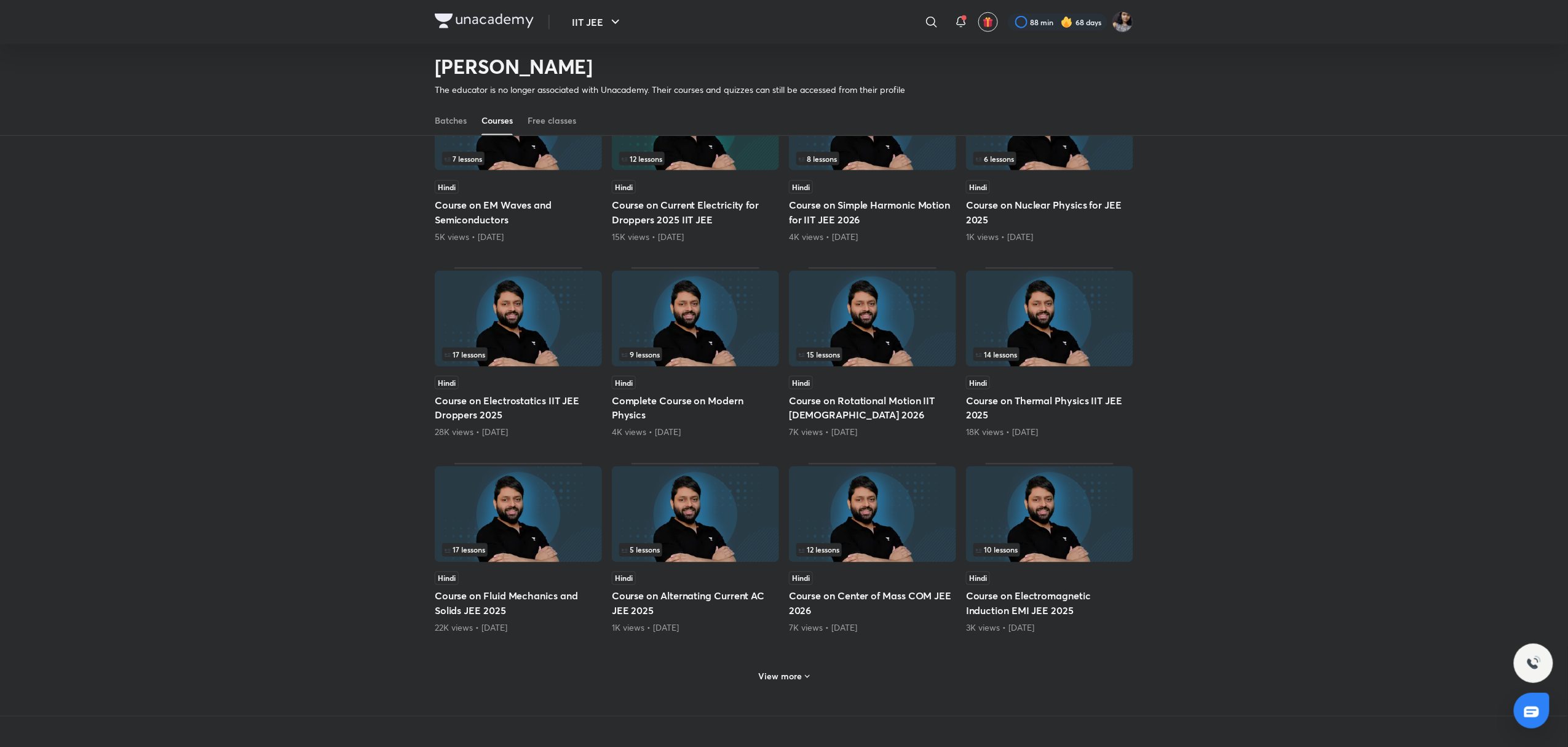
scroll to position [763, 0]
click at [793, 682] on h6 "View more" at bounding box center [781, 675] width 44 height 13
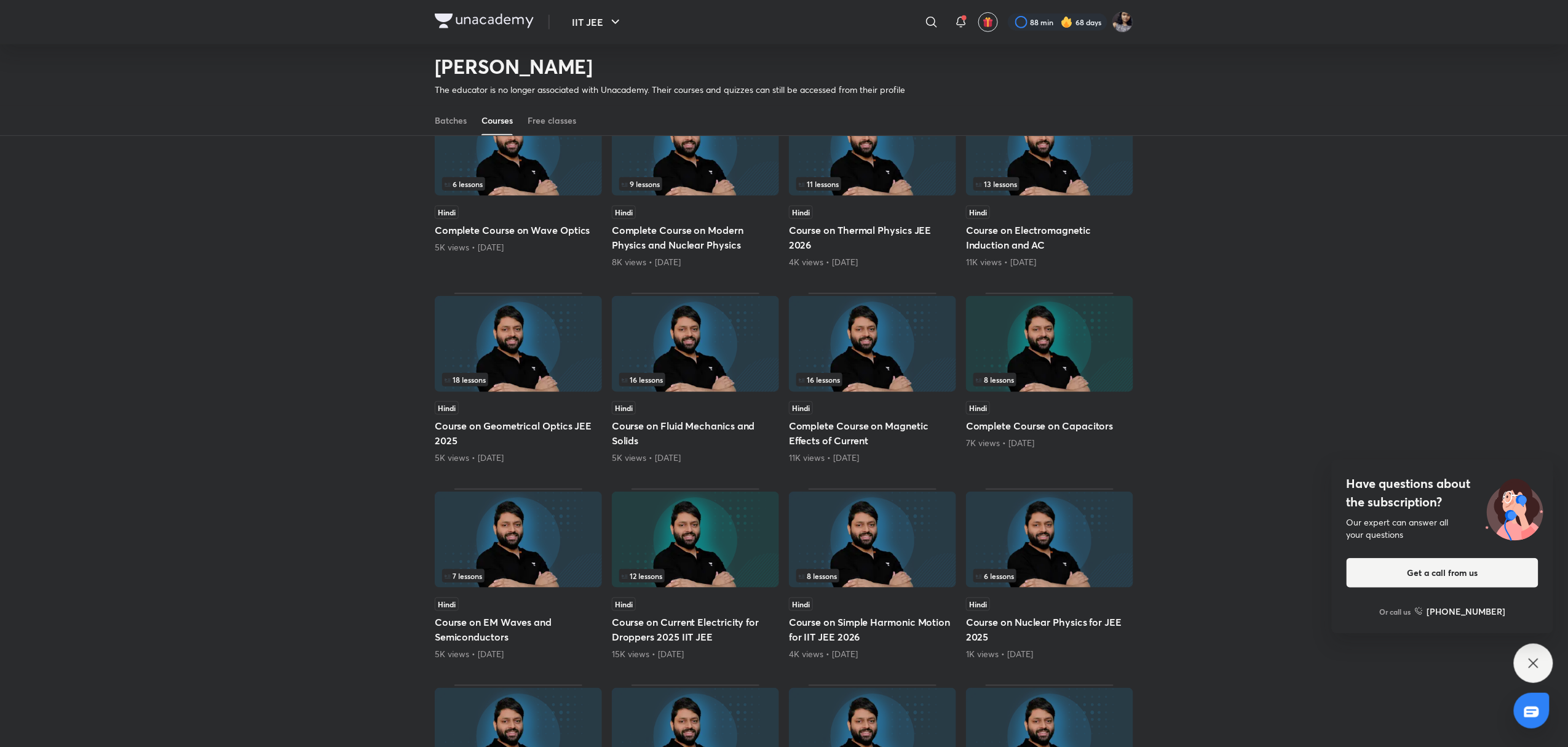
scroll to position [345, 0]
click at [508, 358] on img at bounding box center [518, 344] width 167 height 96
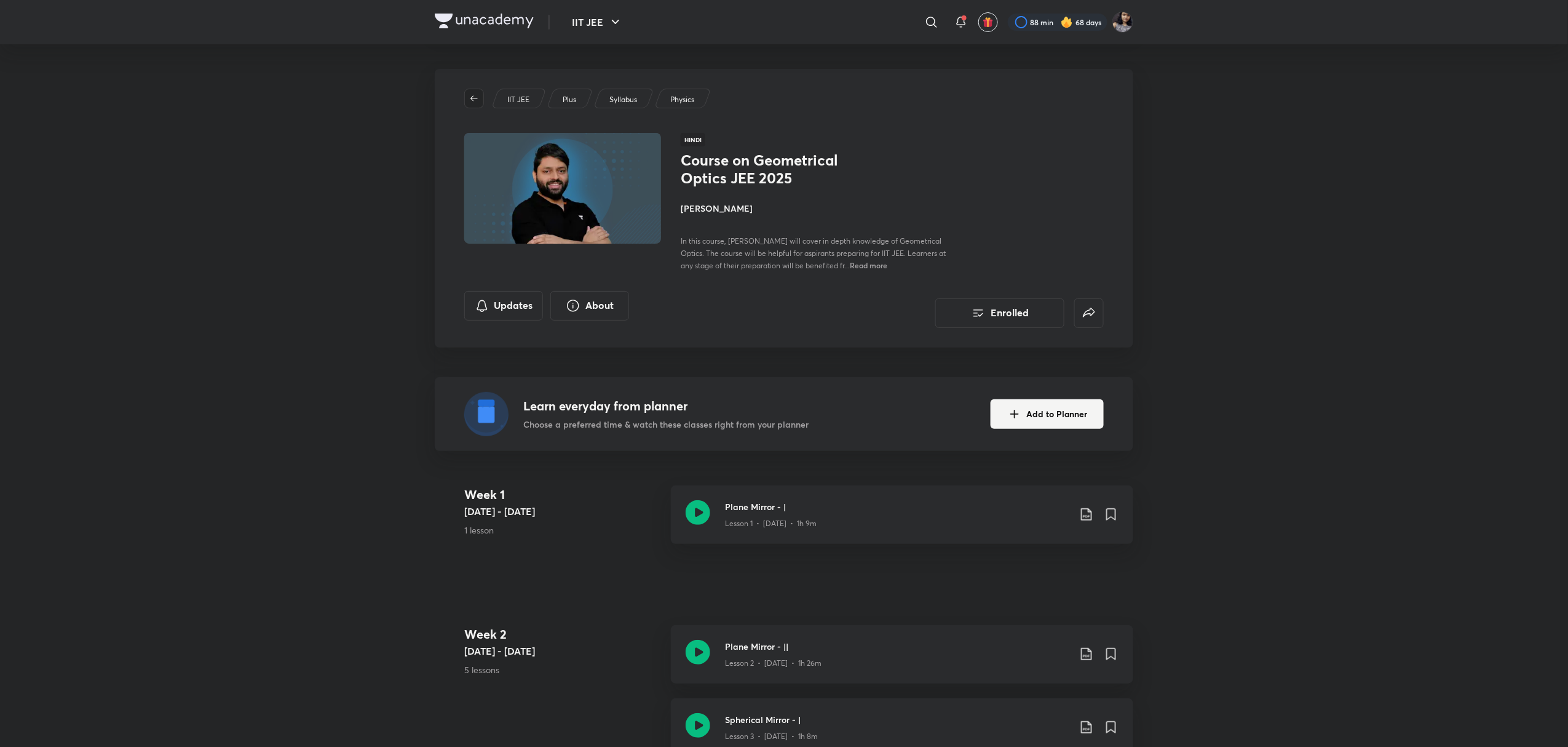
click at [468, 94] on span "button" at bounding box center [474, 99] width 19 height 10
click at [724, 207] on h4 "[PERSON_NAME]" at bounding box center [818, 208] width 275 height 13
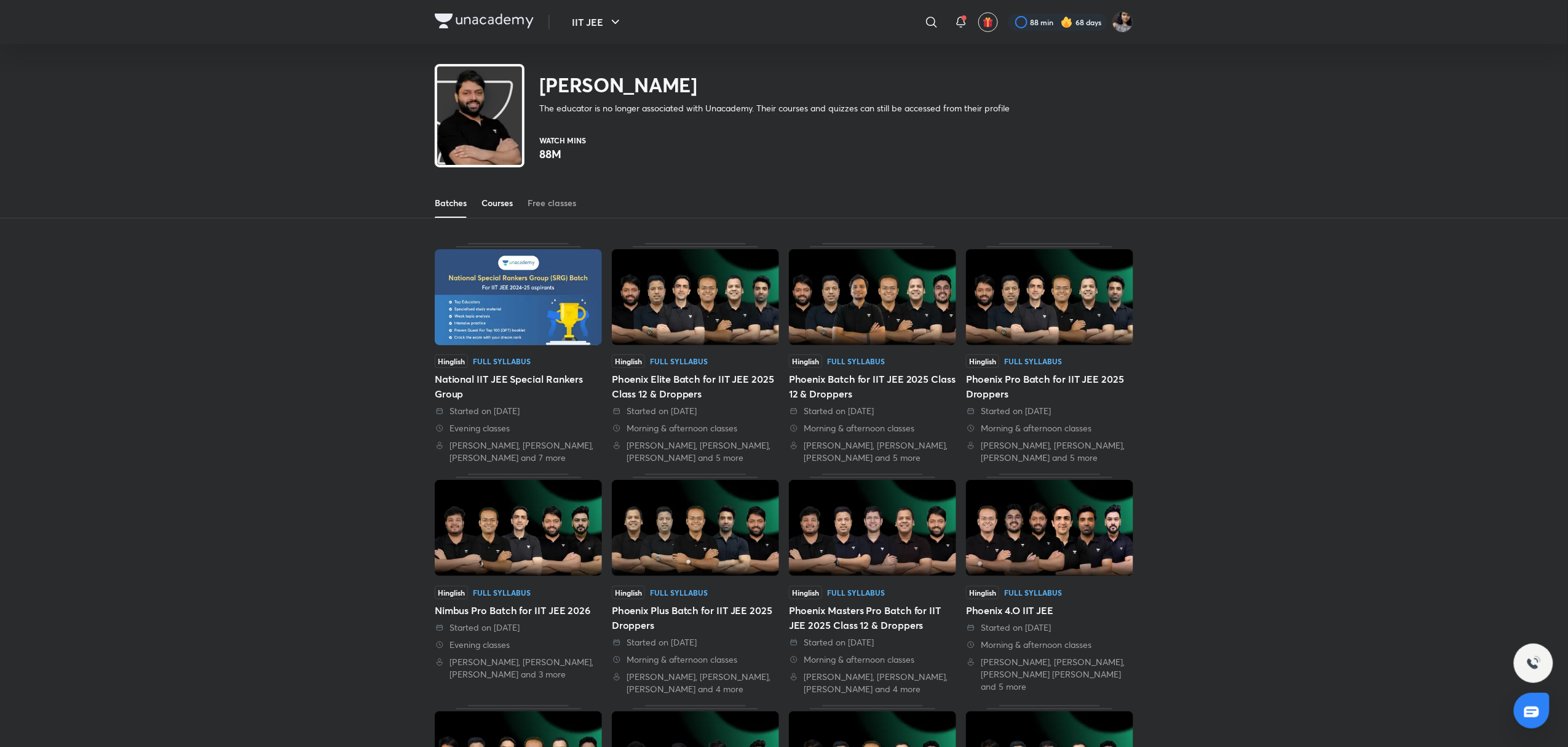
click at [503, 200] on div "Courses" at bounding box center [497, 203] width 31 height 13
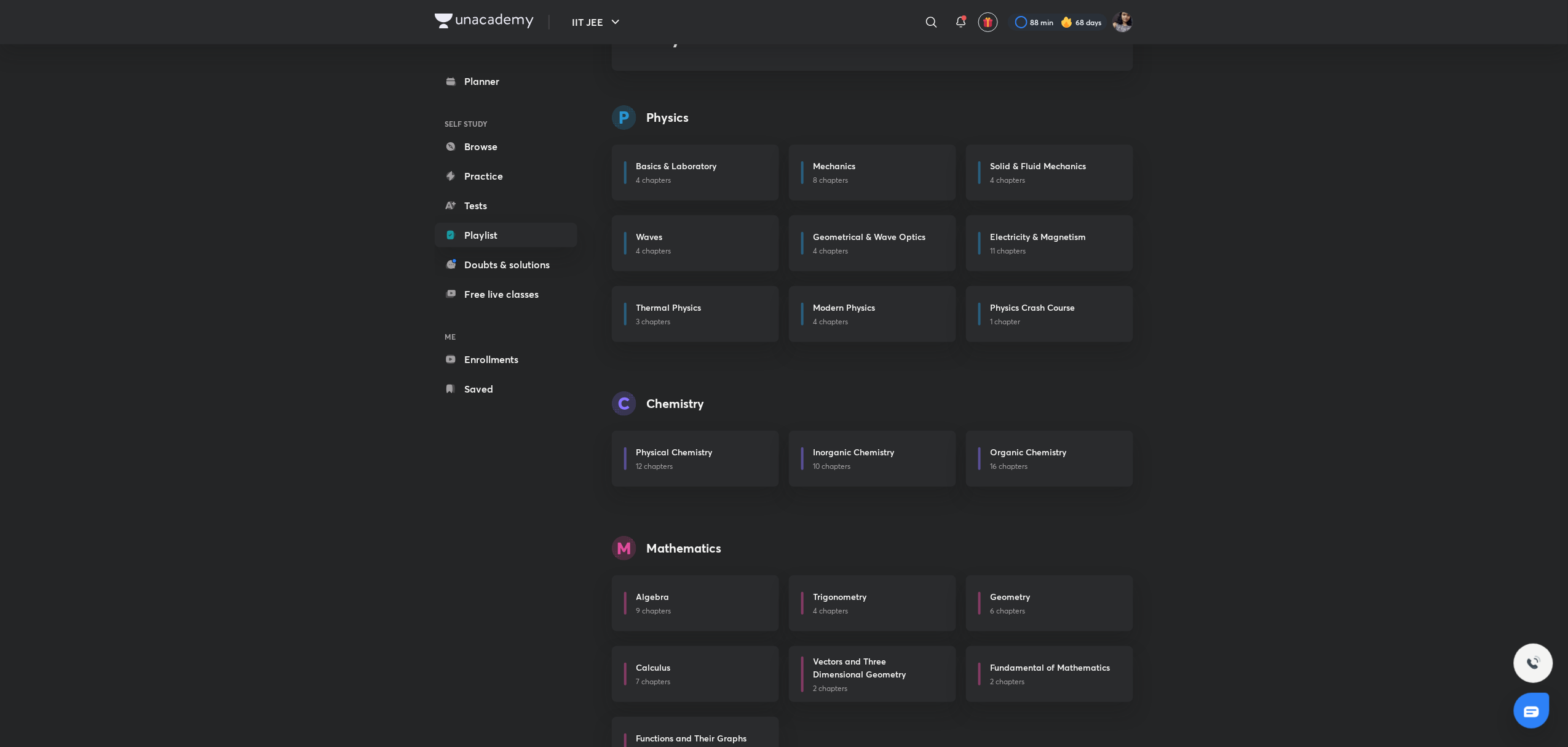
scroll to position [144, 0]
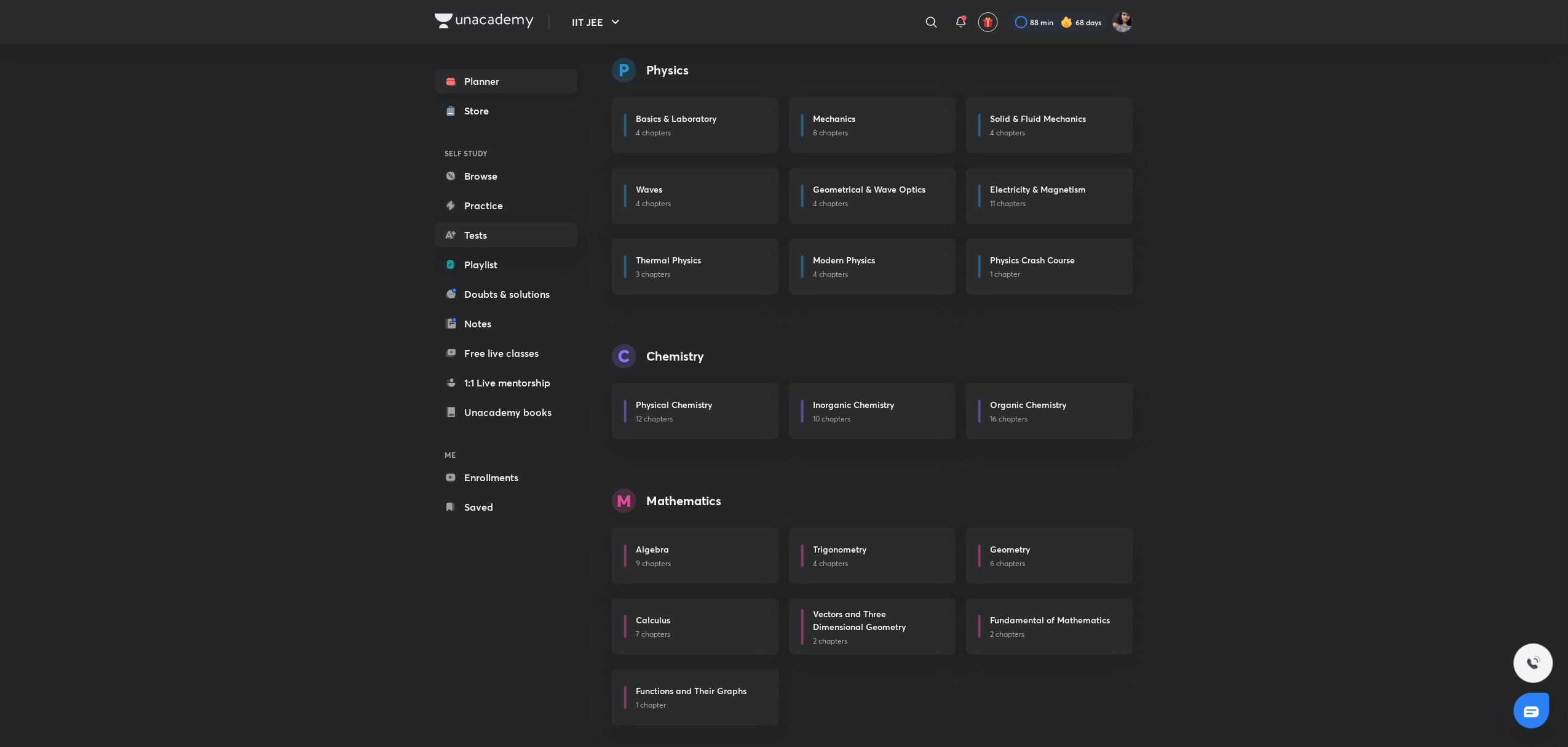
click at [475, 83] on link "Planner" at bounding box center [507, 81] width 143 height 24
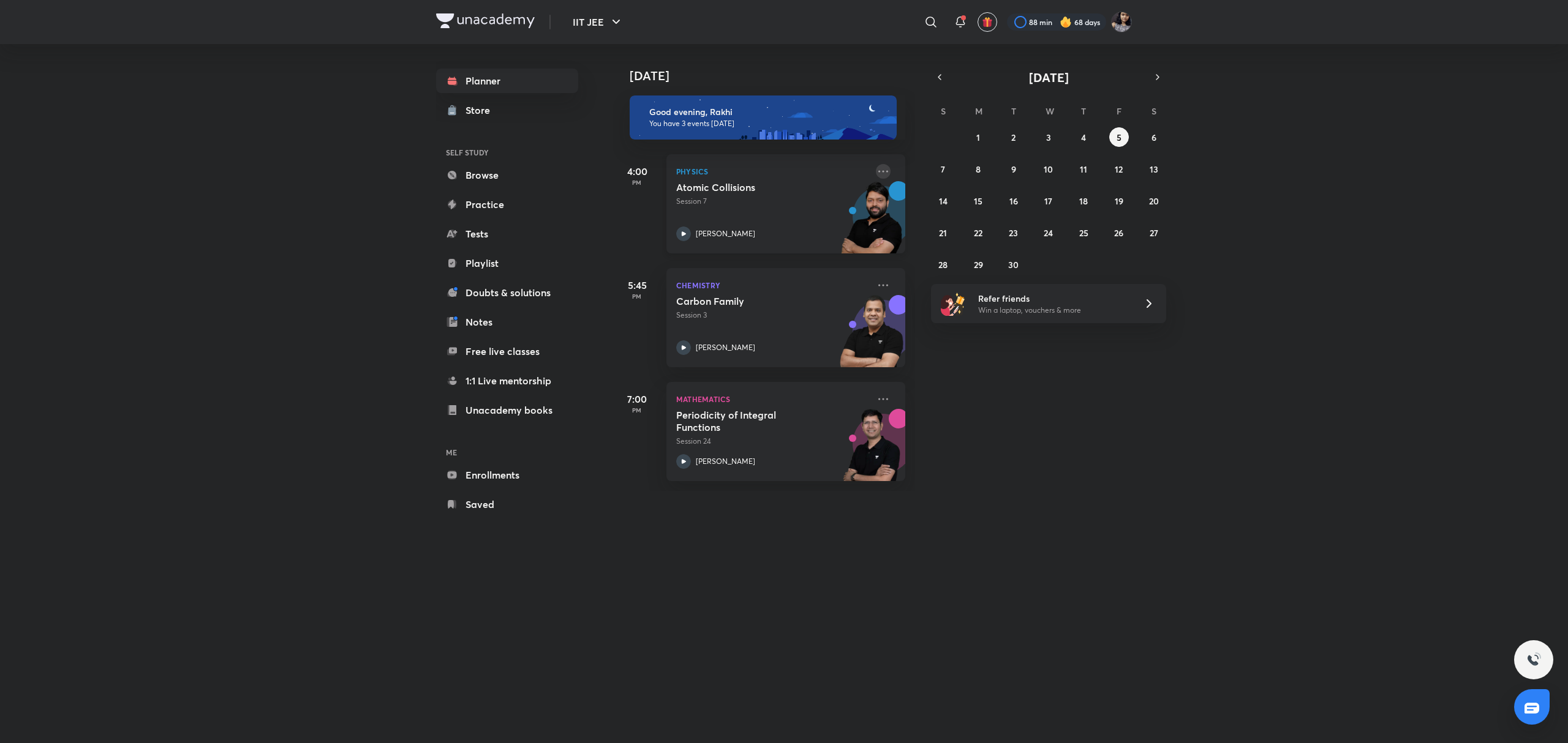
click at [878, 170] on icon at bounding box center [883, 171] width 10 height 2
click at [961, 251] on p "View educator" at bounding box center [965, 255] width 85 height 13
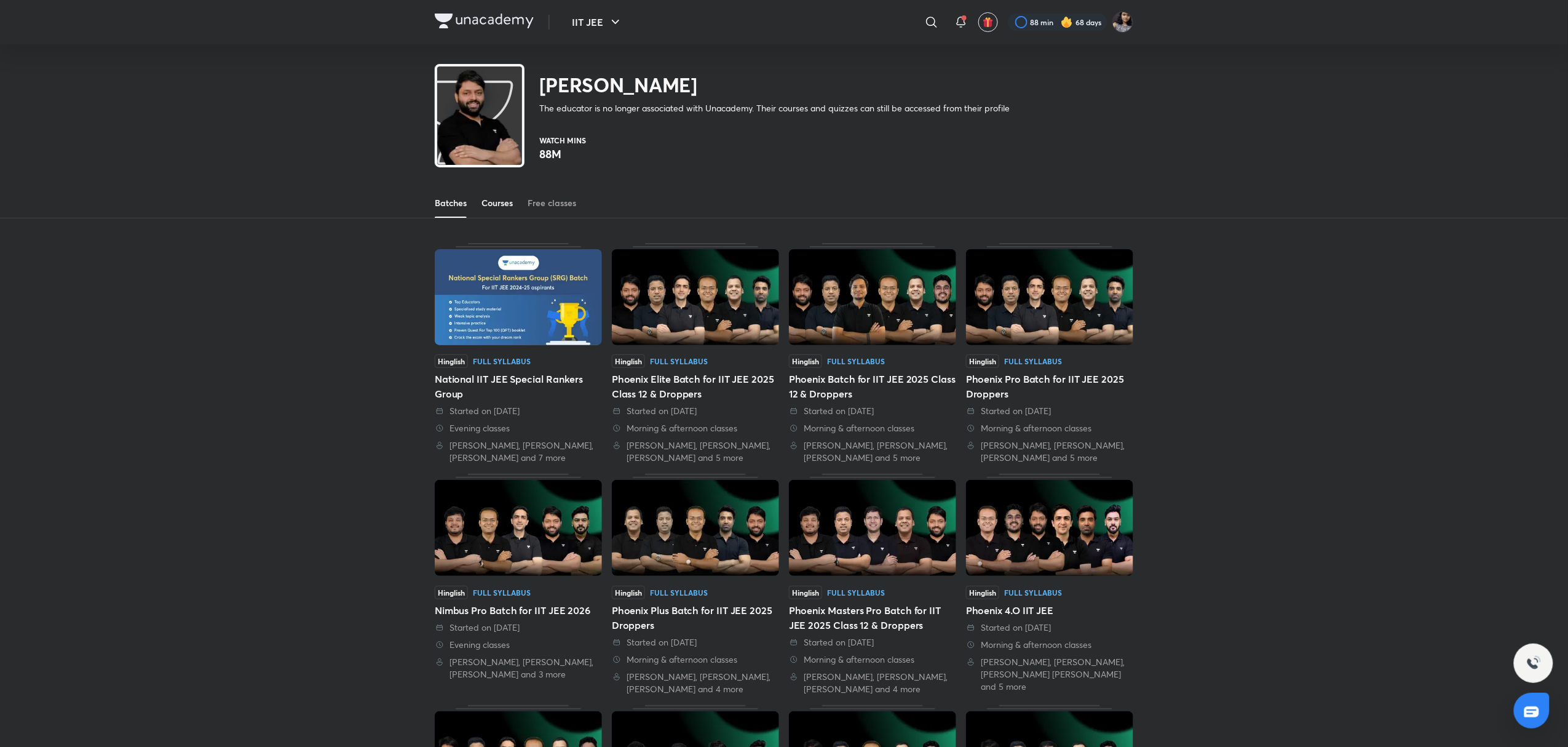
click at [509, 202] on div "Courses" at bounding box center [497, 203] width 31 height 13
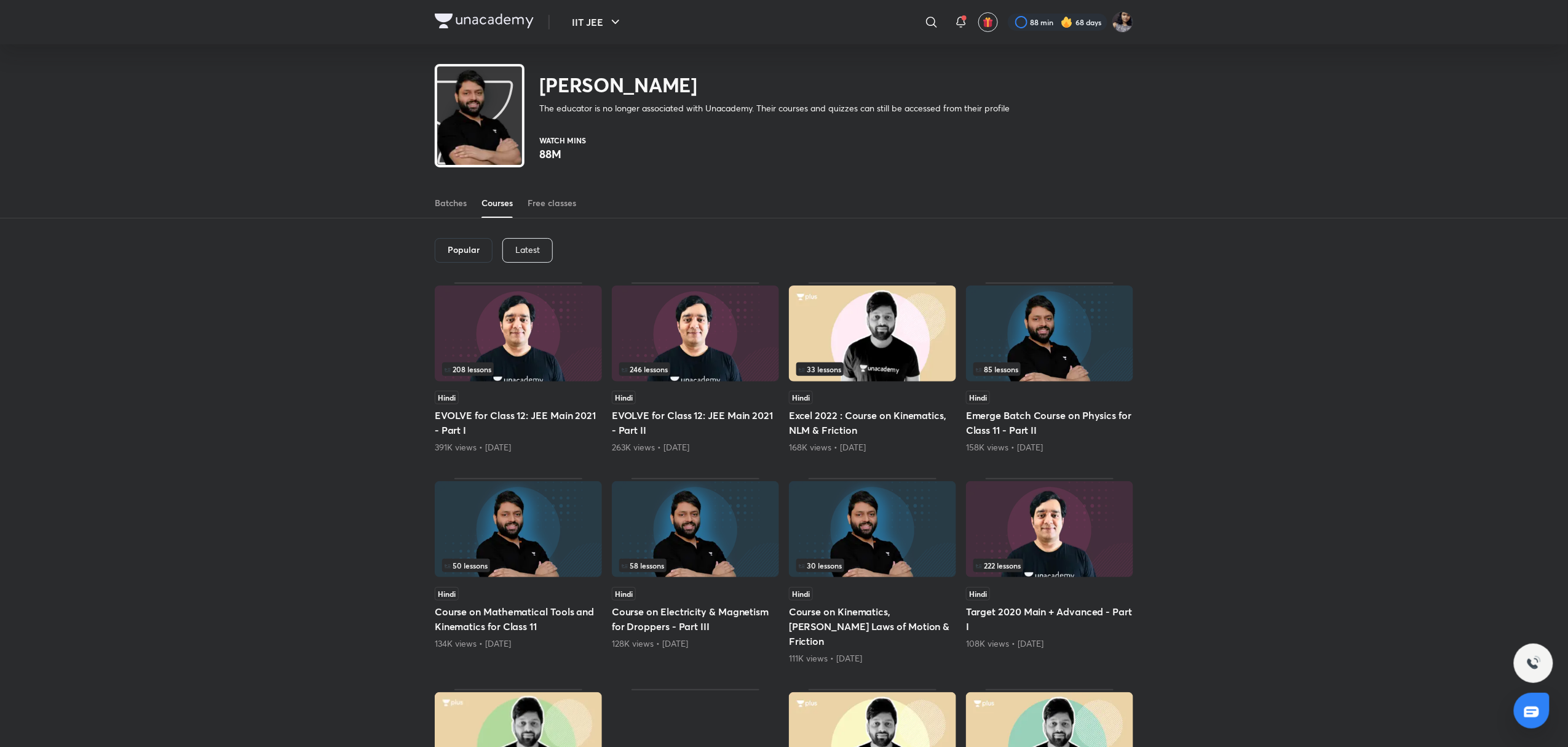
click at [531, 247] on p "Latest" at bounding box center [527, 250] width 24 height 10
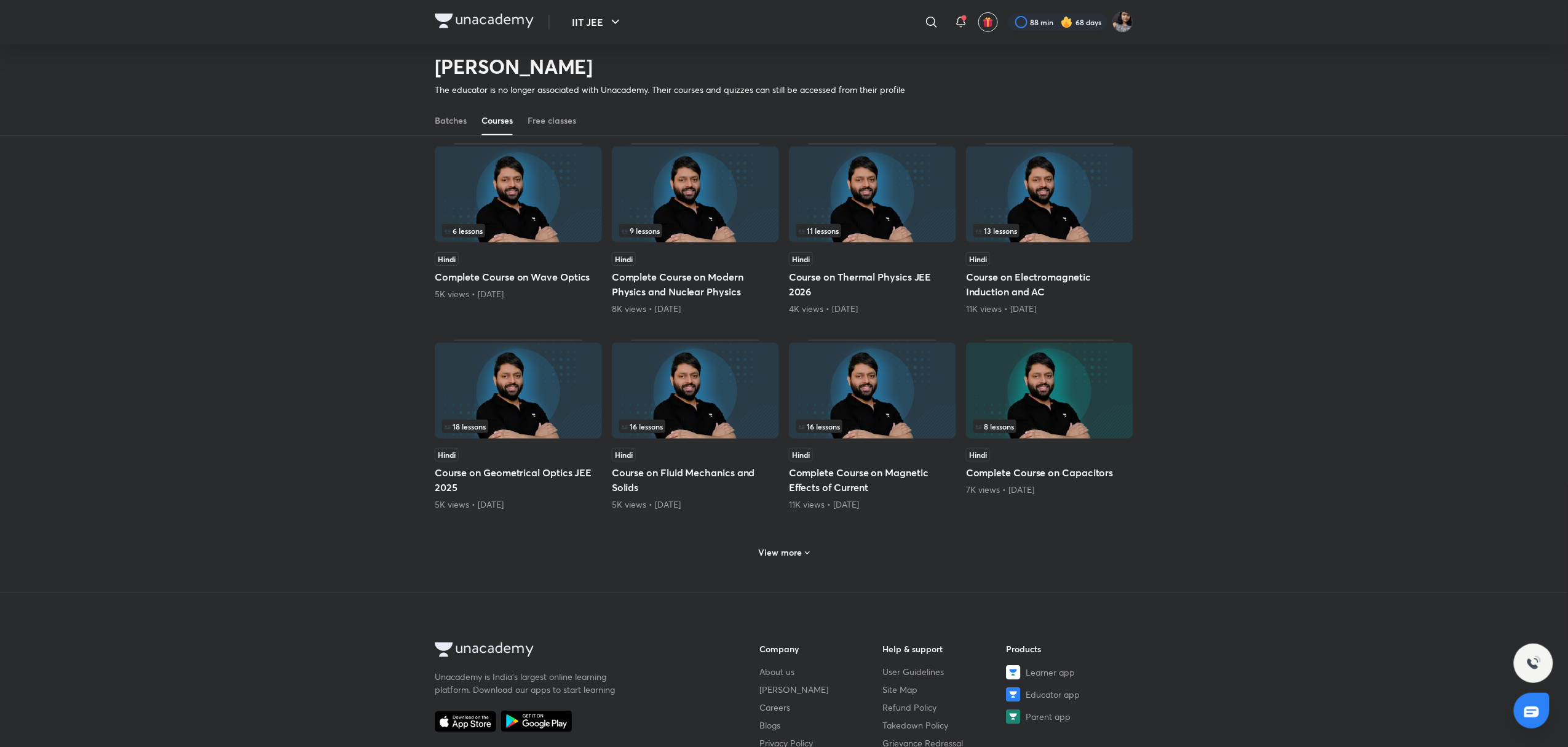
scroll to position [296, 0]
click at [791, 555] on h6 "View more" at bounding box center [781, 553] width 44 height 13
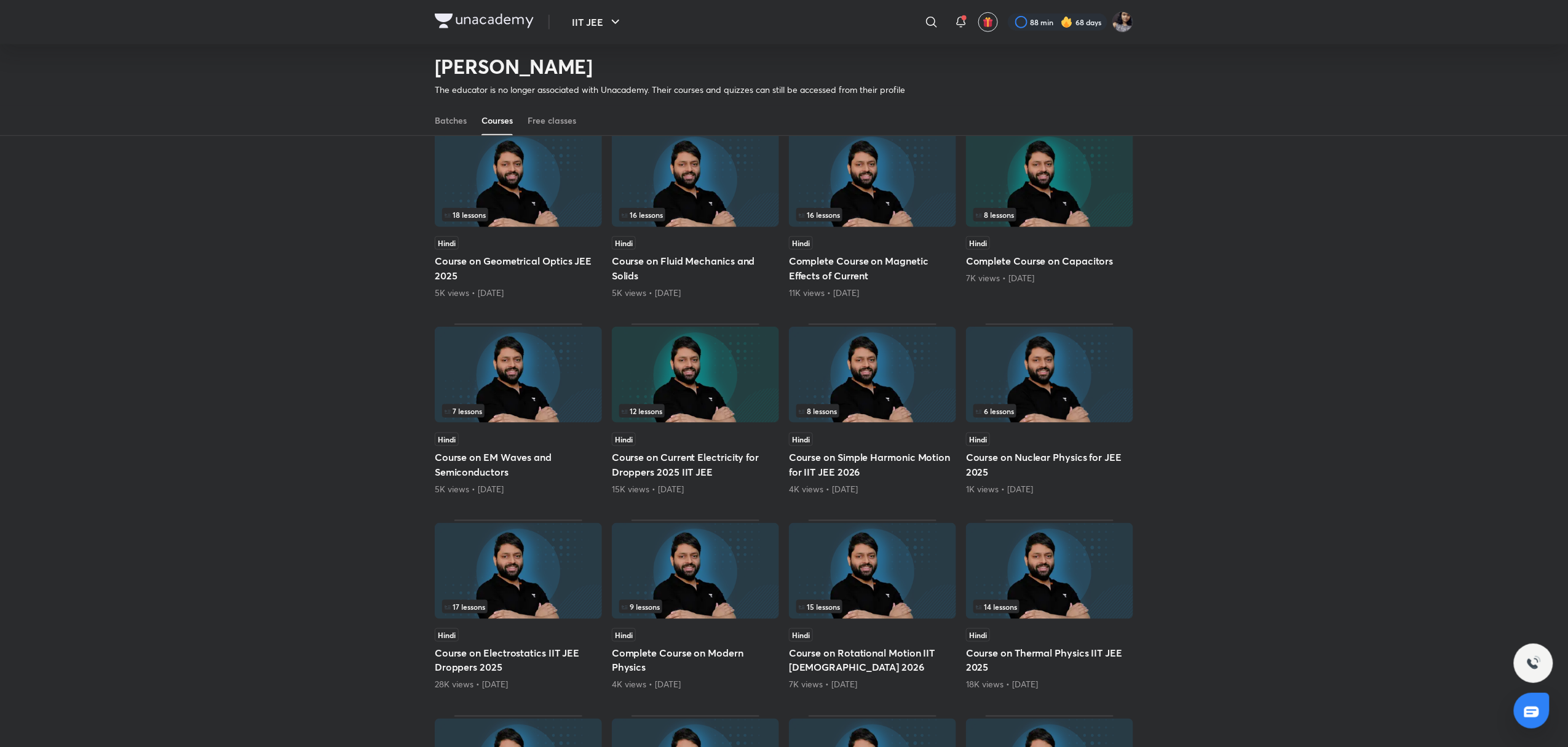
scroll to position [543, 0]
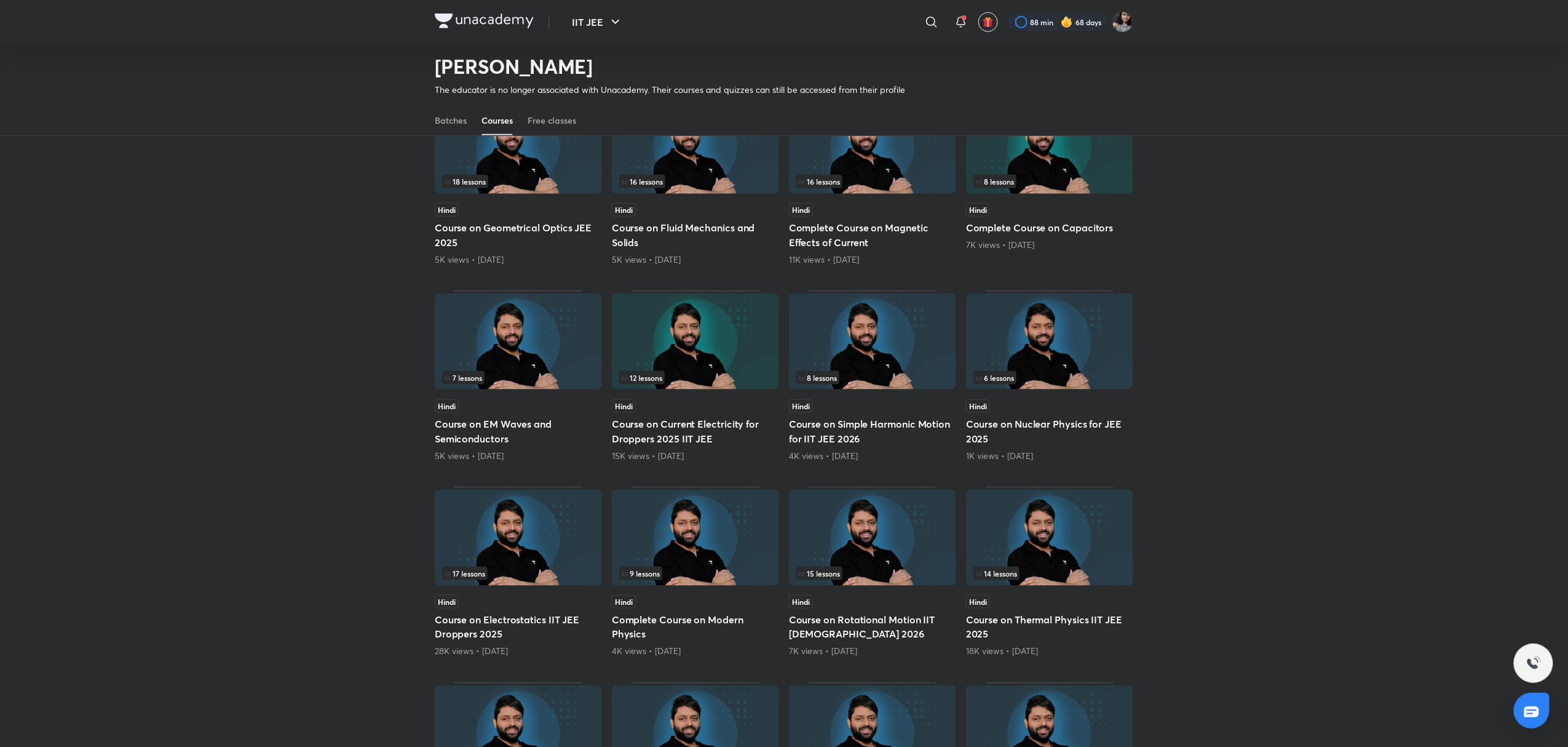
click at [1020, 353] on img at bounding box center [1050, 342] width 167 height 96
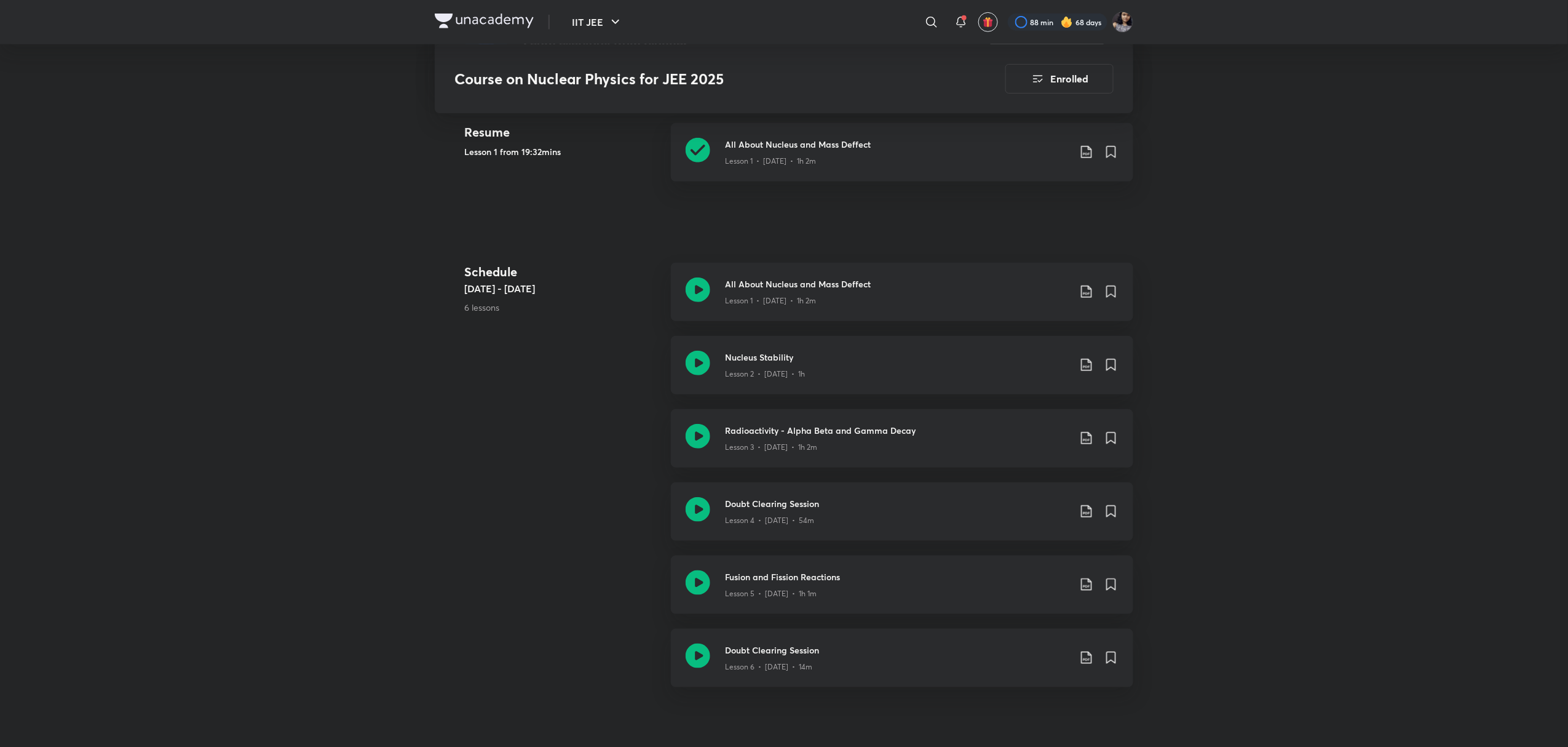
scroll to position [389, 0]
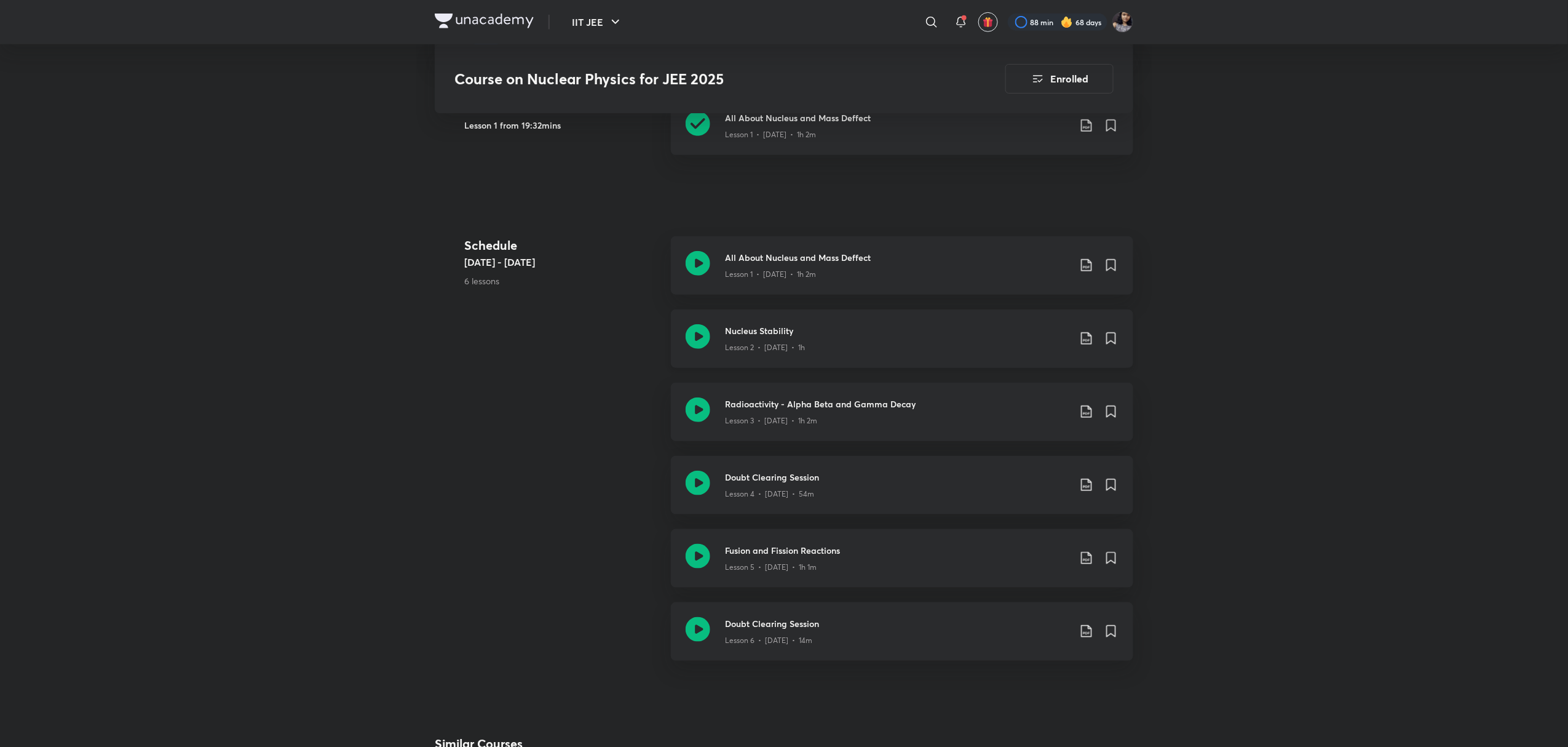
click at [697, 339] on icon at bounding box center [698, 336] width 24 height 24
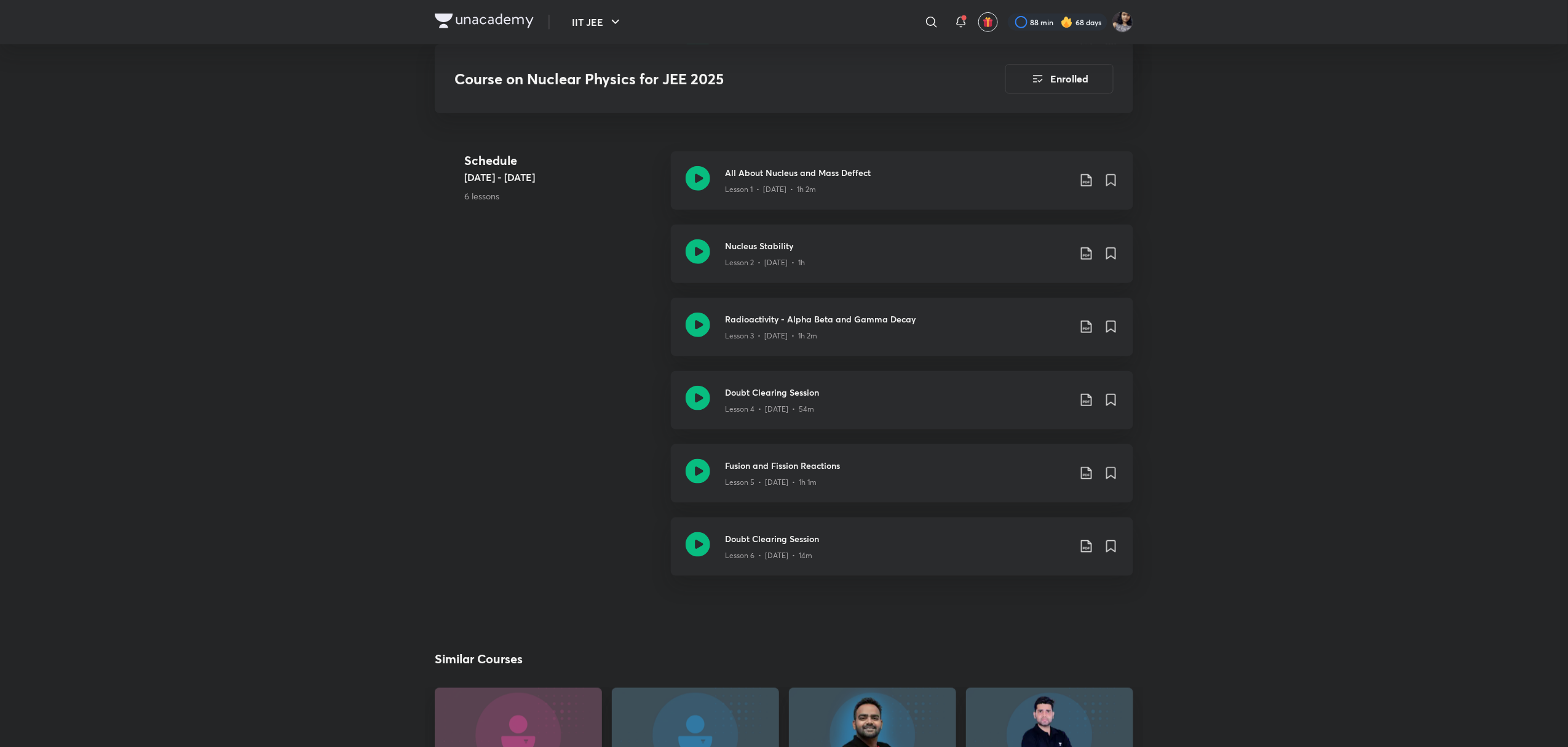
scroll to position [475, 0]
click at [696, 389] on icon at bounding box center [698, 397] width 24 height 24
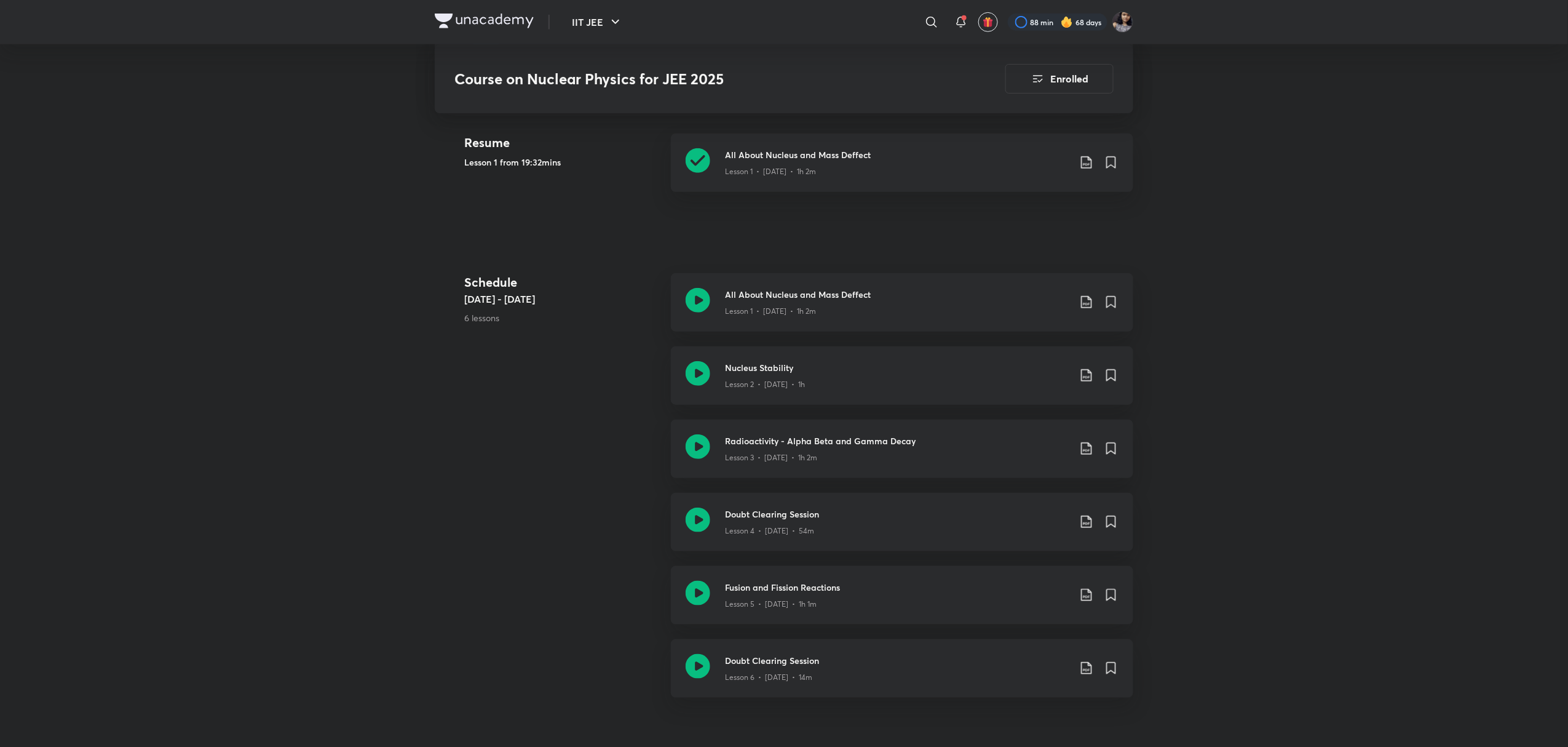
scroll to position [330, 0]
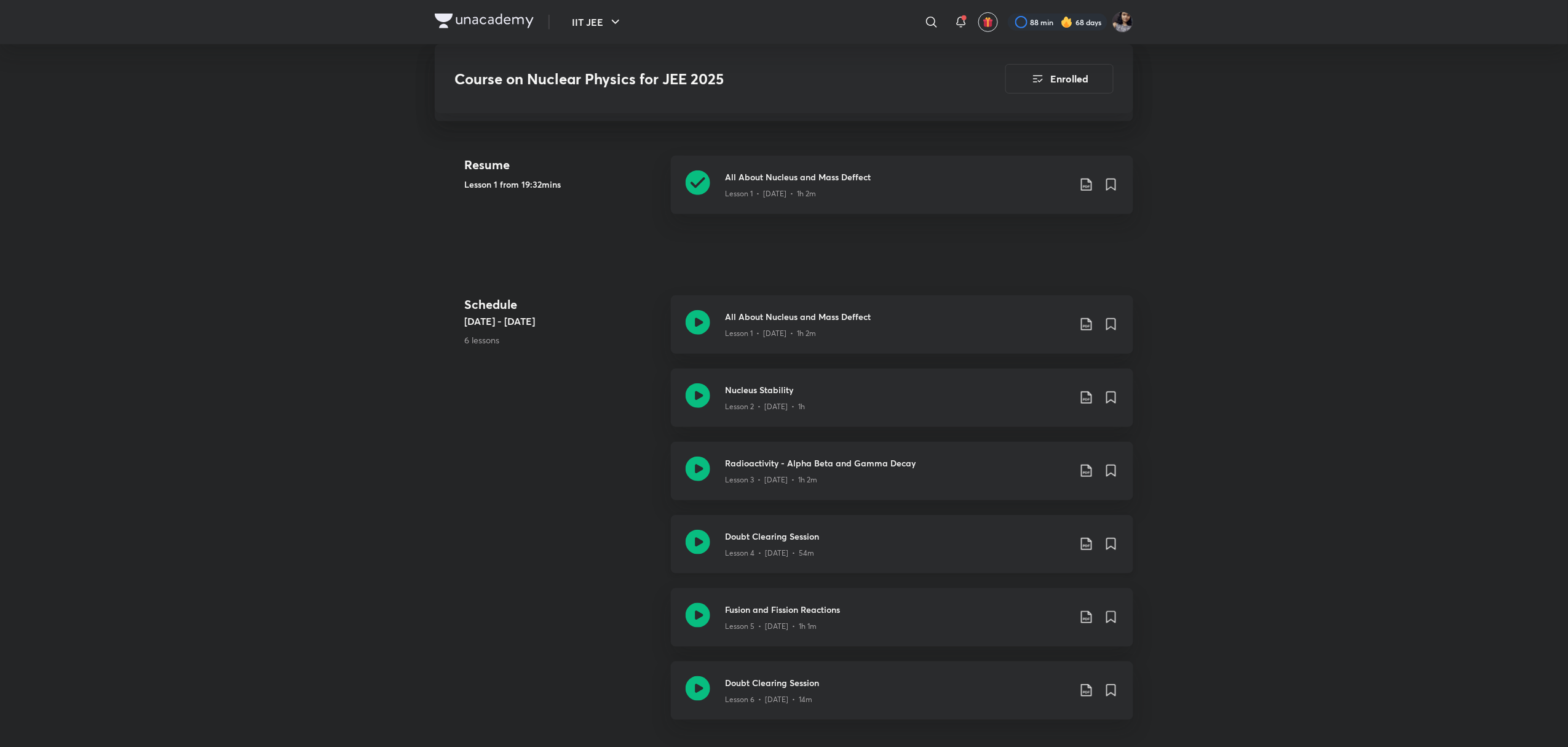
click at [699, 543] on icon at bounding box center [698, 542] width 24 height 24
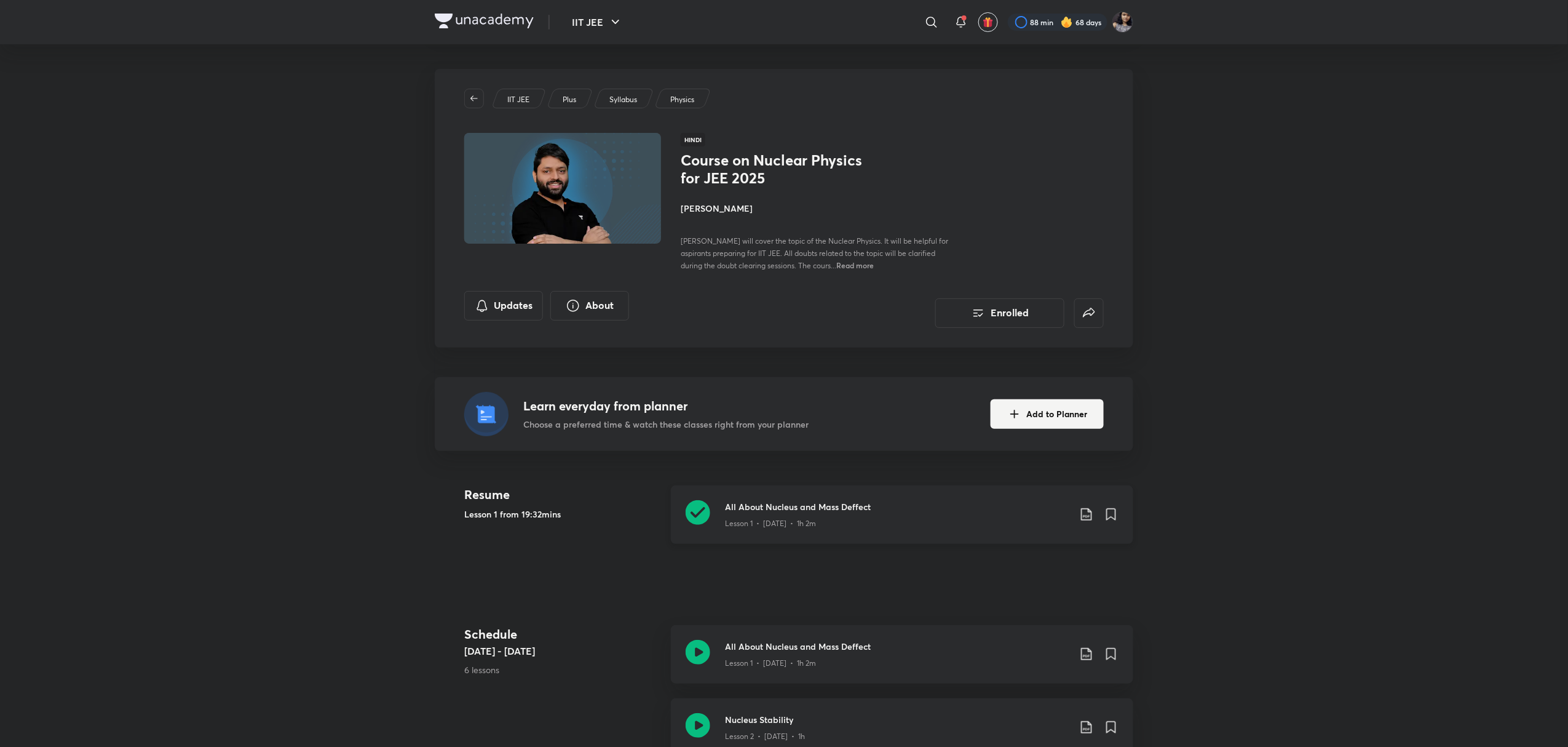
scroll to position [243, 0]
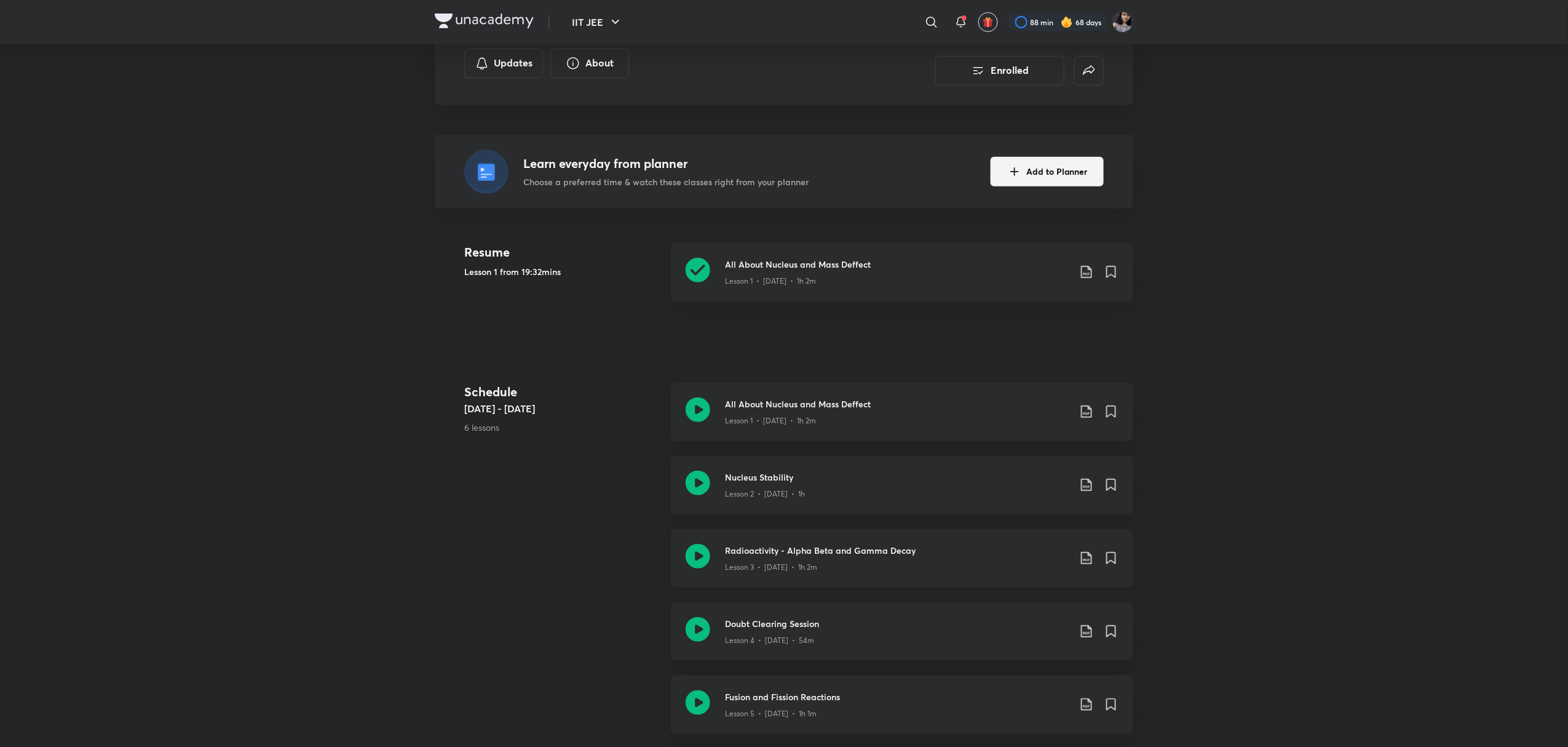
click at [698, 554] on icon at bounding box center [698, 556] width 24 height 24
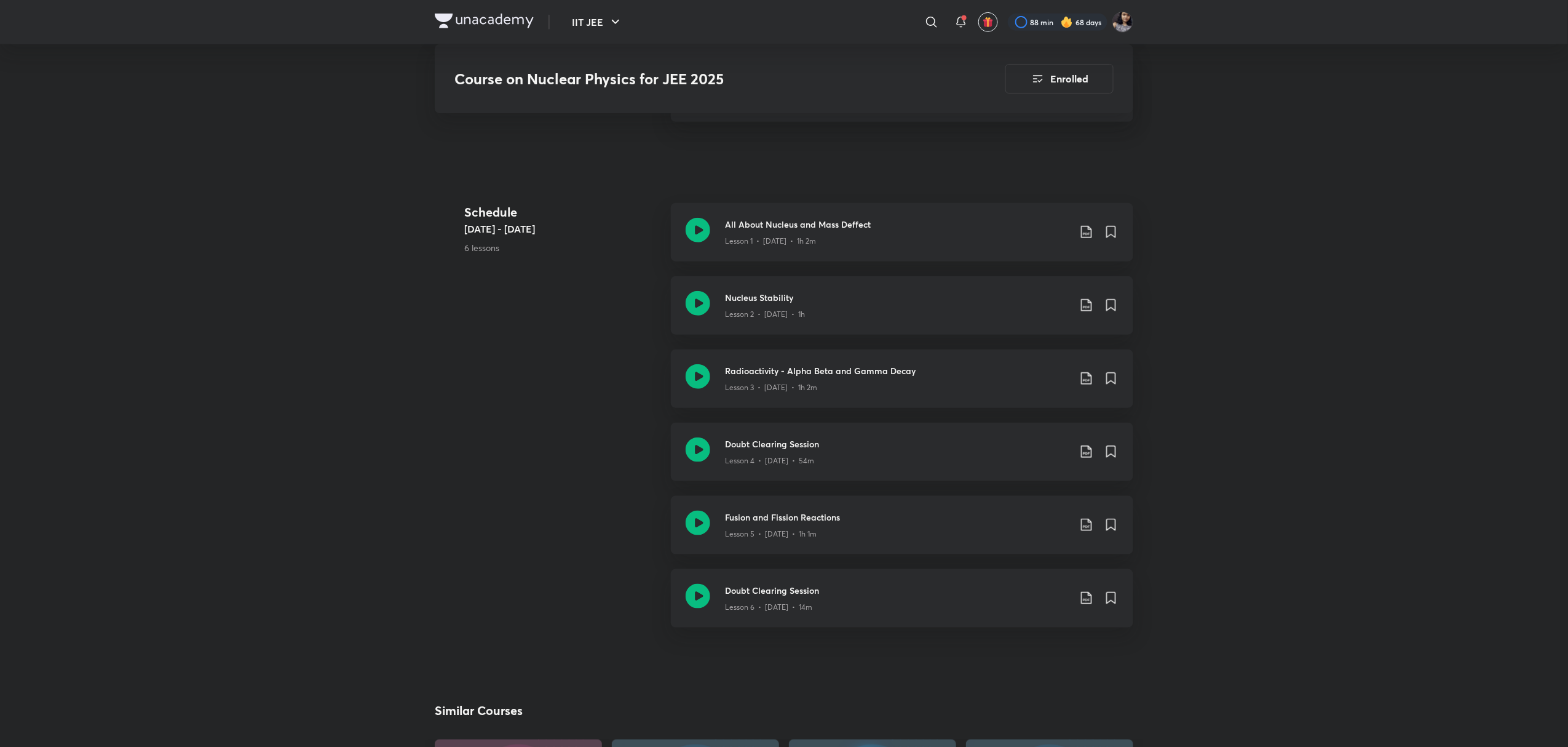
scroll to position [424, 0]
click at [697, 600] on icon at bounding box center [698, 595] width 24 height 24
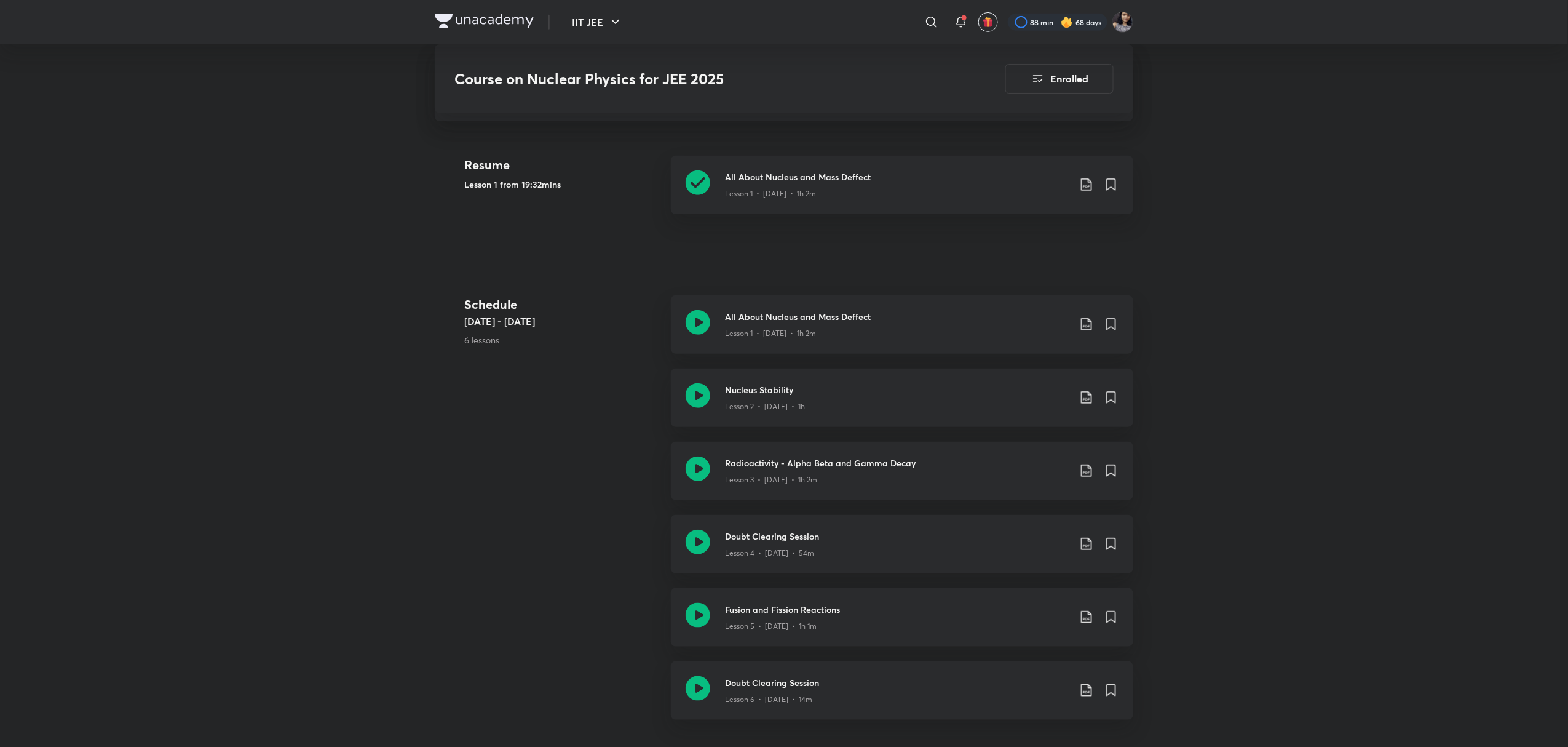
scroll to position [330, 0]
click at [703, 618] on icon at bounding box center [698, 614] width 24 height 24
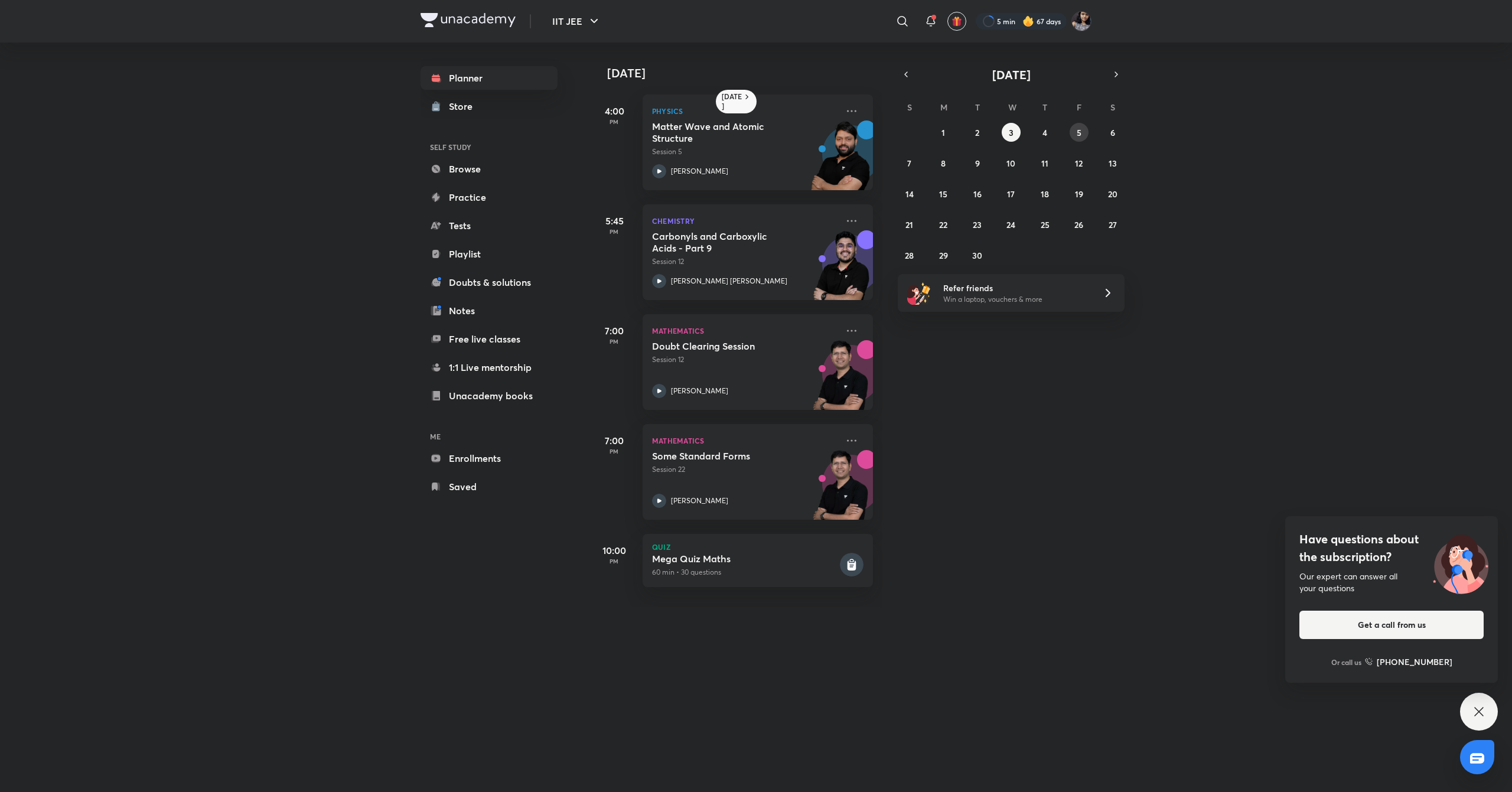
click at [1080, 131] on abbr "5" at bounding box center [1079, 133] width 5 height 11
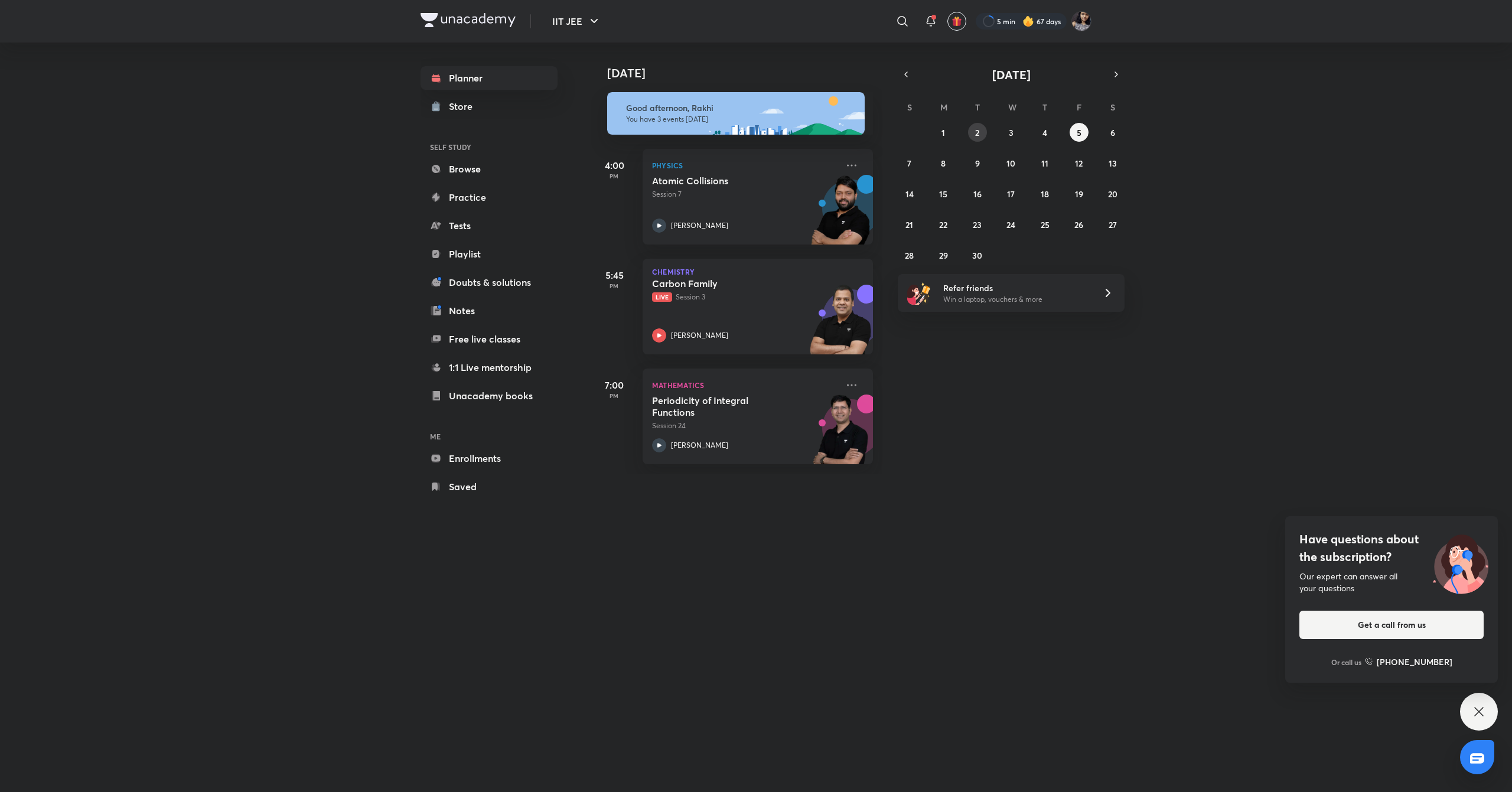
click at [979, 135] on button "2" at bounding box center [977, 132] width 19 height 19
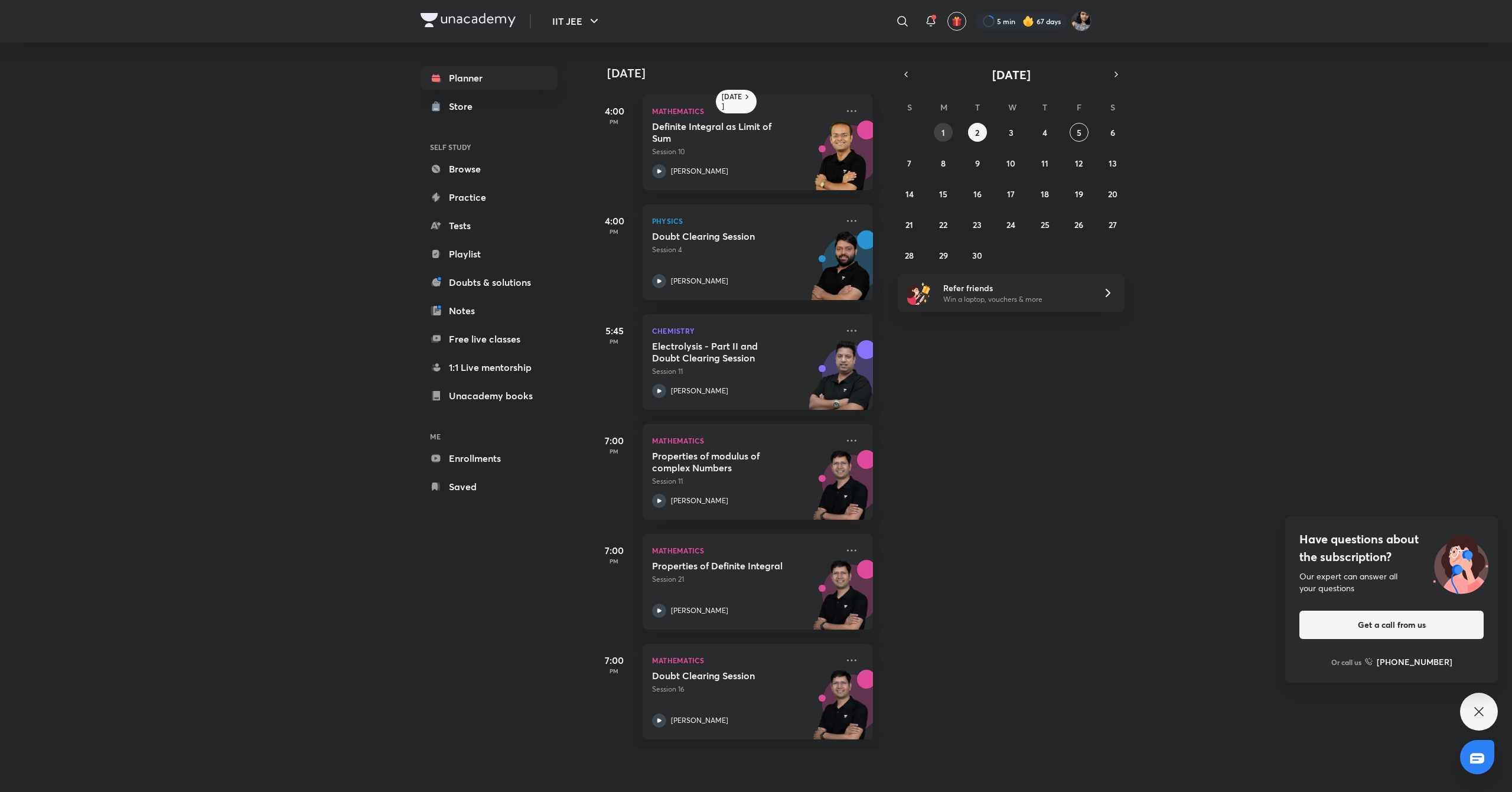
click at [942, 137] on abbr "1" at bounding box center [943, 133] width 3 height 11
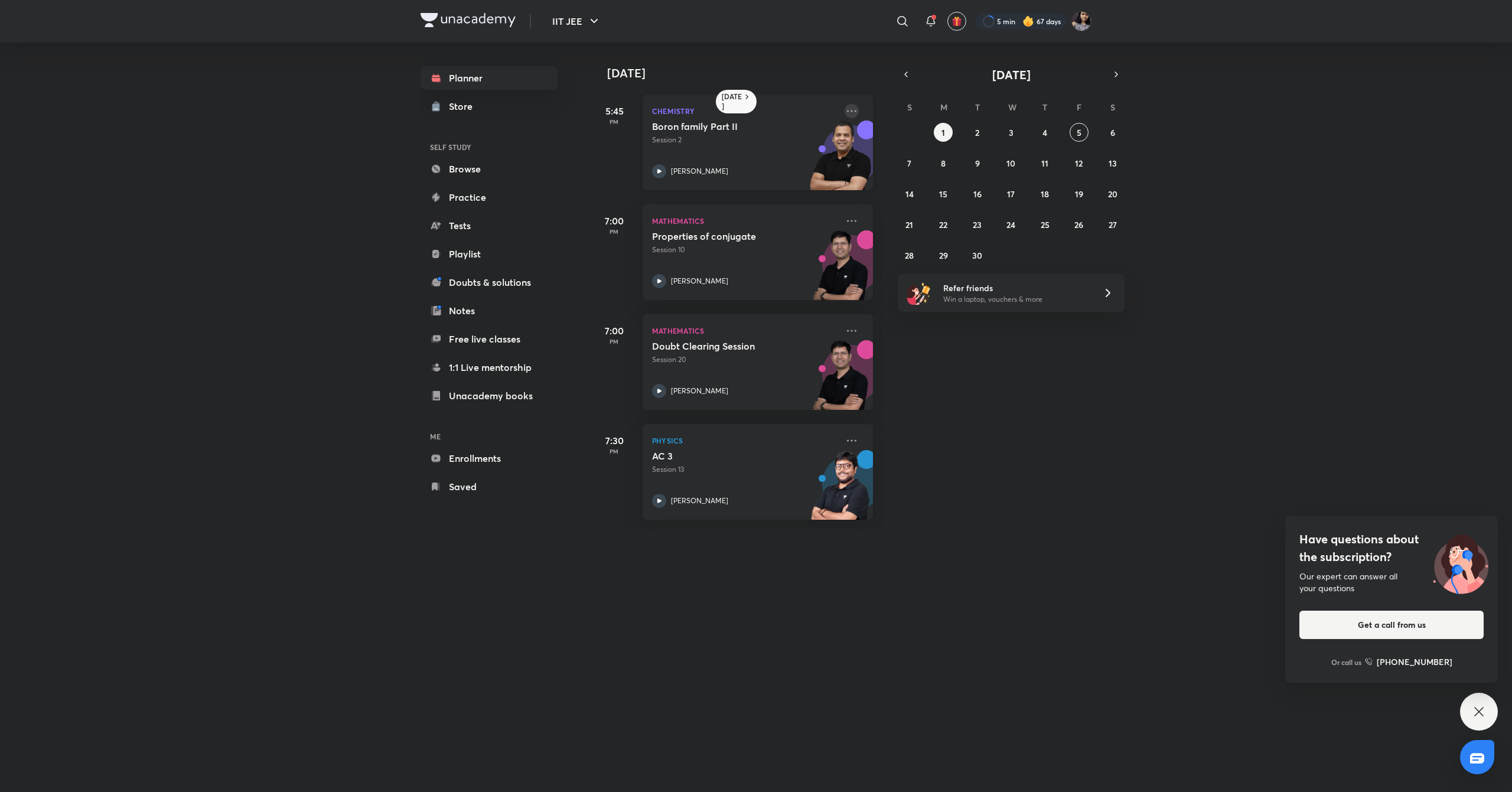
click at [844, 113] on icon at bounding box center [852, 112] width 15 height 15
click at [920, 213] on li "Go to course page" at bounding box center [922, 219] width 117 height 27
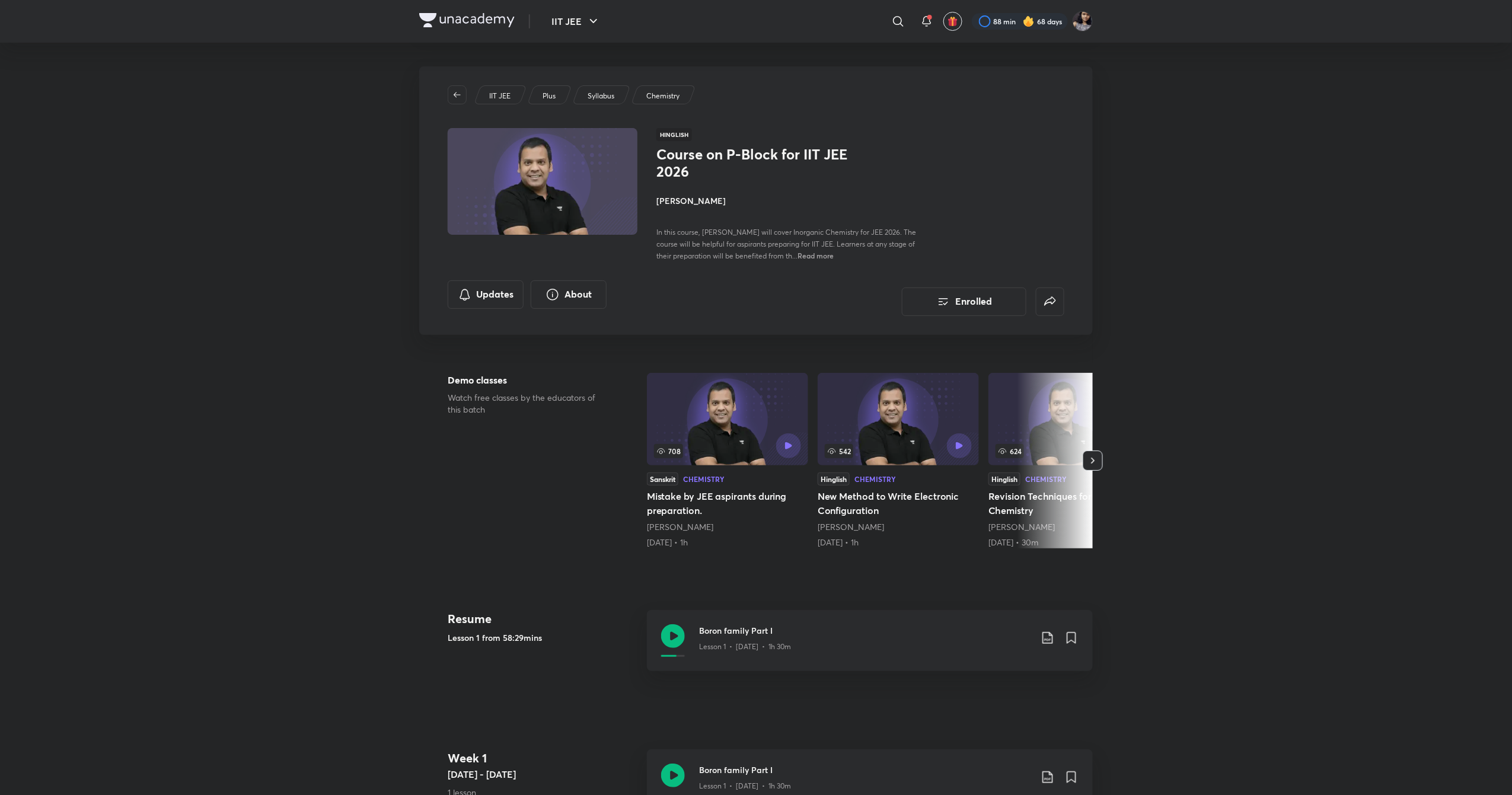
click at [691, 197] on h4 "[PERSON_NAME]" at bounding box center [789, 200] width 265 height 12
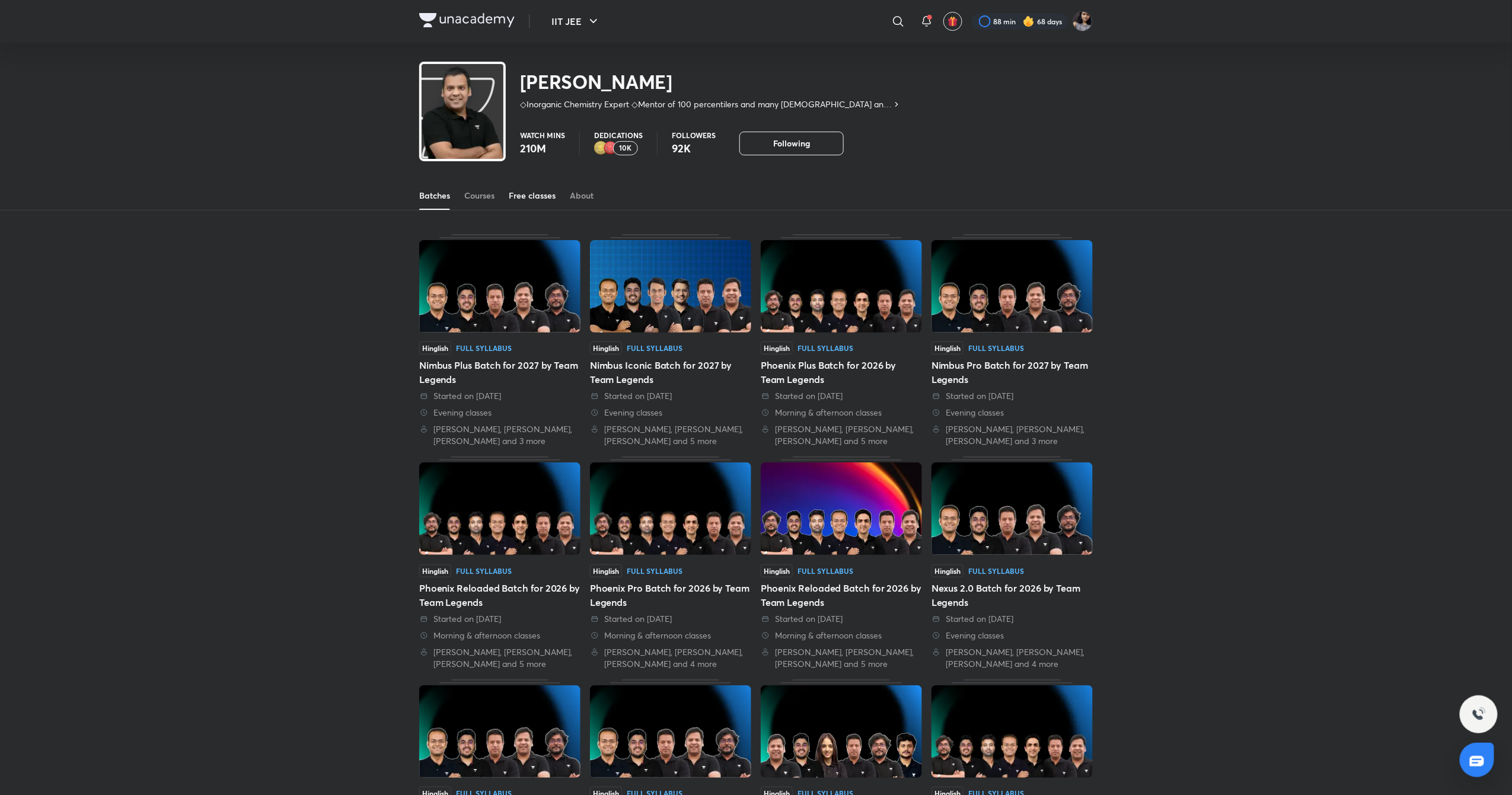
click at [528, 203] on link "Free classes" at bounding box center [532, 196] width 47 height 28
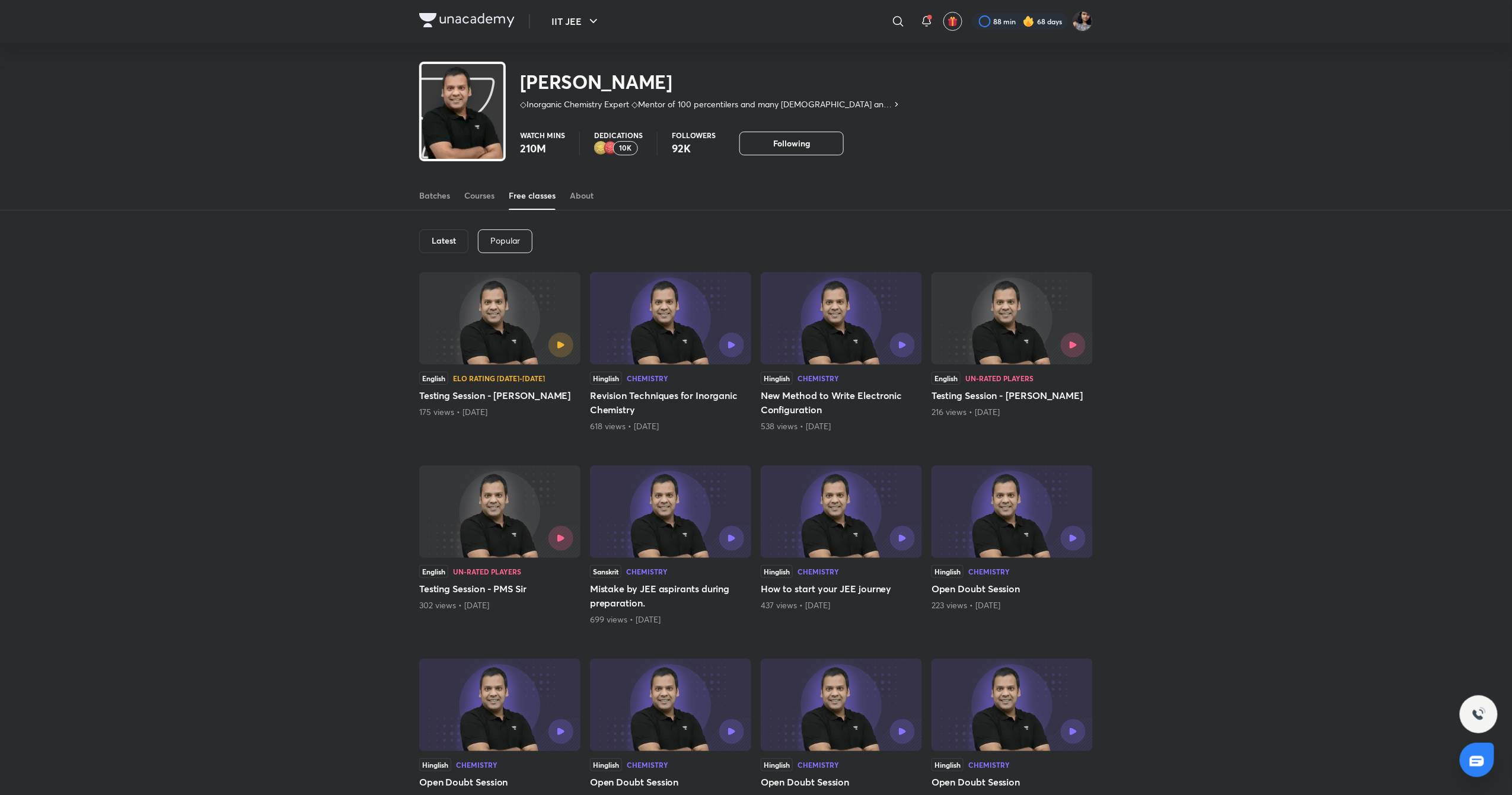
click at [506, 237] on p "Popular" at bounding box center [505, 241] width 30 height 10
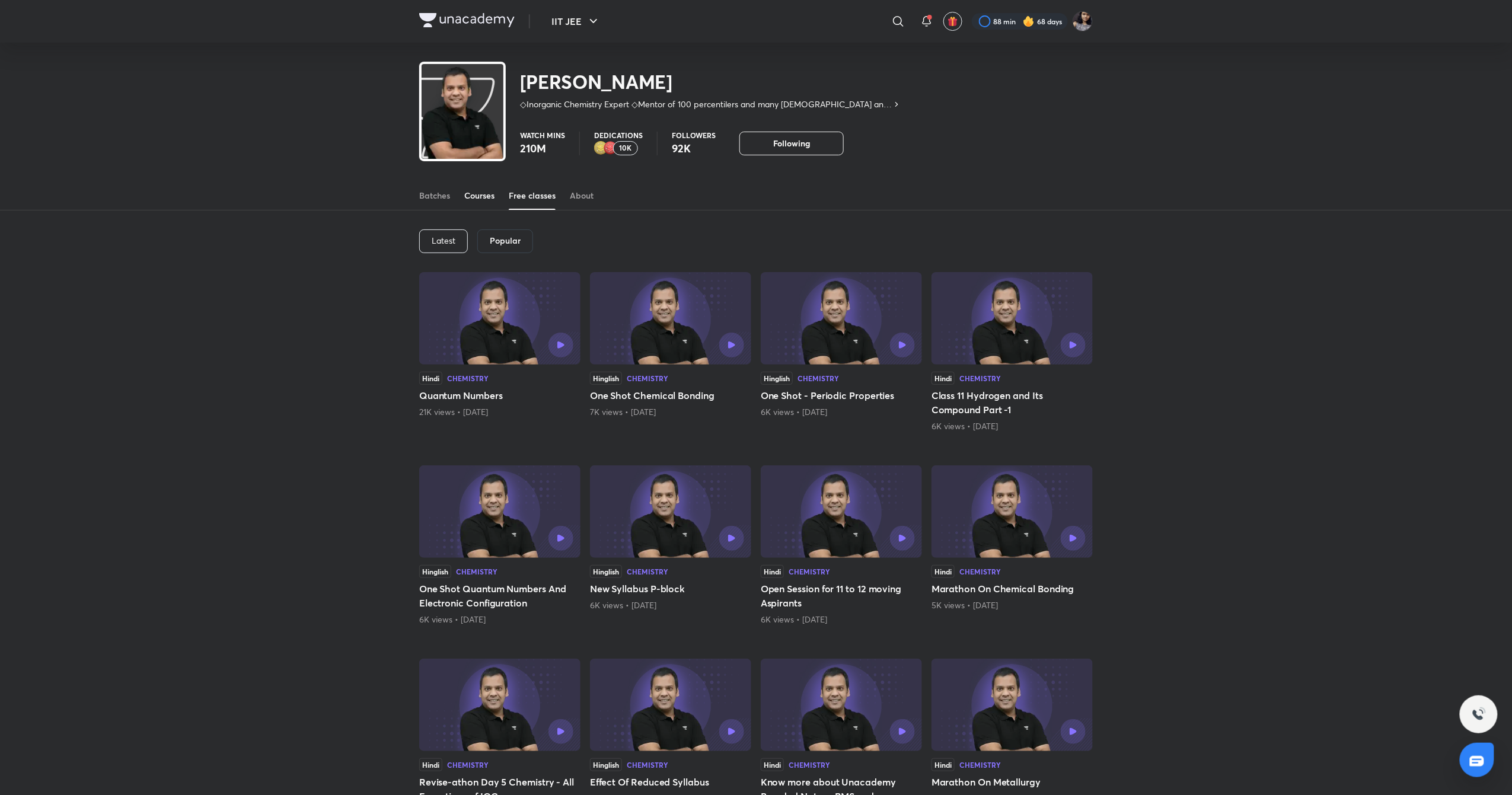
click at [484, 193] on div "Courses" at bounding box center [479, 196] width 30 height 12
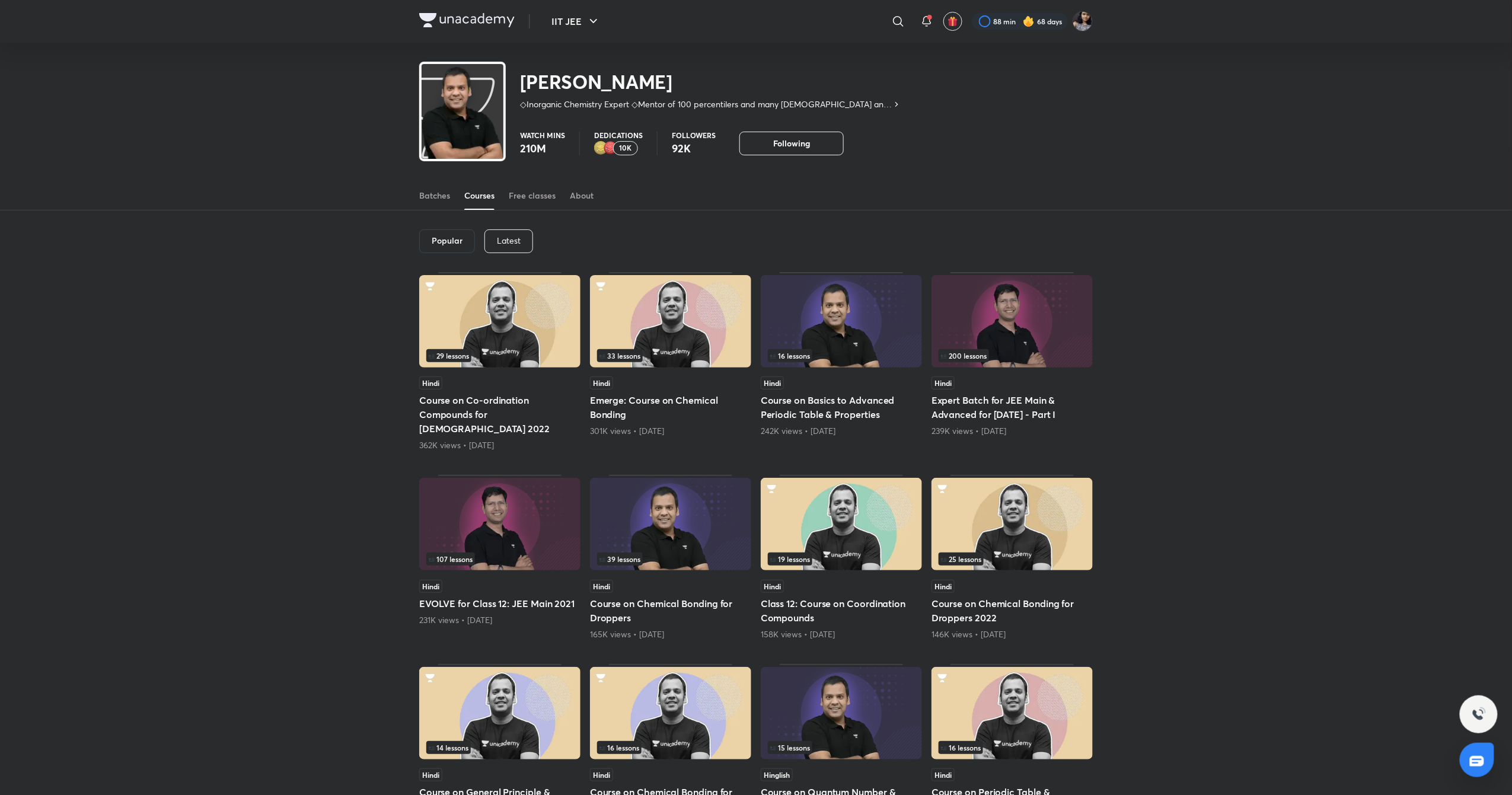
click at [511, 237] on p "Latest" at bounding box center [508, 241] width 24 height 10
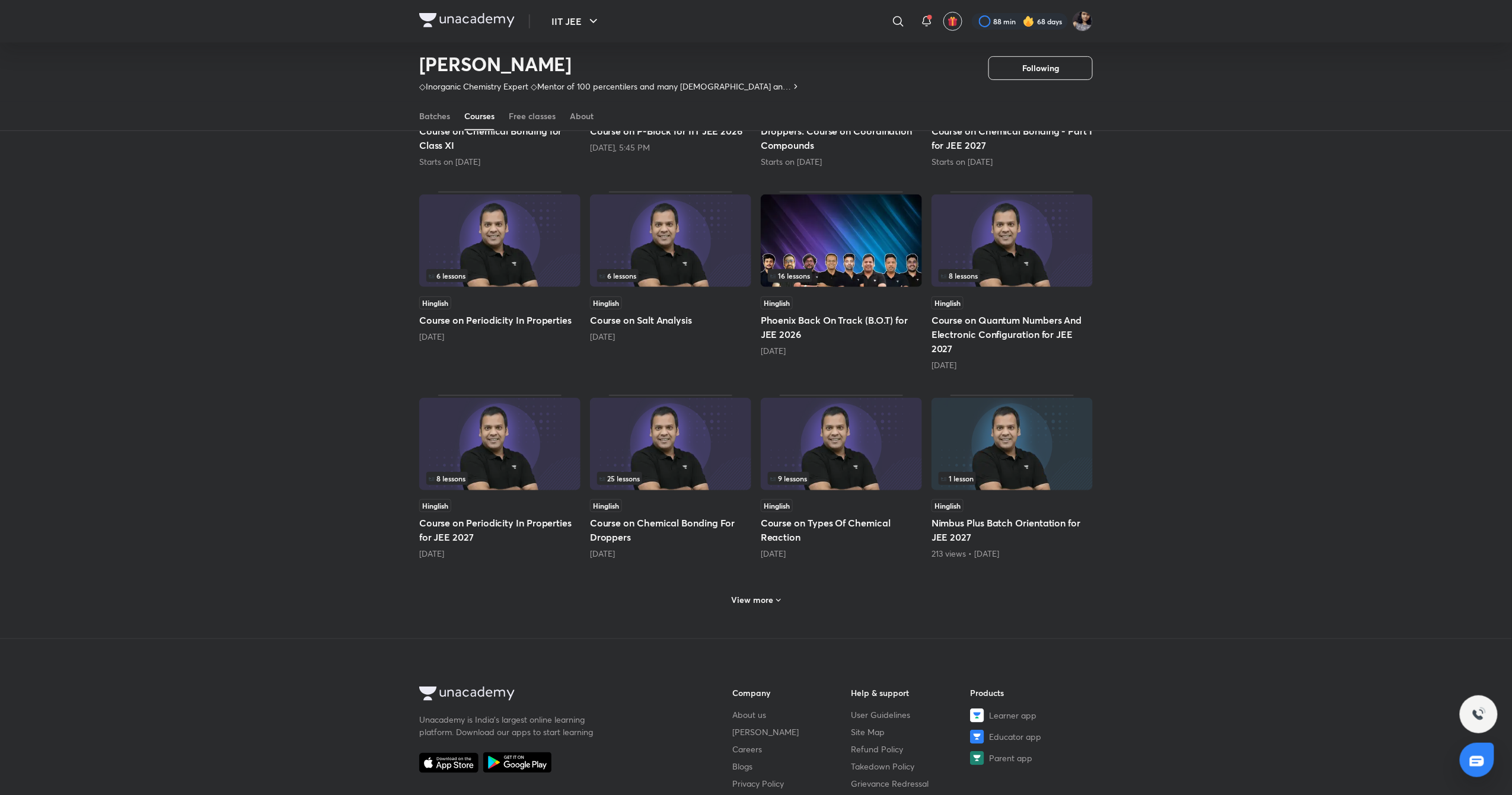
scroll to position [234, 0]
click at [778, 604] on icon at bounding box center [779, 599] width 10 height 10
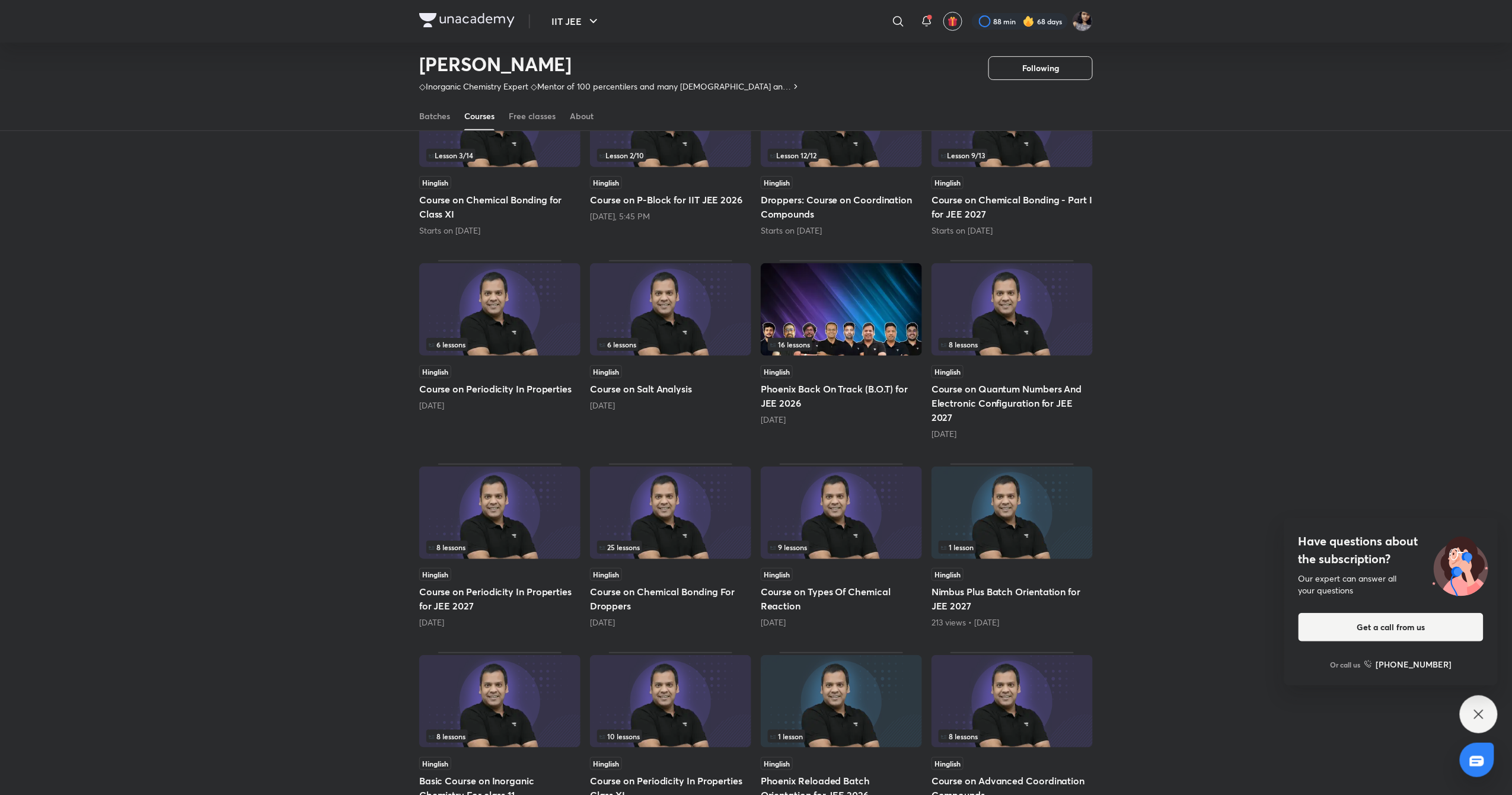
scroll to position [164, 0]
click at [869, 534] on img at bounding box center [842, 514] width 162 height 92
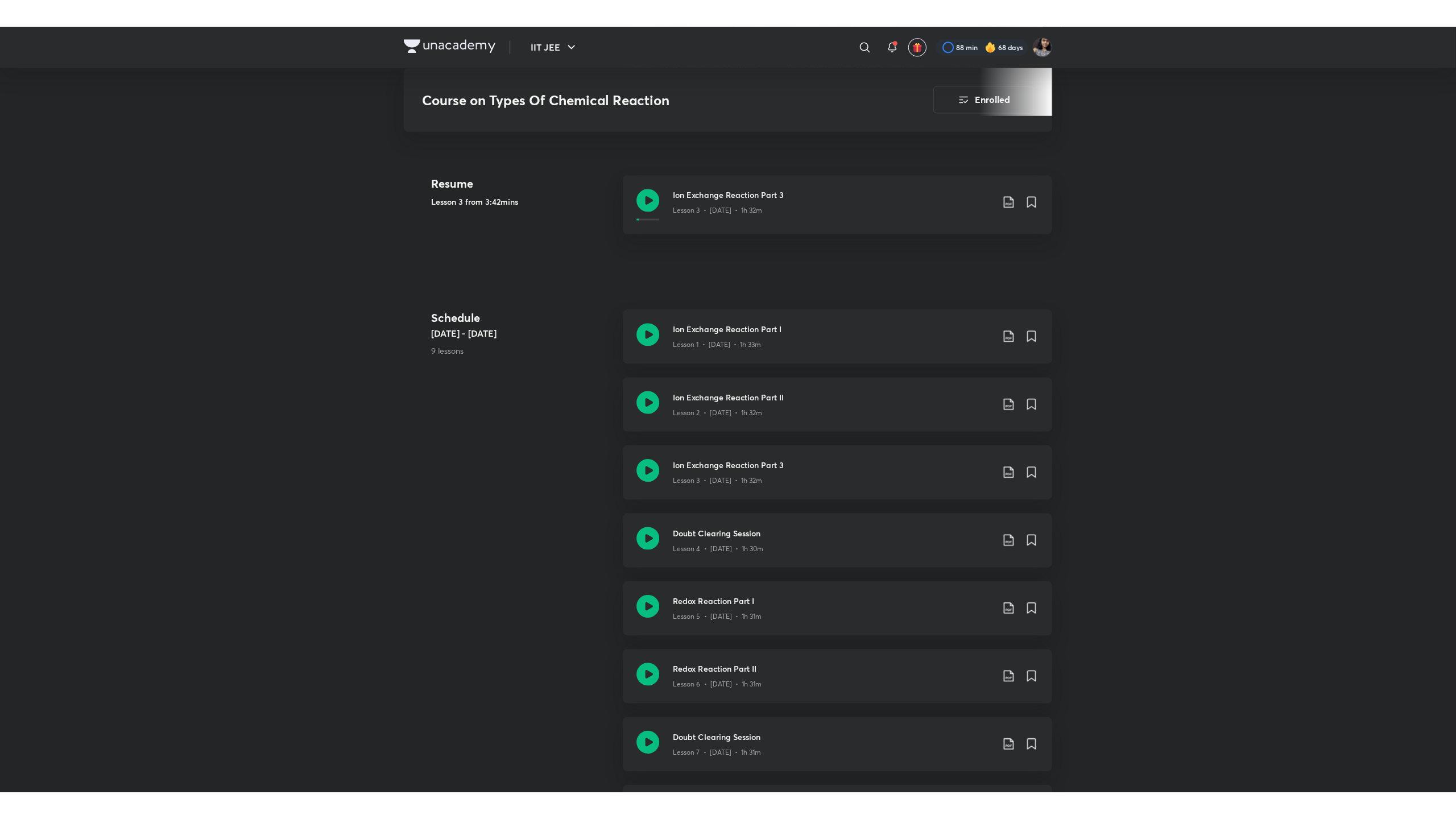
scroll to position [505, 0]
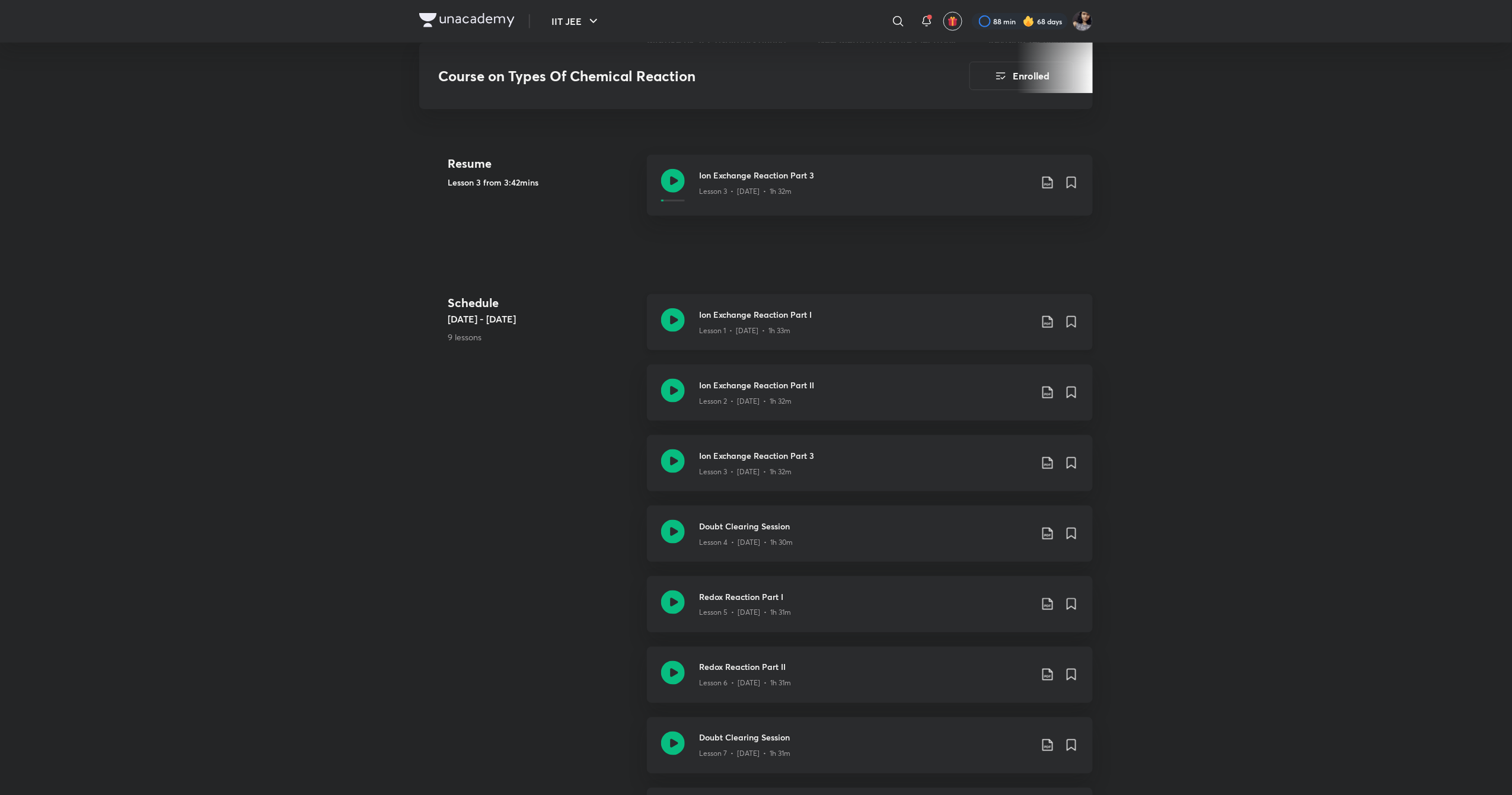
click at [666, 324] on icon at bounding box center [673, 320] width 24 height 24
